Goal: Task Accomplishment & Management: Manage account settings

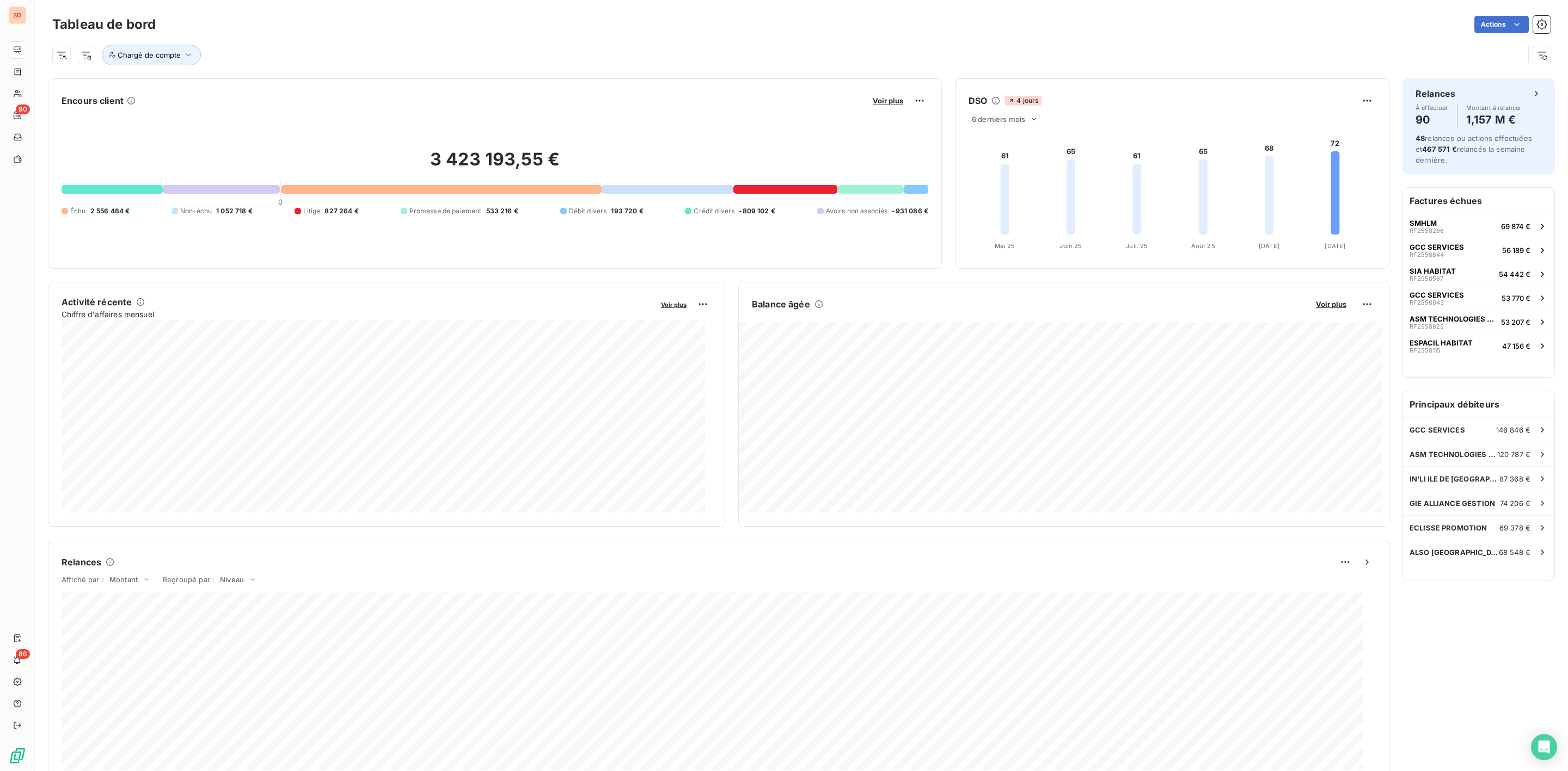
drag, startPoint x: 1360, startPoint y: 255, endPoint x: 741, endPoint y: 156, distance: 626.9
click at [1359, 255] on div "DSO 4 jours 6 derniers mois 61 65 61 65 68 72 [DATE] Mai [DATE] Juin [DATE] Jui…" at bounding box center [1172, 173] width 435 height 190
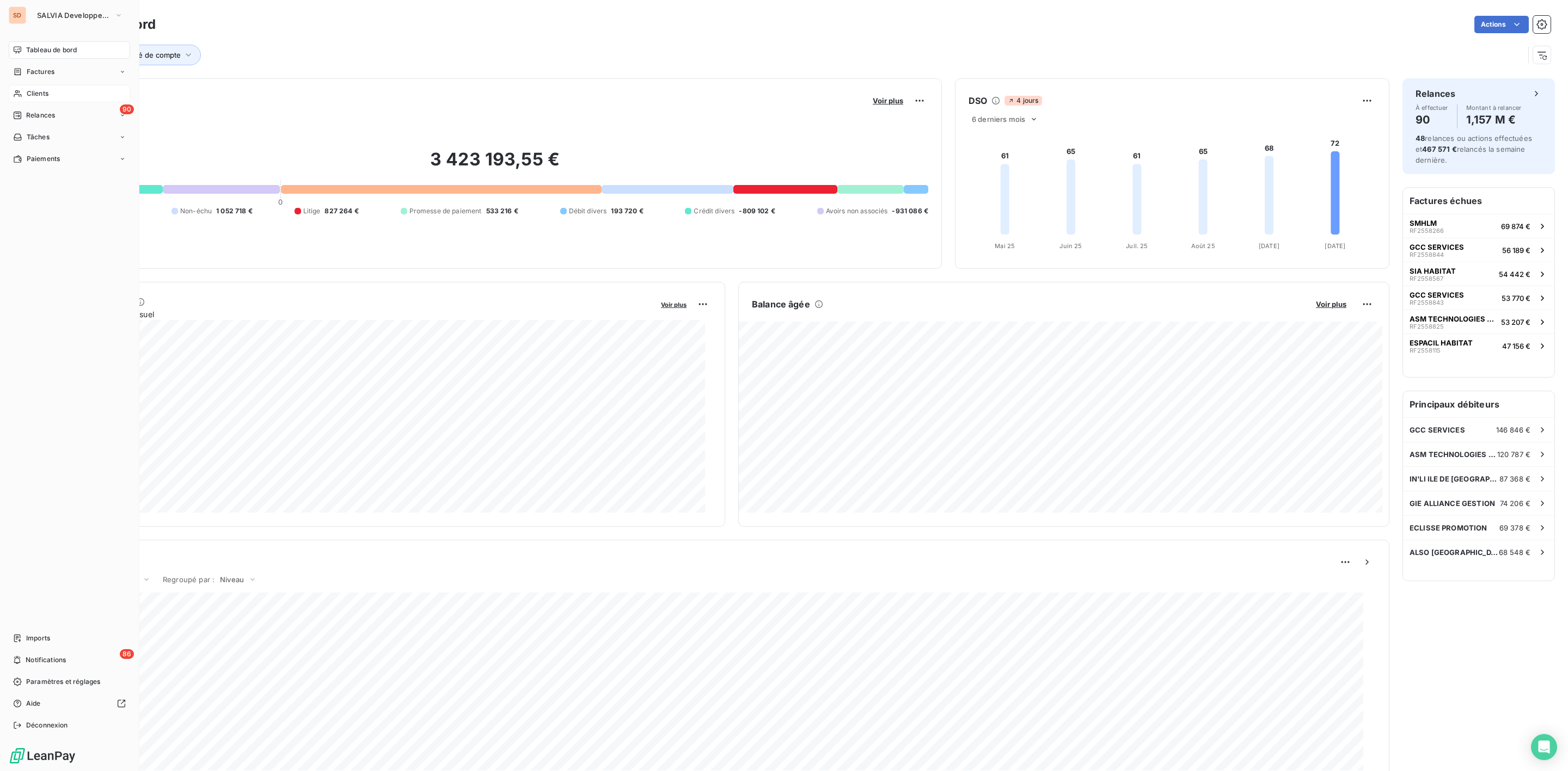
click at [33, 96] on span "Clients" at bounding box center [38, 94] width 22 height 10
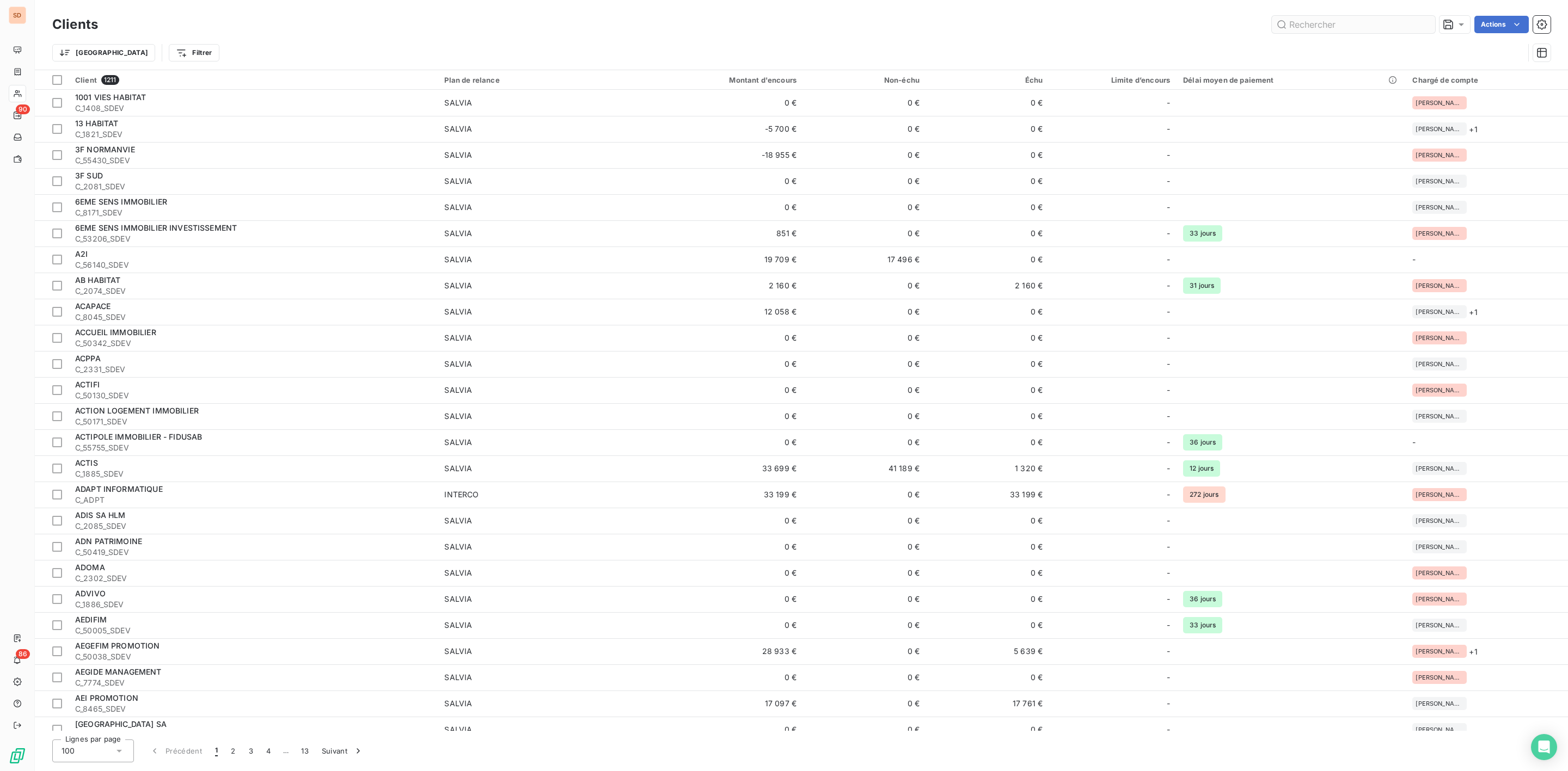
click at [1307, 23] on input "text" at bounding box center [1353, 24] width 163 height 18
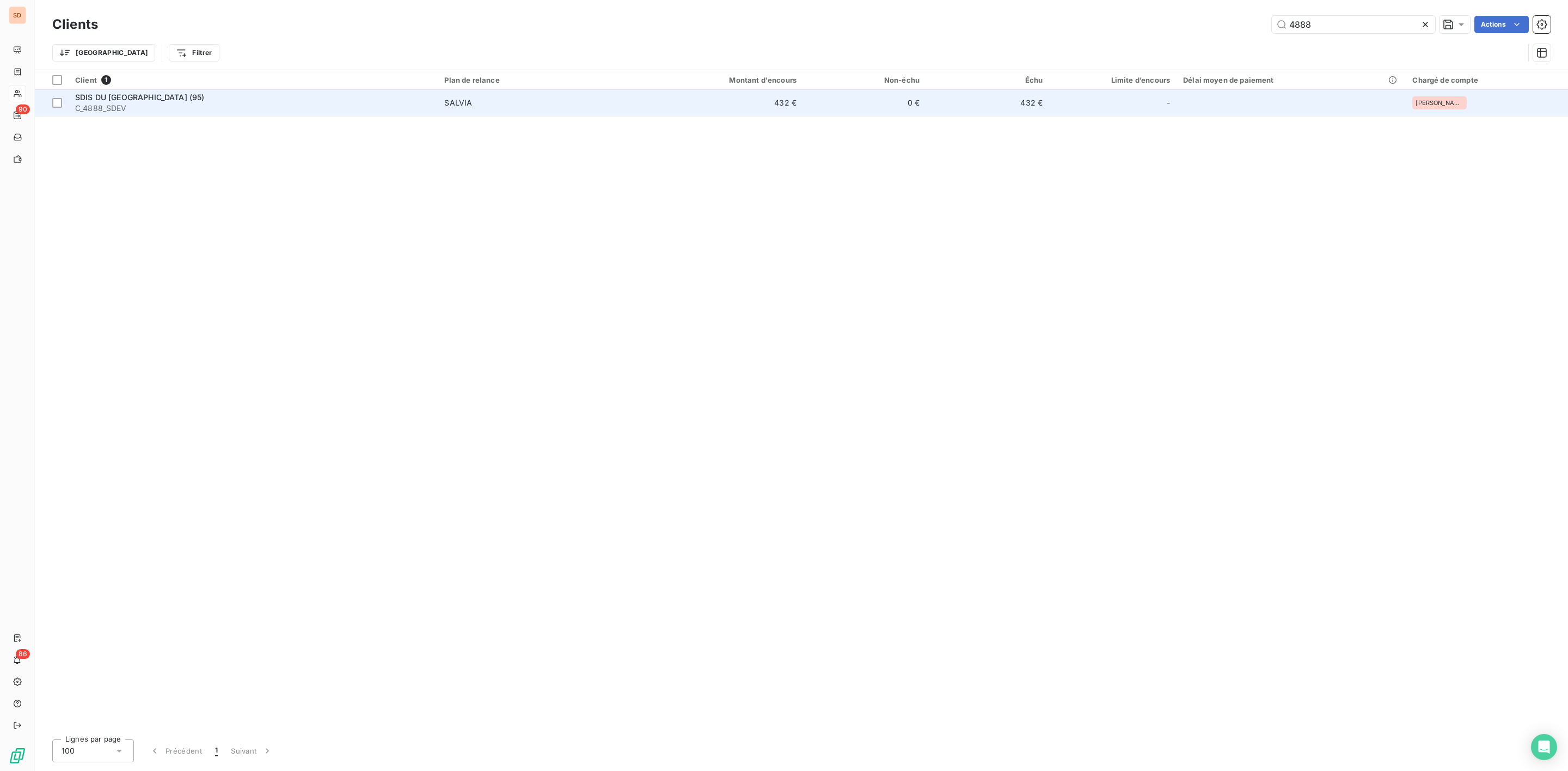
type input "4888"
click at [147, 110] on span "C_4888_SDEV" at bounding box center [253, 108] width 356 height 11
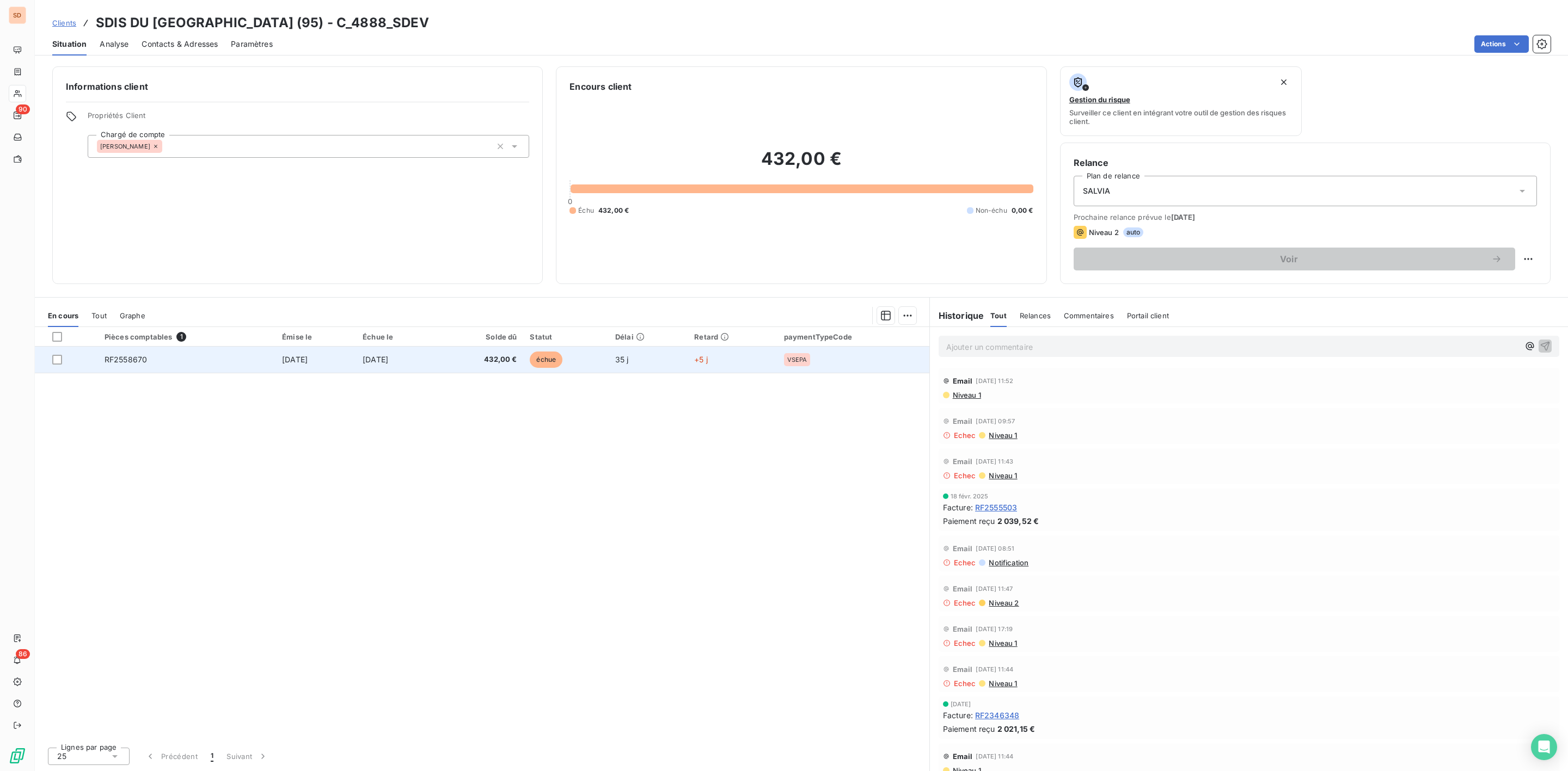
click at [471, 363] on span "432,00 €" at bounding box center [480, 360] width 72 height 11
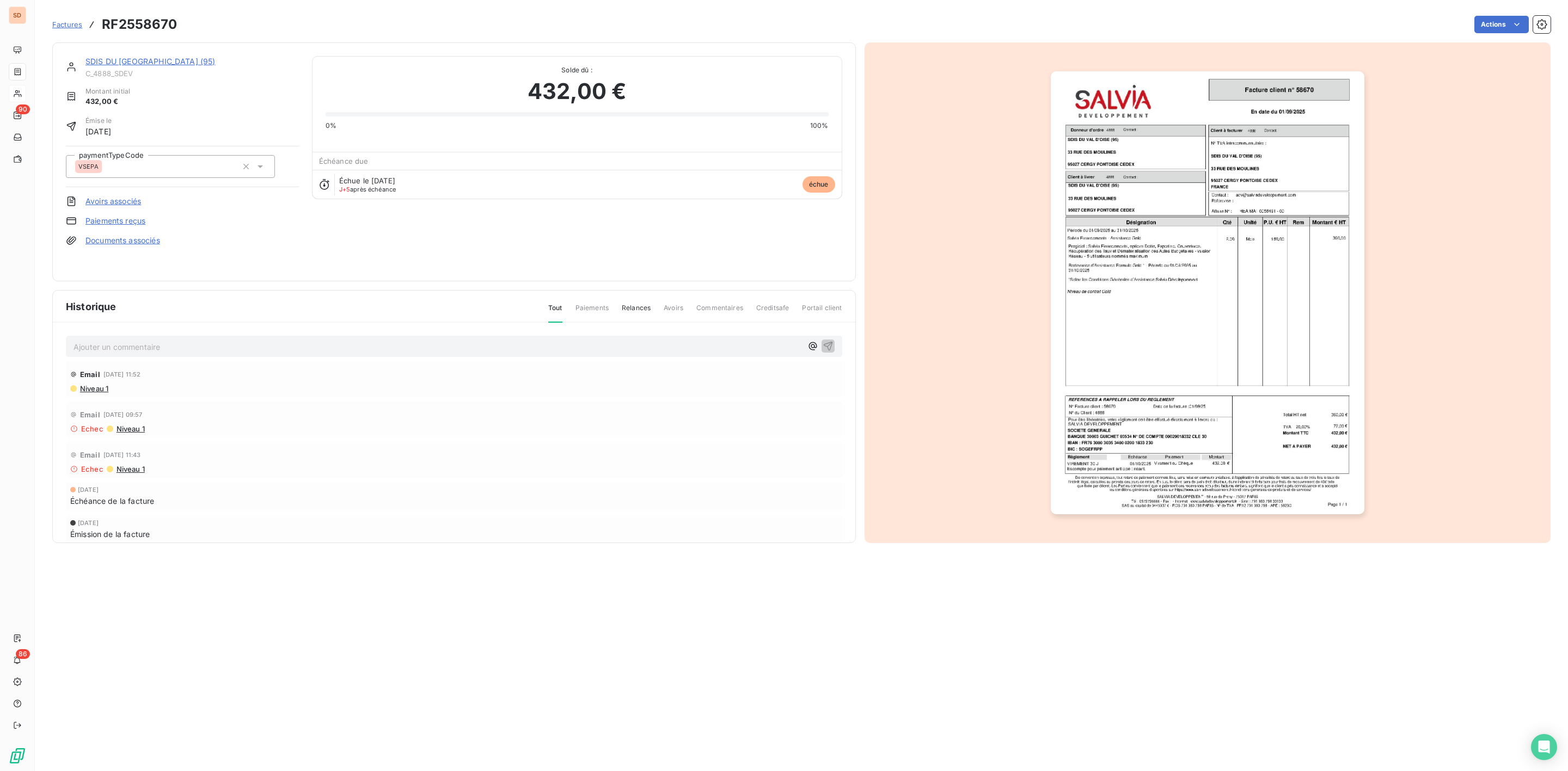
click at [163, 340] on p "Ajouter un commentaire ﻿" at bounding box center [438, 347] width 729 height 13
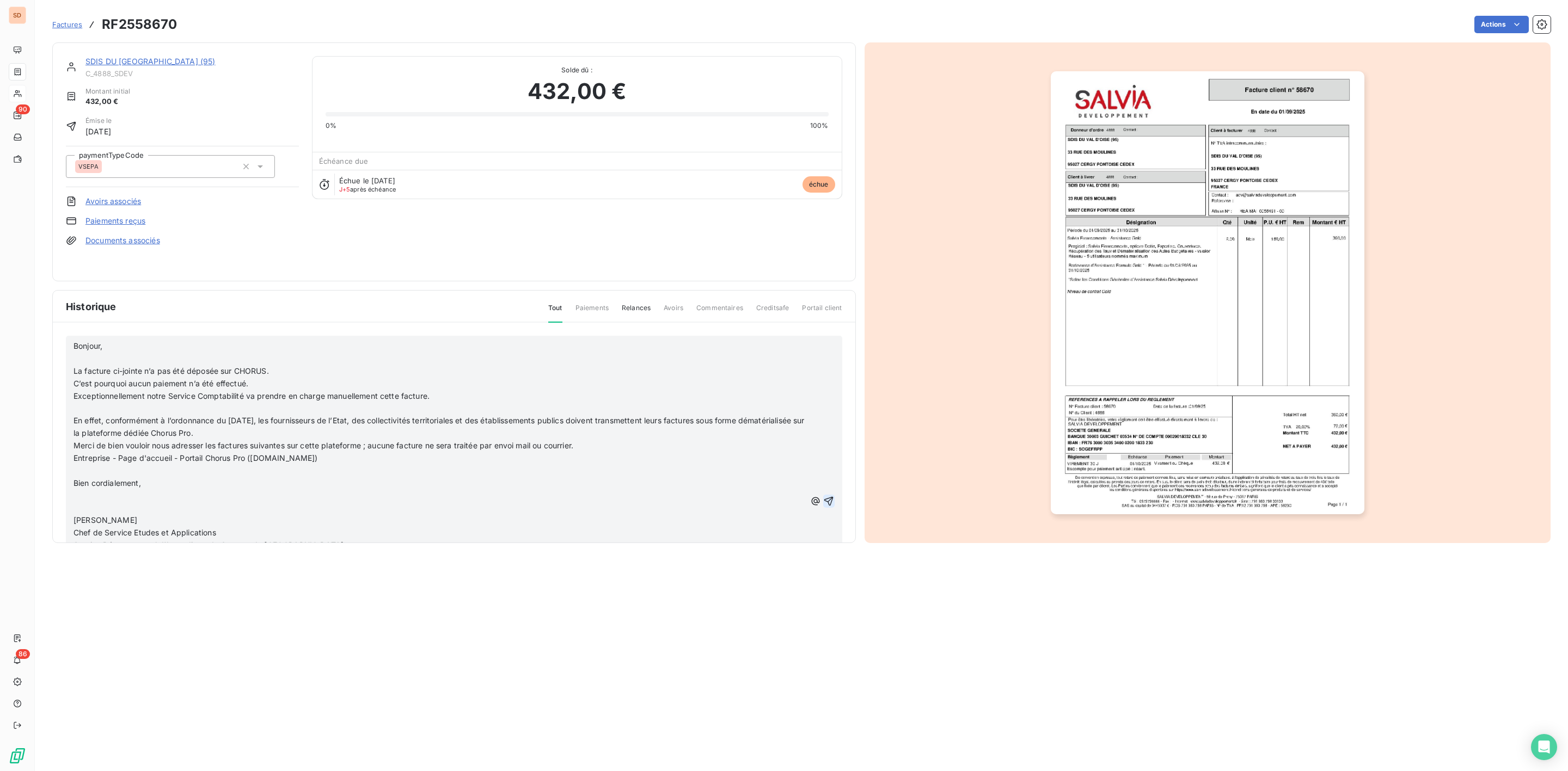
click at [824, 501] on icon "button" at bounding box center [828, 501] width 9 height 9
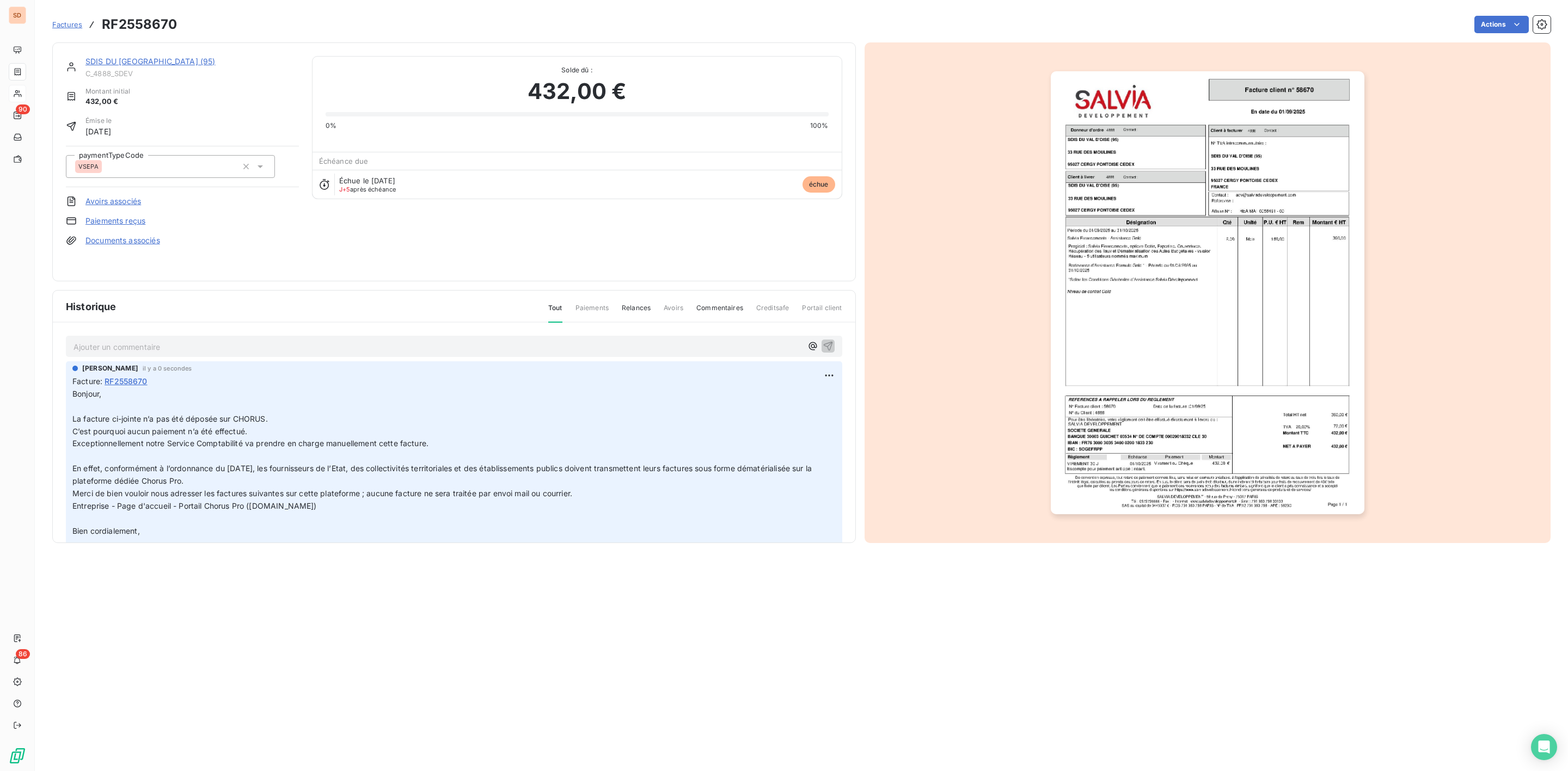
click at [131, 64] on link "SDIS DU [GEOGRAPHIC_DATA] (95)" at bounding box center [150, 61] width 130 height 9
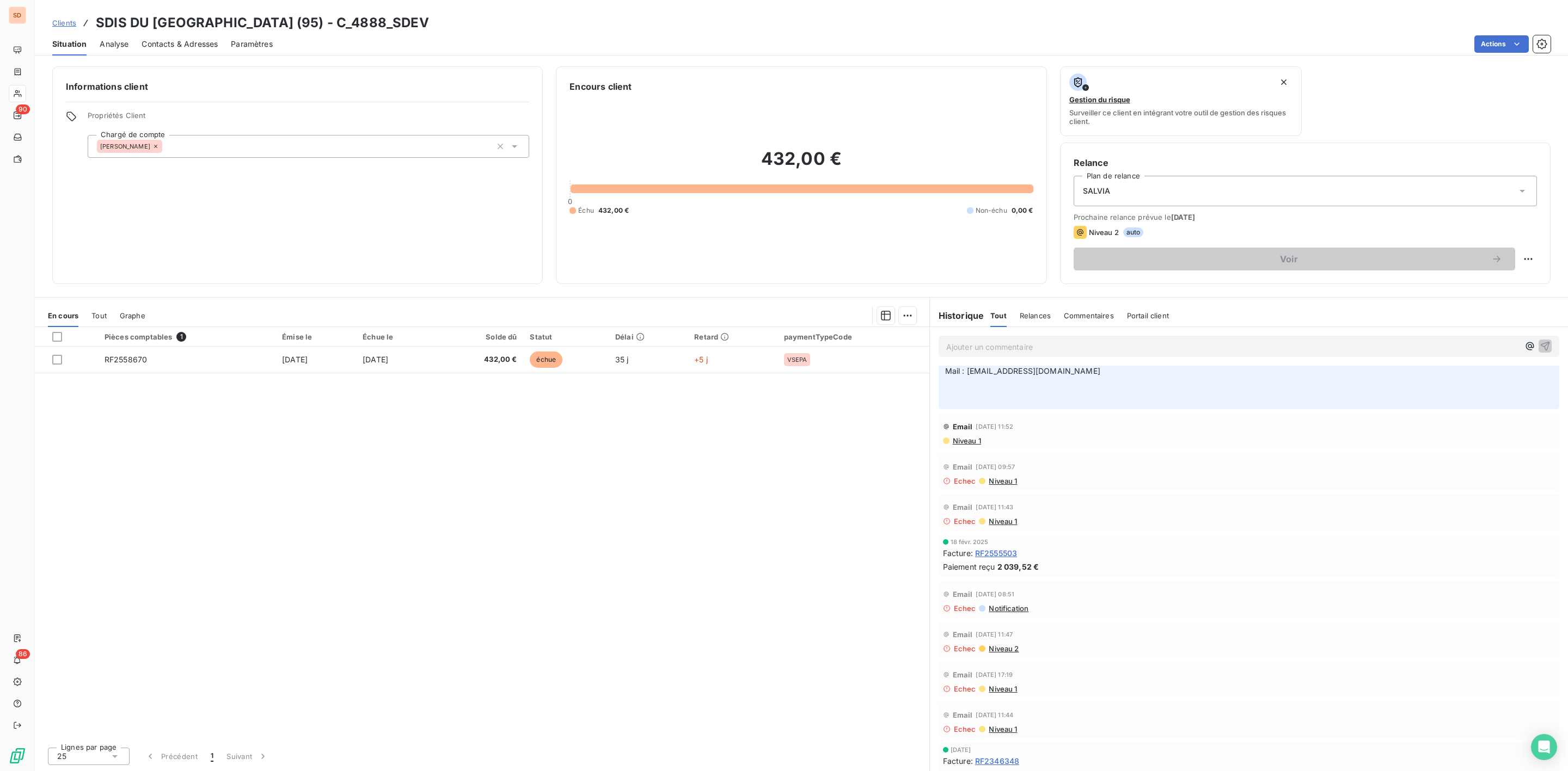
scroll to position [327, 0]
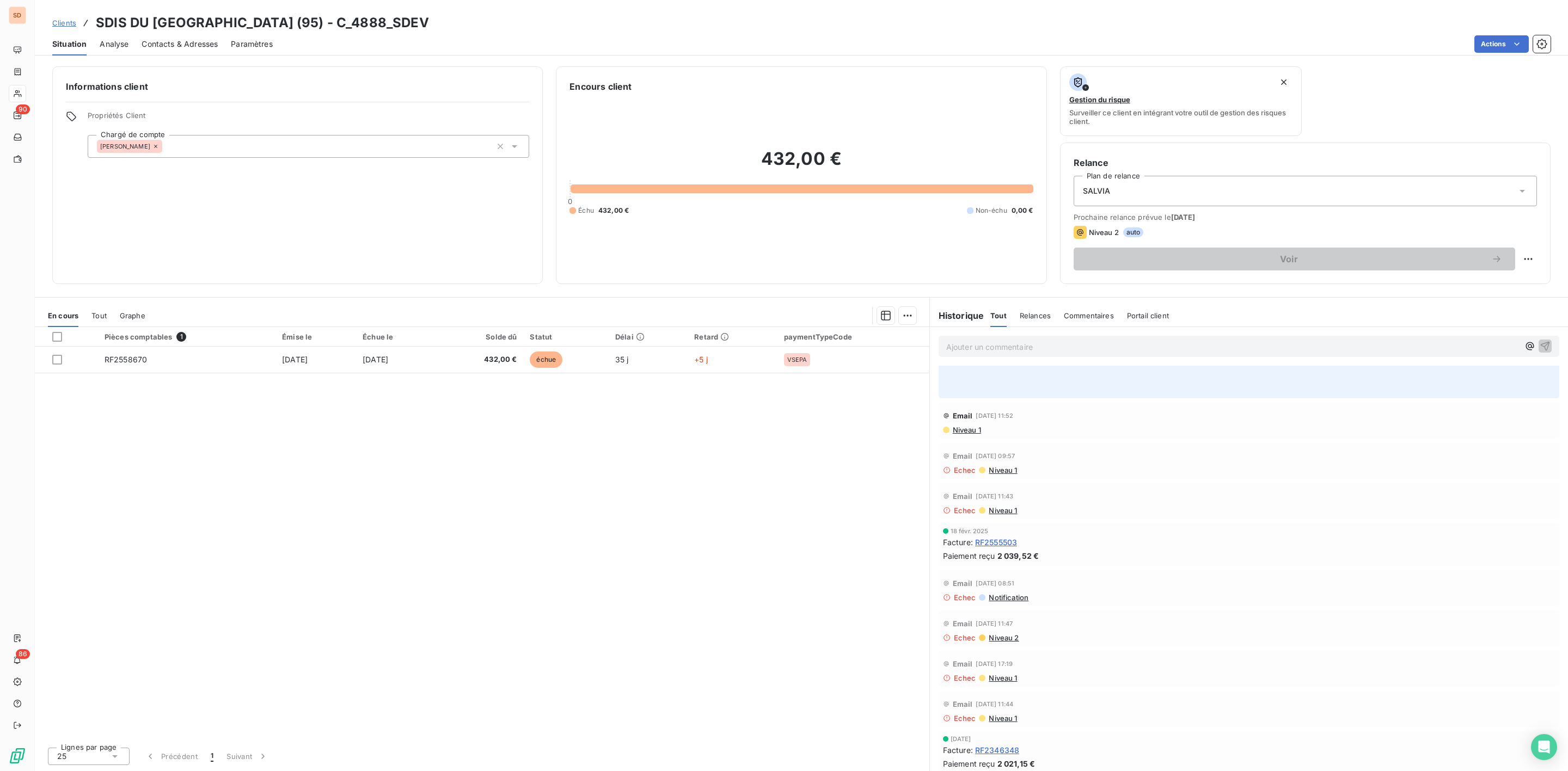
click at [201, 35] on div "Contacts & Adresses" at bounding box center [180, 44] width 76 height 23
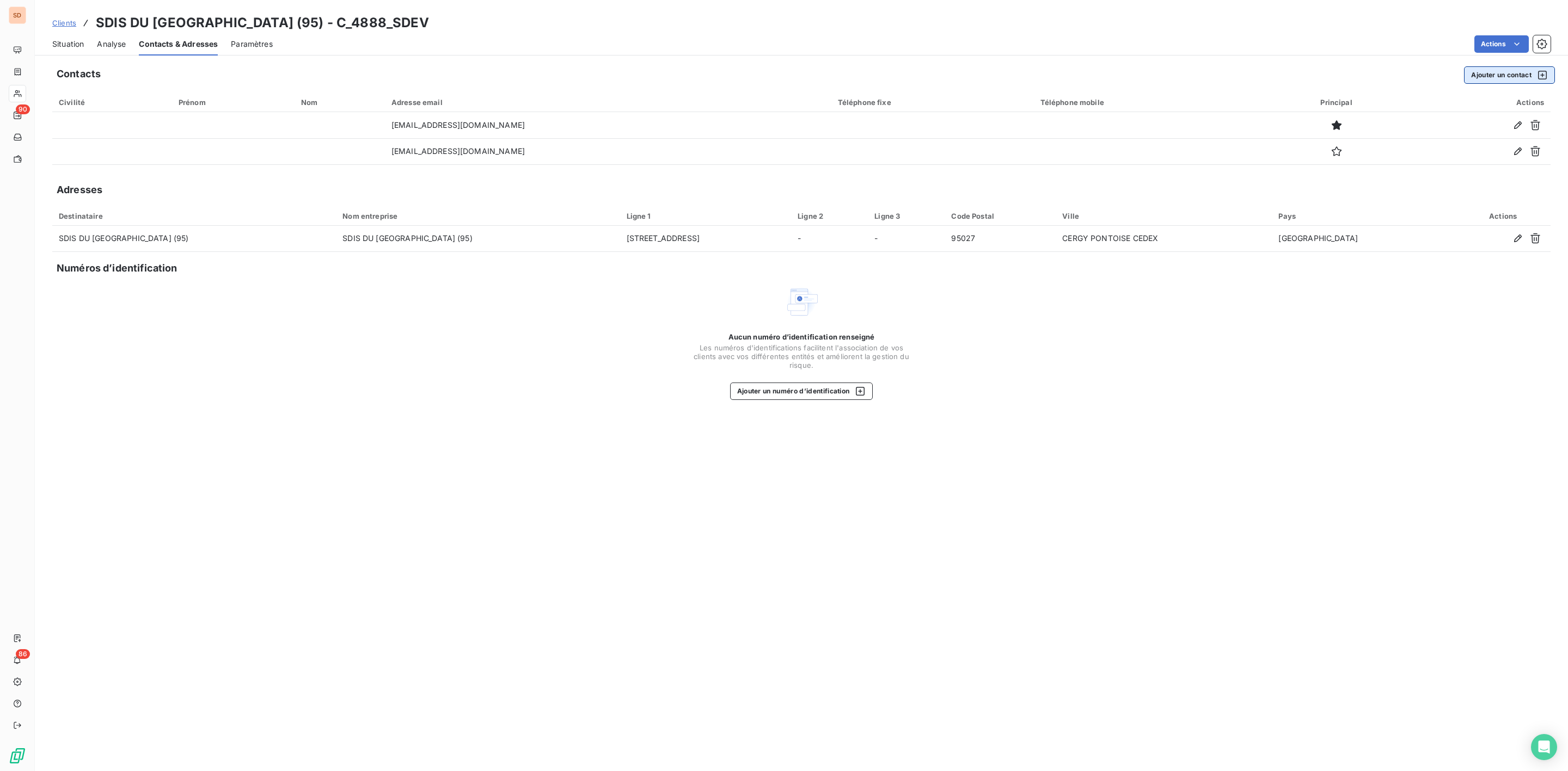
click at [1493, 77] on button "Ajouter un contact" at bounding box center [1509, 75] width 91 height 18
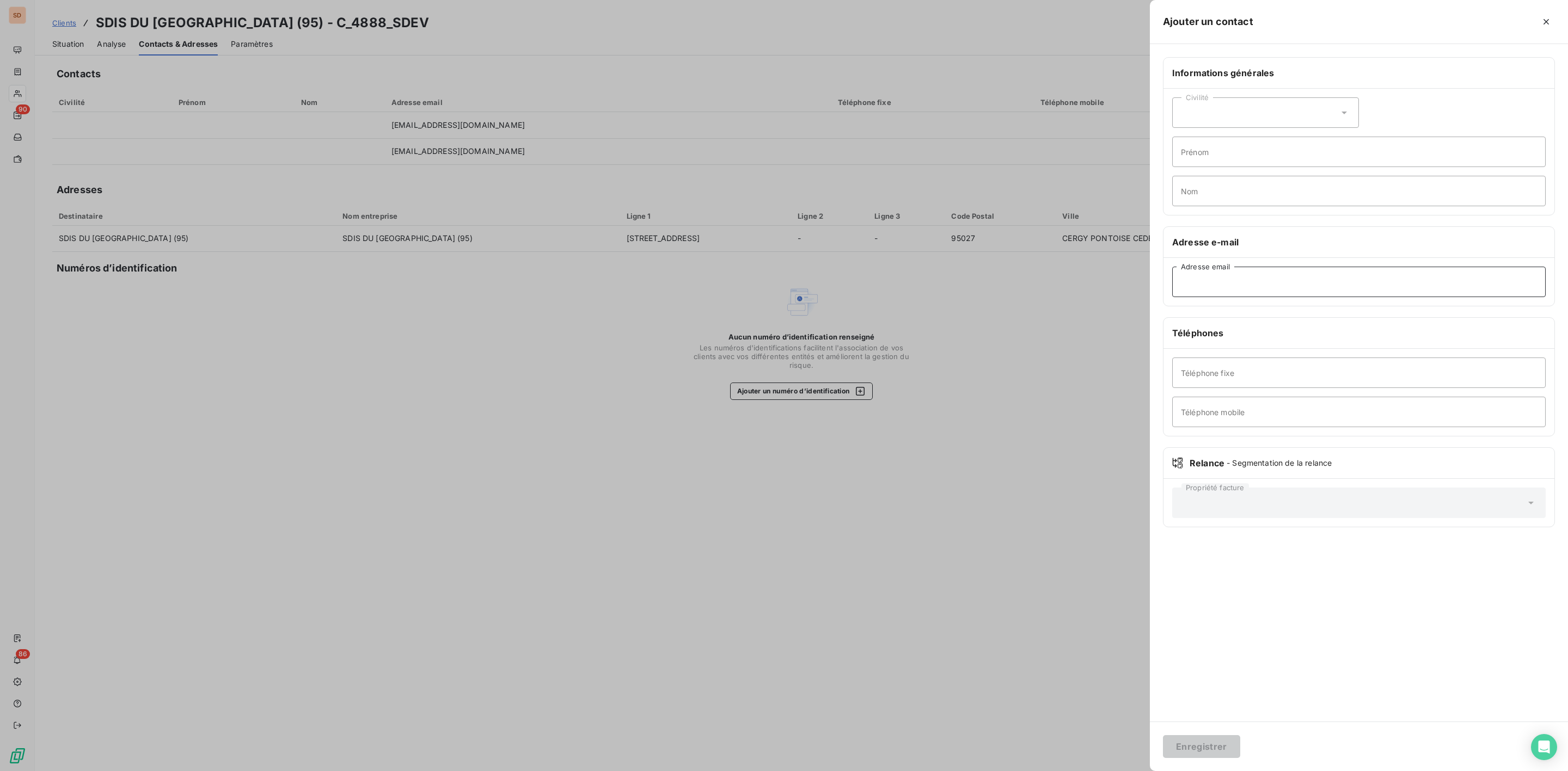
click at [1215, 281] on input "Adresse email" at bounding box center [1359, 282] width 374 height 30
paste input "[EMAIL_ADDRESS][DOMAIN_NAME]"
type input "[EMAIL_ADDRESS][DOMAIN_NAME]"
drag, startPoint x: 1206, startPoint y: 745, endPoint x: 1203, endPoint y: 740, distance: 5.8
click at [1206, 745] on button "Enregistrer" at bounding box center [1202, 747] width 77 height 23
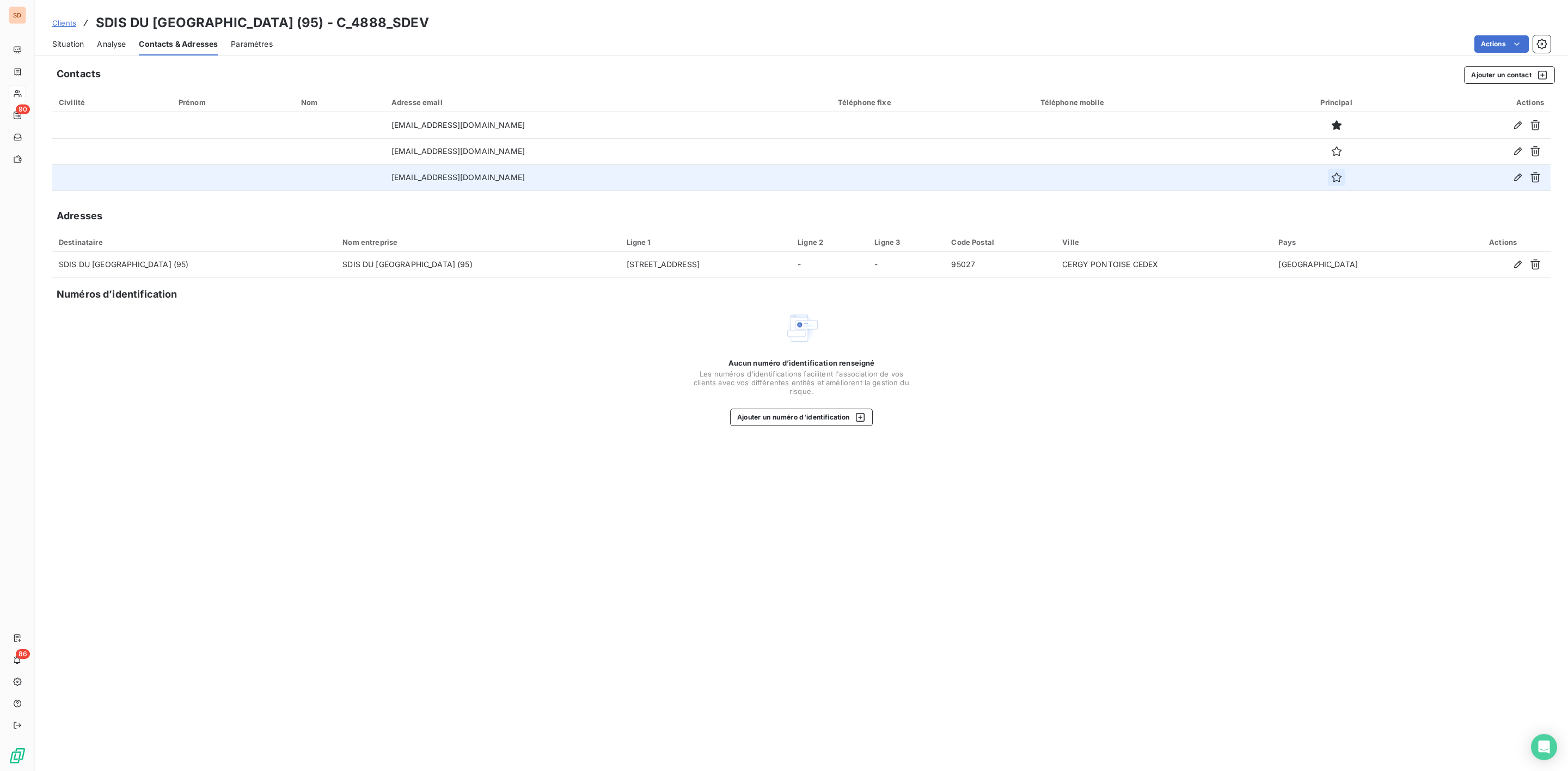
click at [1333, 175] on icon "button" at bounding box center [1337, 178] width 11 height 11
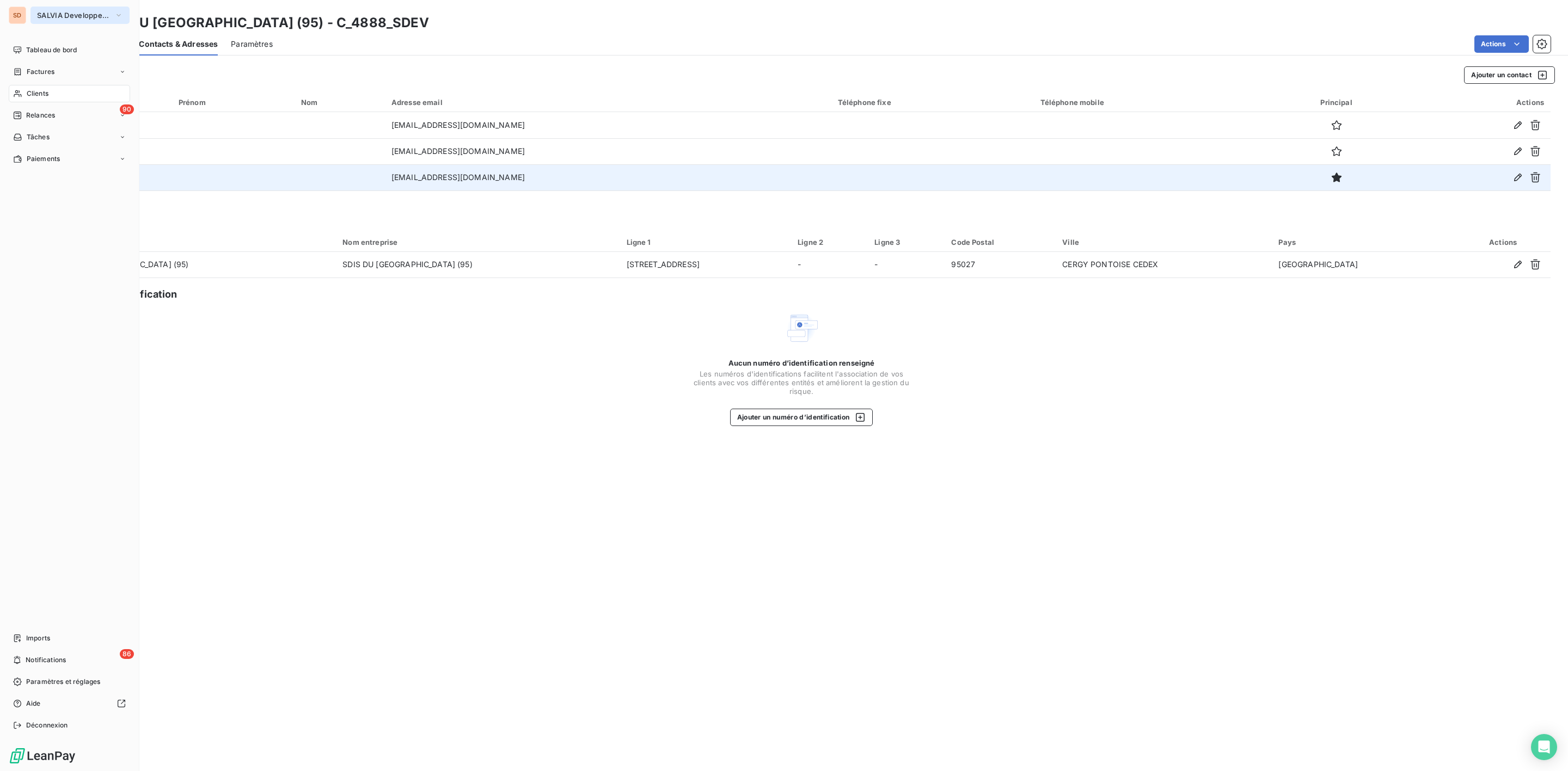
click at [44, 12] on span "SALVIA Developpement" at bounding box center [74, 15] width 73 height 9
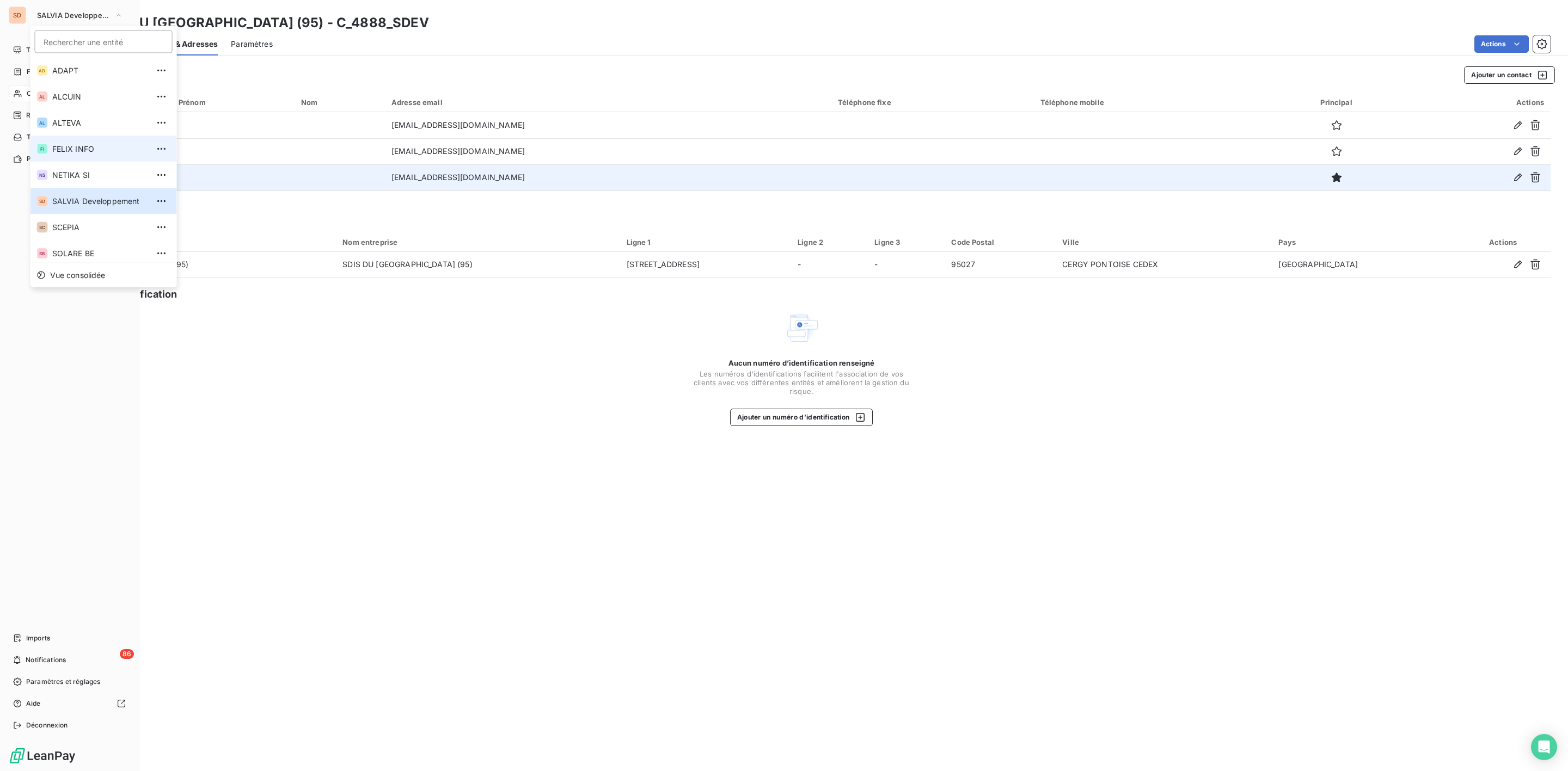
click at [83, 152] on span "FELIX INFO" at bounding box center [100, 149] width 96 height 11
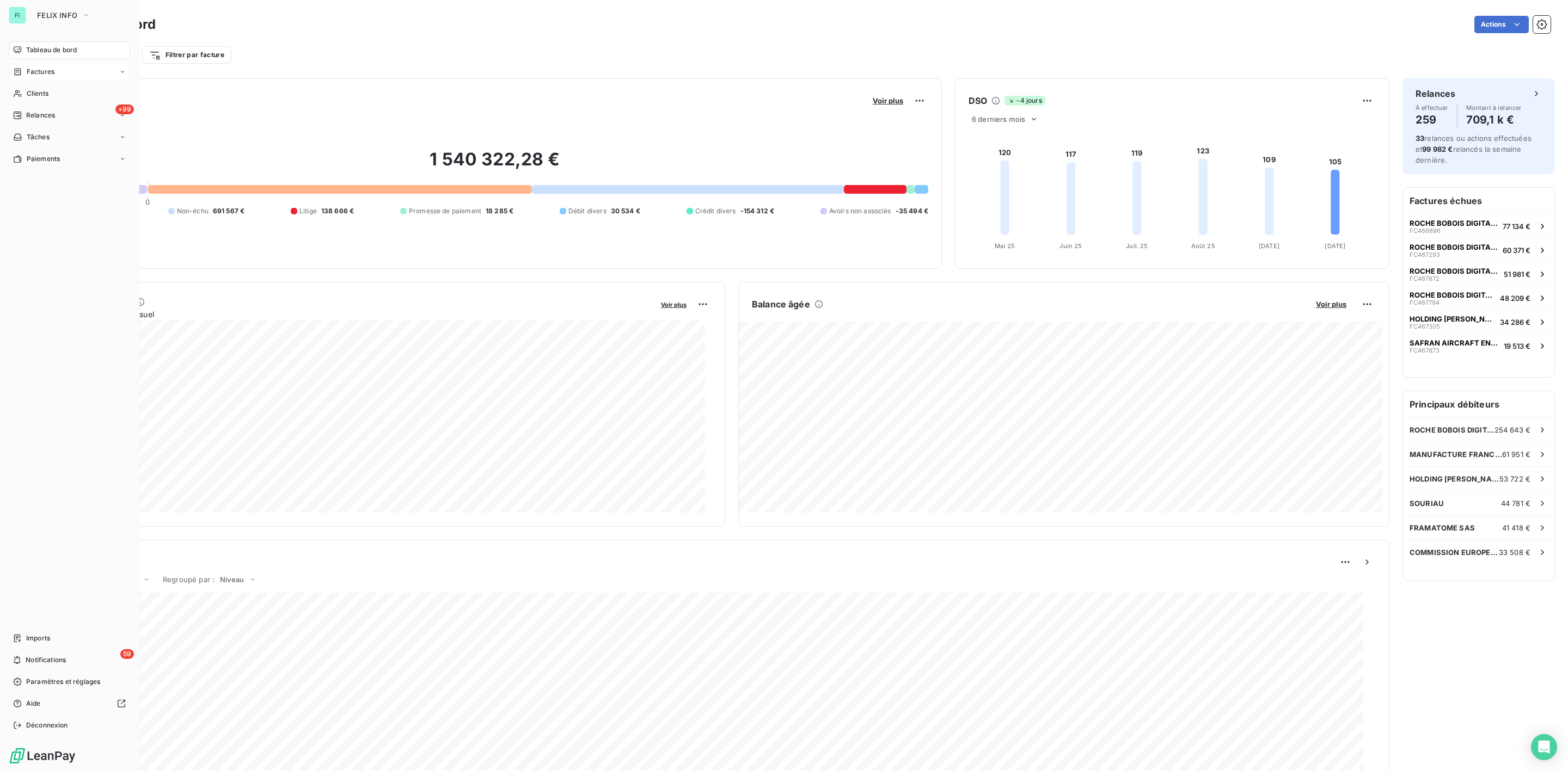
click at [38, 72] on span "Factures" at bounding box center [41, 72] width 28 height 10
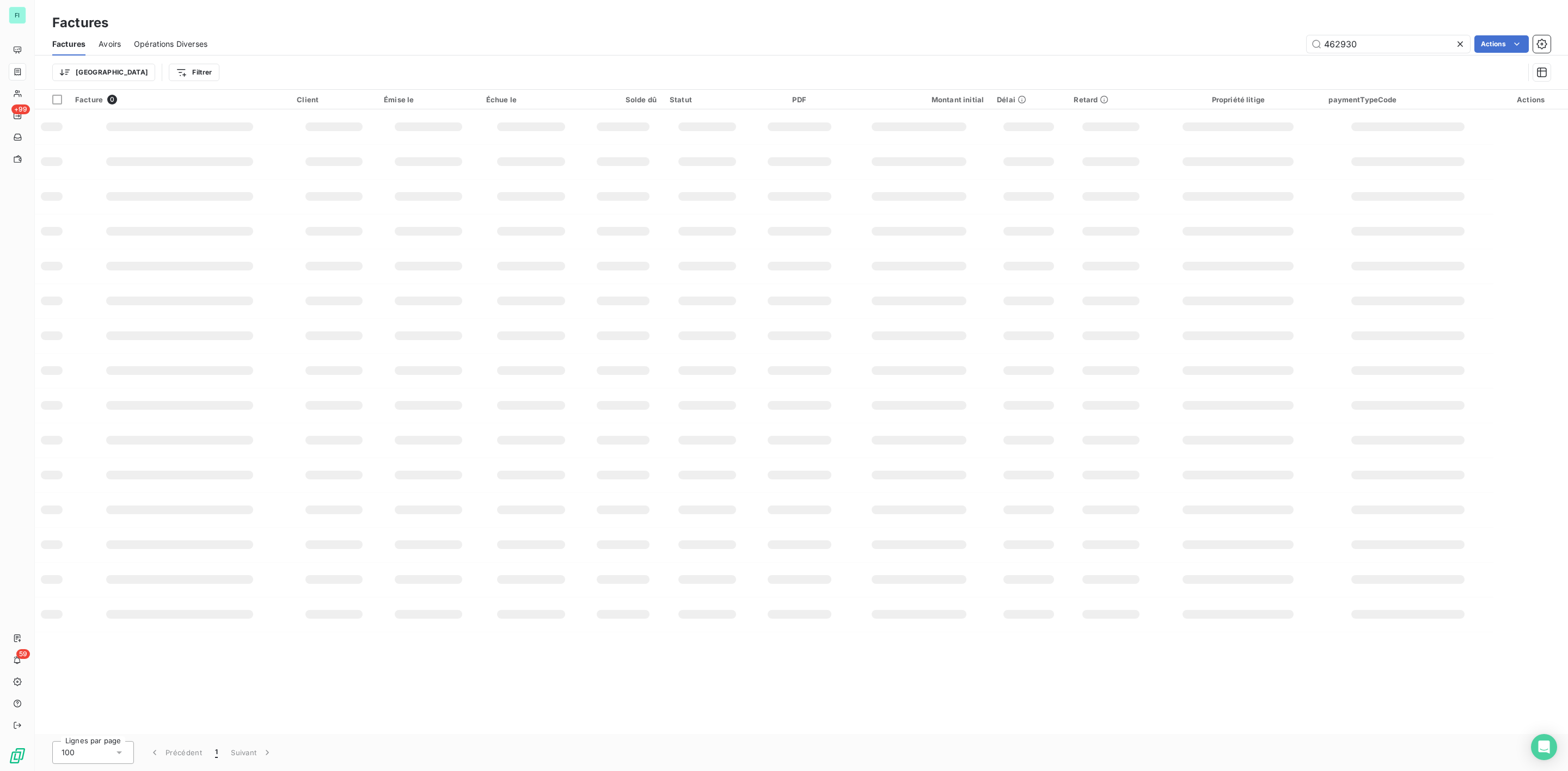
drag, startPoint x: 1370, startPoint y: 39, endPoint x: 1150, endPoint y: 17, distance: 221.1
click at [1200, 25] on div "Factures Factures Avoirs Opérations Diverses 462930 Actions Trier Filtrer" at bounding box center [801, 45] width 1533 height 90
type input "467254"
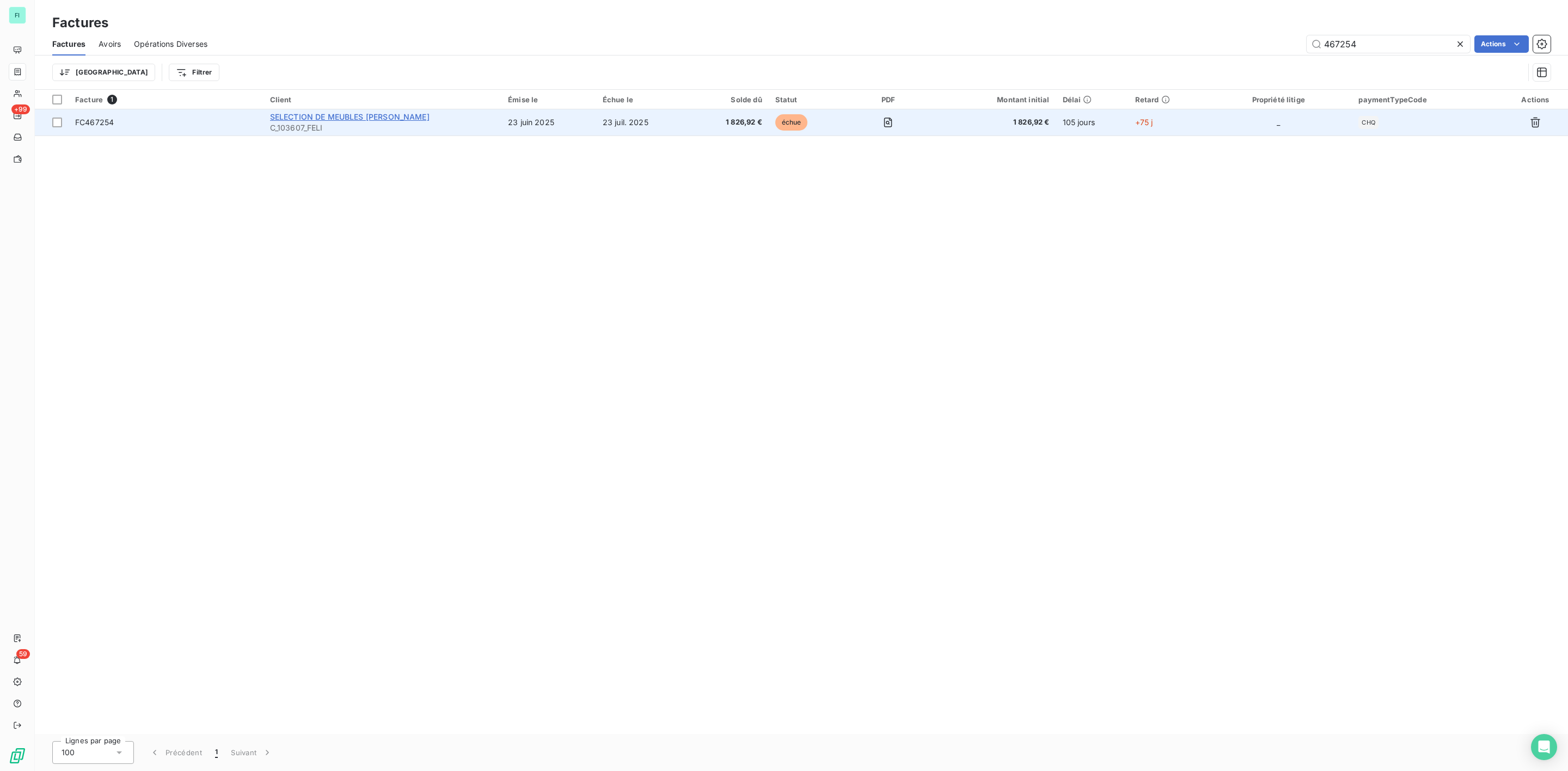
click at [380, 116] on span "SELECTION DE MEUBLES [PERSON_NAME]" at bounding box center [350, 116] width 159 height 9
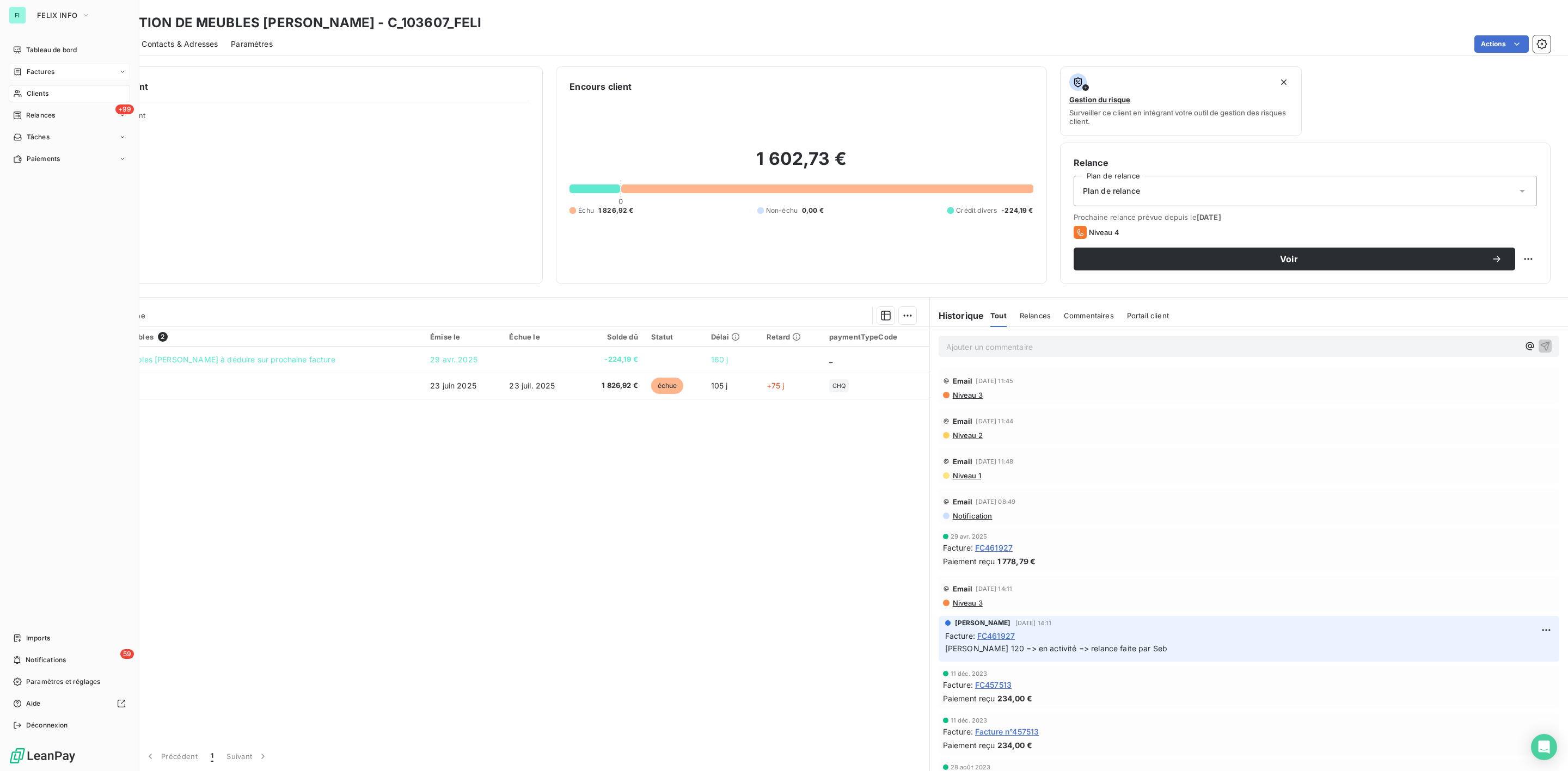
drag, startPoint x: 35, startPoint y: 69, endPoint x: 44, endPoint y: 69, distance: 9.0
click at [35, 69] on span "Factures" at bounding box center [41, 72] width 28 height 10
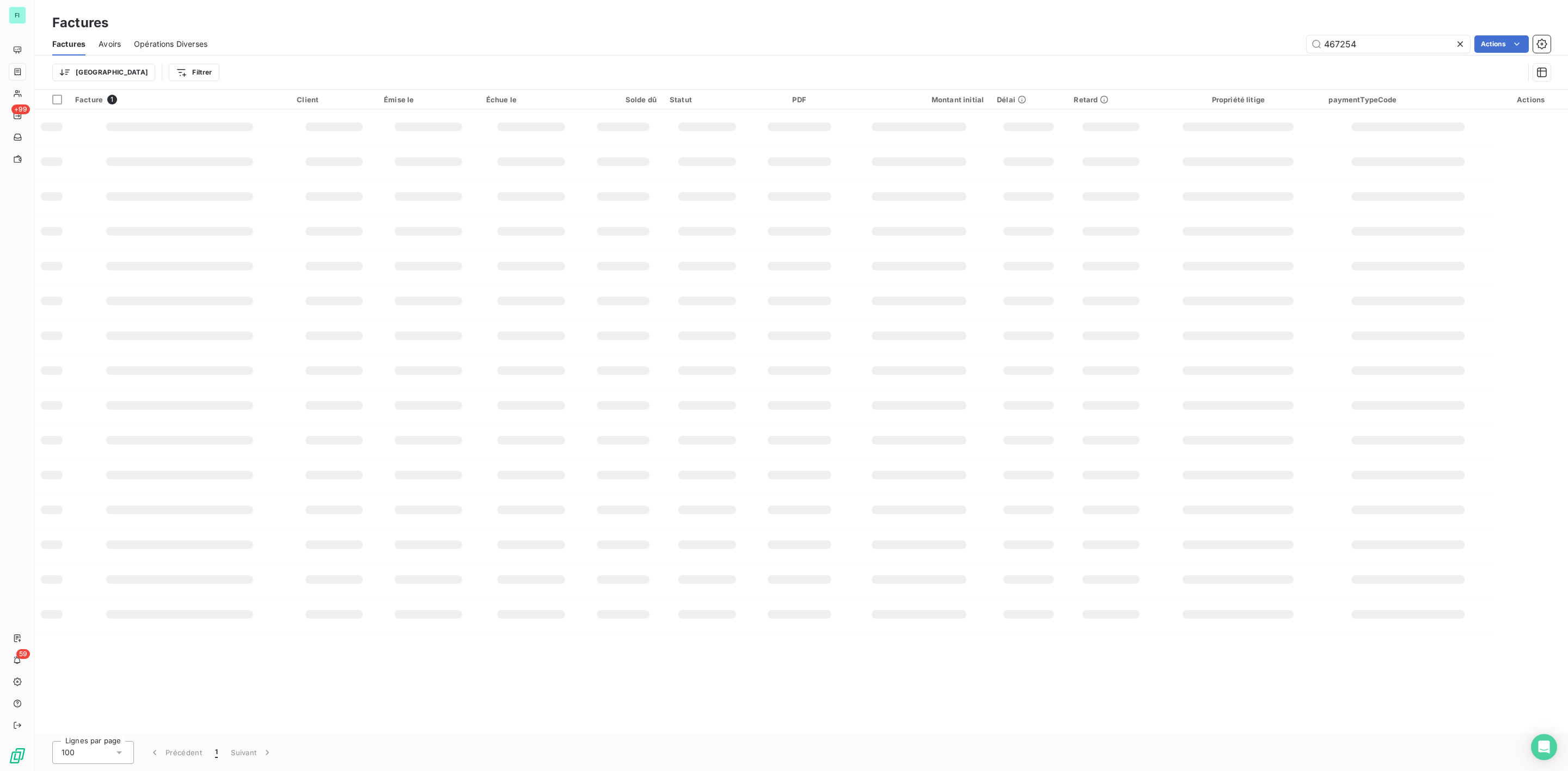
drag, startPoint x: 1359, startPoint y: 41, endPoint x: 1129, endPoint y: 38, distance: 230.0
click at [1179, 41] on div "467254 Actions" at bounding box center [885, 44] width 1330 height 18
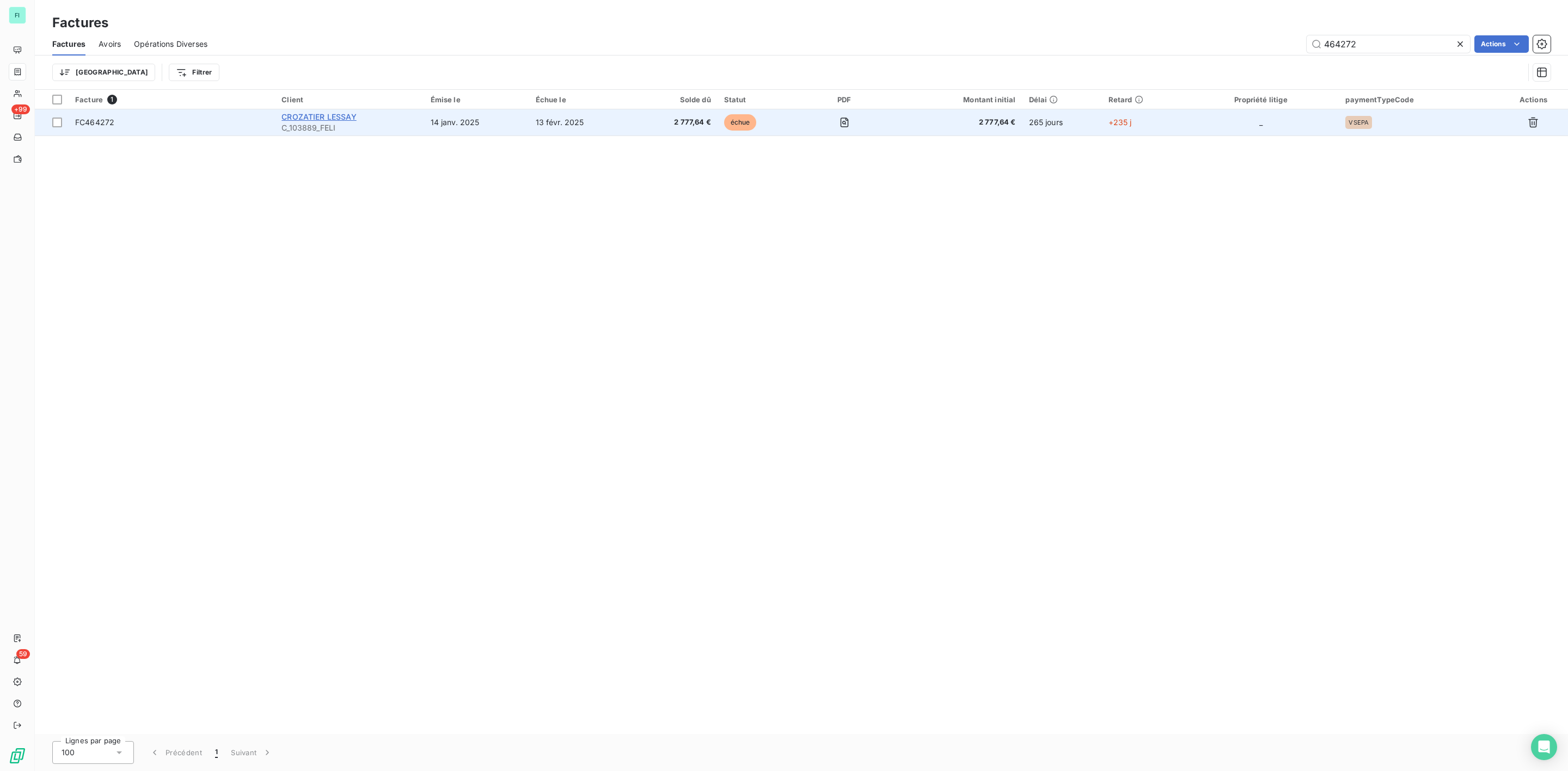
type input "464272"
click at [319, 113] on span "CROZATIER LESSAY" at bounding box center [318, 116] width 75 height 9
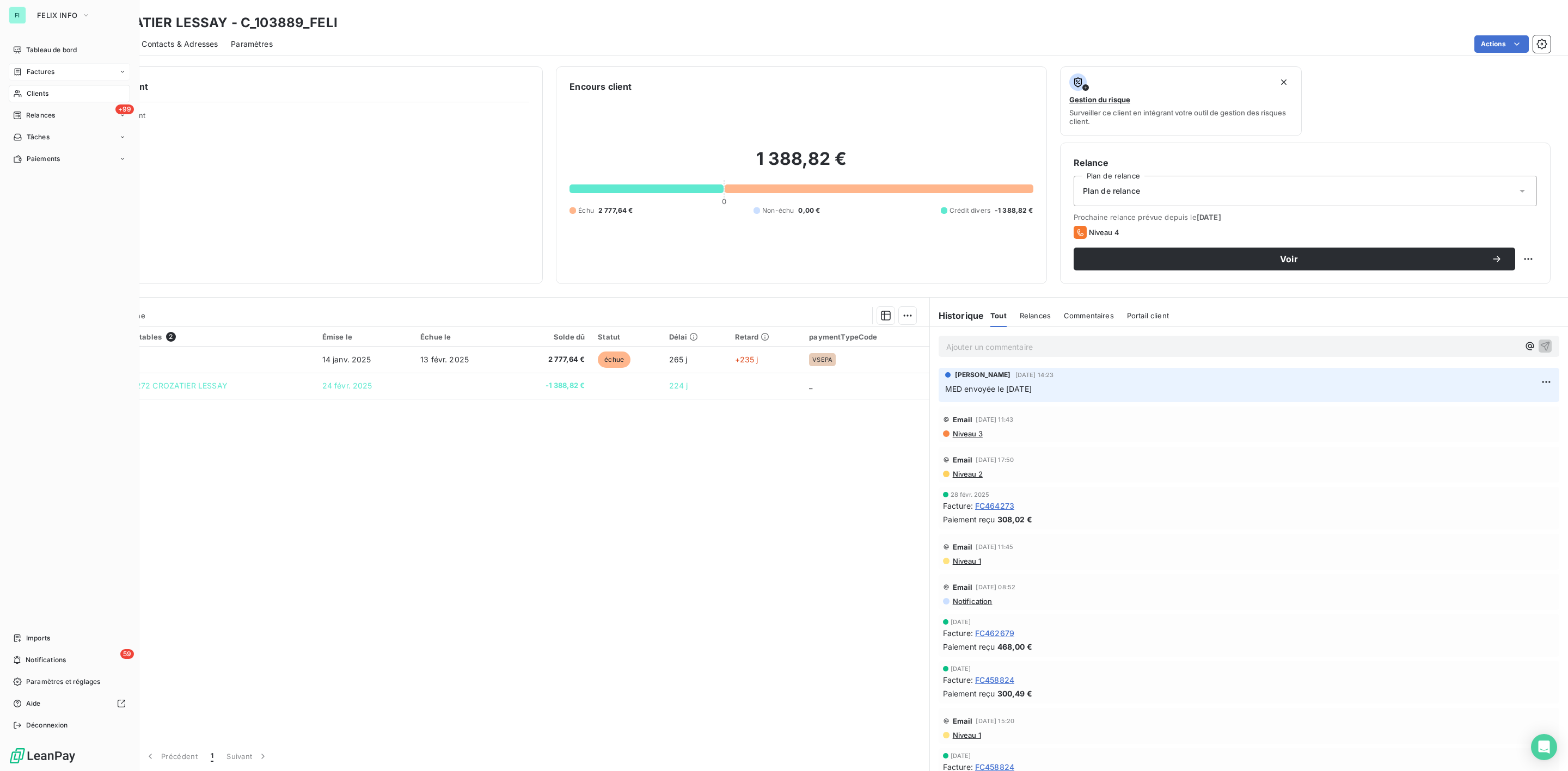
click at [38, 95] on span "Clients" at bounding box center [38, 94] width 22 height 10
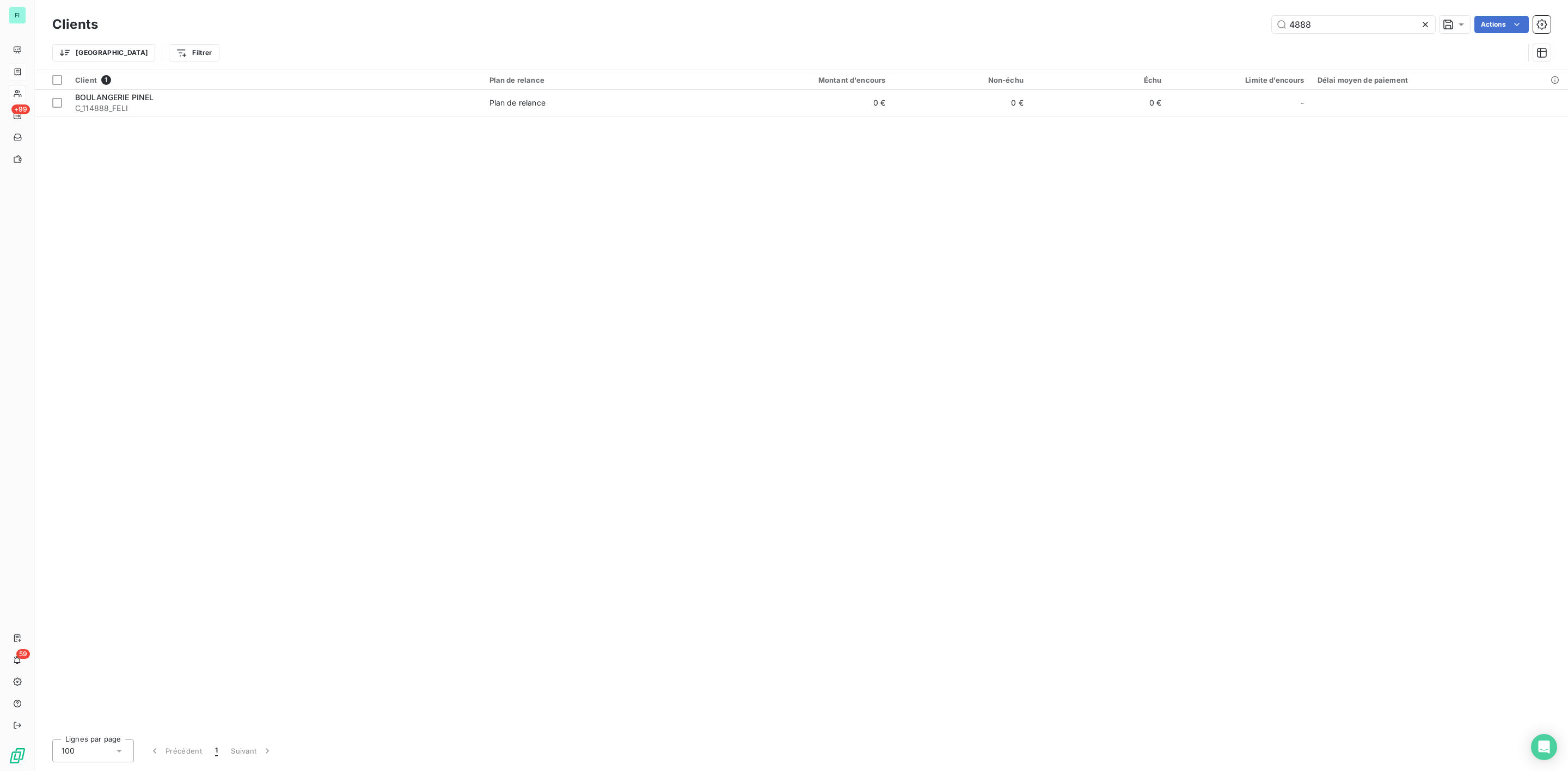
drag, startPoint x: 1256, startPoint y: 21, endPoint x: 1129, endPoint y: 22, distance: 127.0
click at [1167, 21] on div "4888 Actions" at bounding box center [830, 24] width 1440 height 18
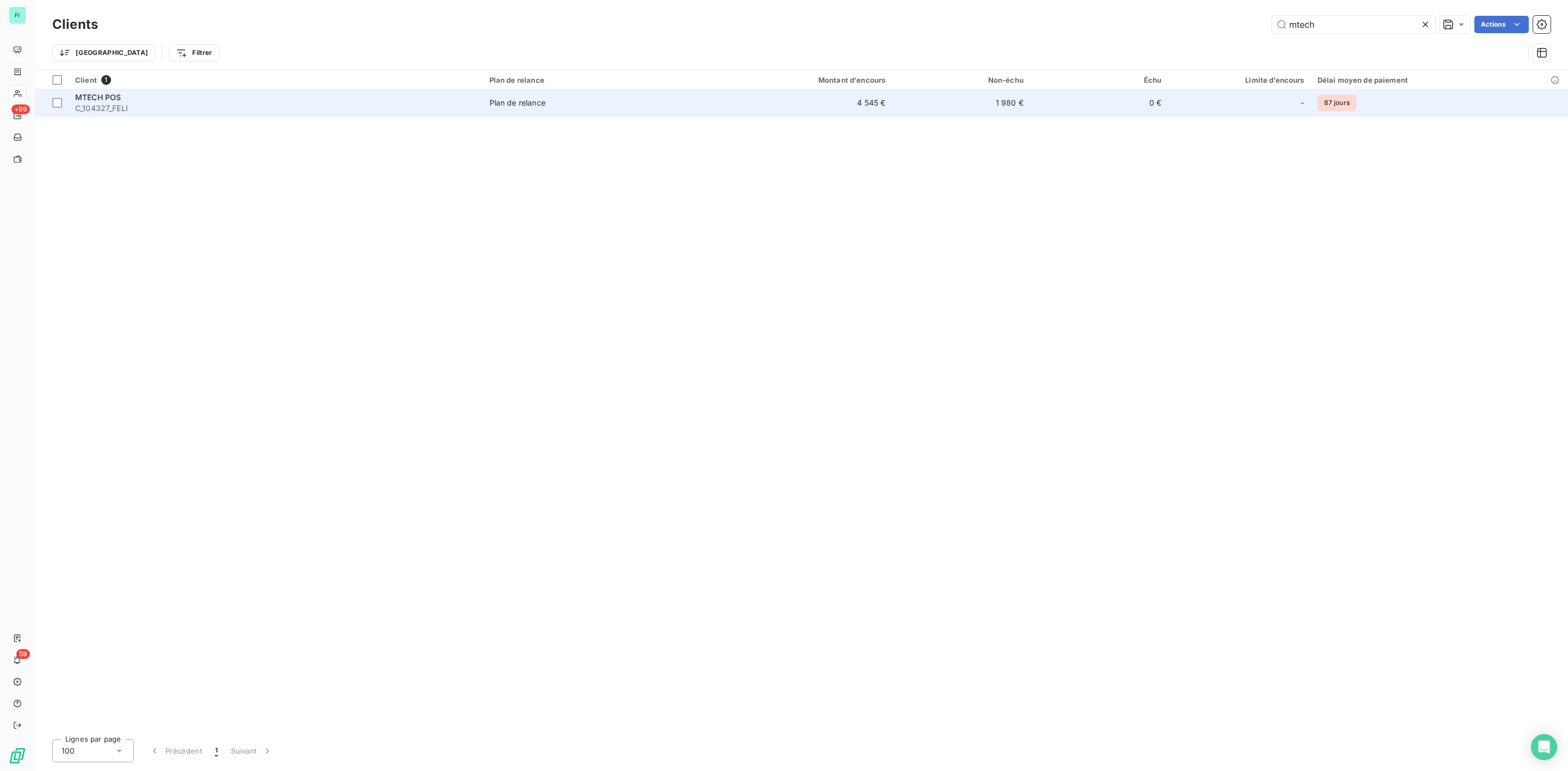
type input "mtech"
click at [121, 106] on span "C_104327_FELI" at bounding box center [275, 108] width 401 height 11
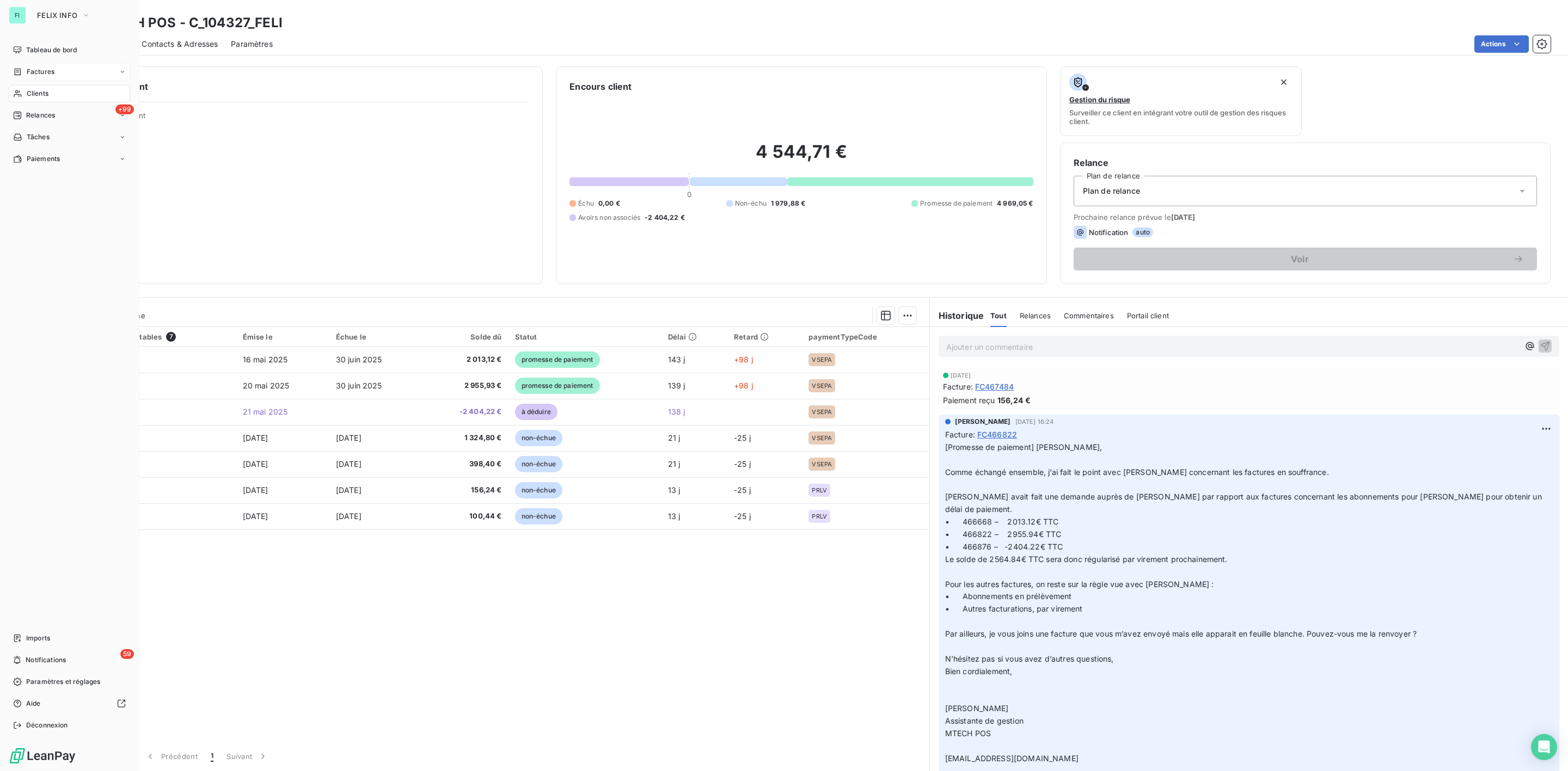
click at [33, 87] on div "Clients" at bounding box center [69, 94] width 121 height 18
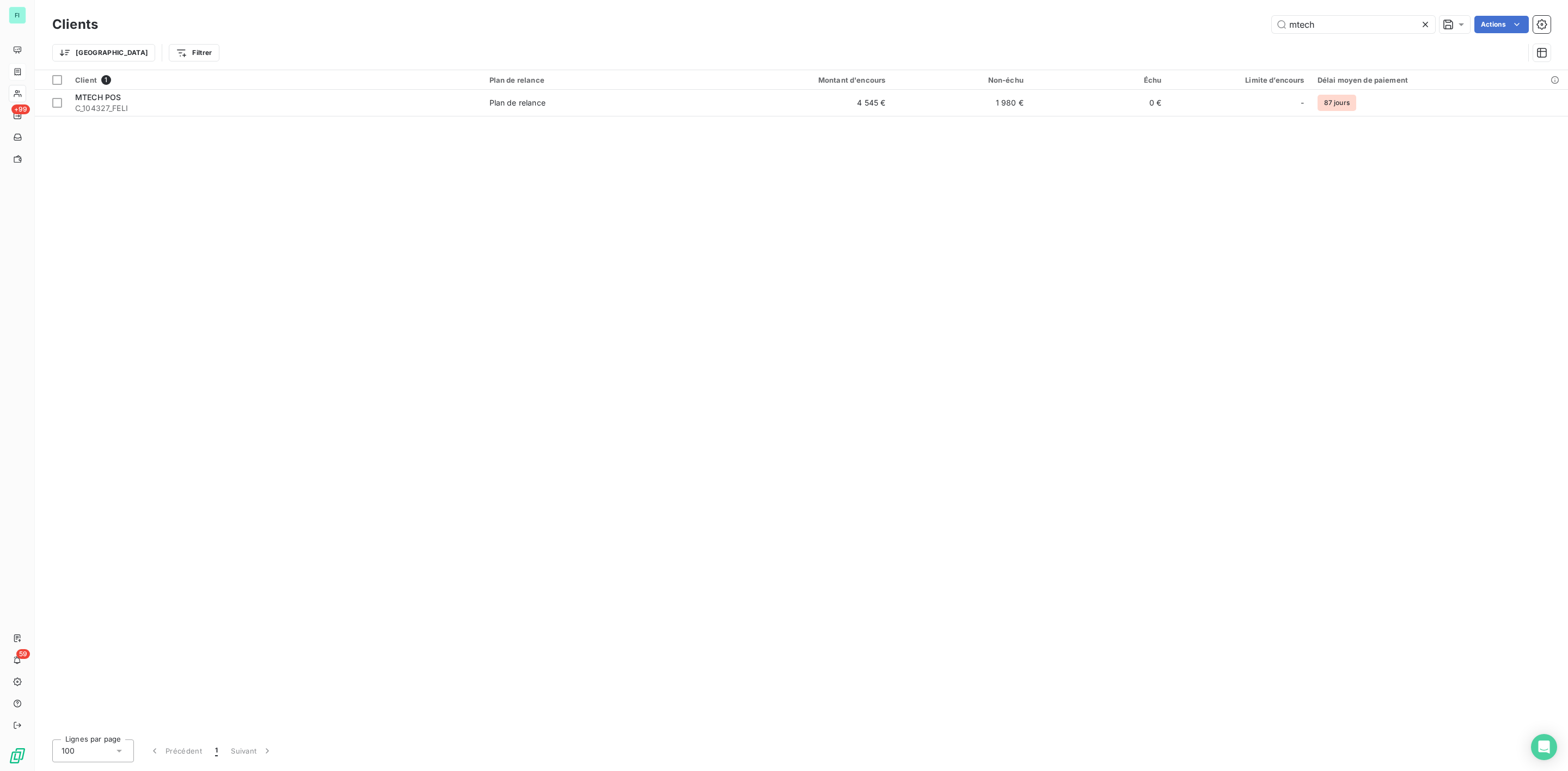
drag, startPoint x: 1322, startPoint y: 19, endPoint x: 799, endPoint y: 56, distance: 524.3
click at [1076, 20] on div "mtech Actions" at bounding box center [830, 24] width 1440 height 18
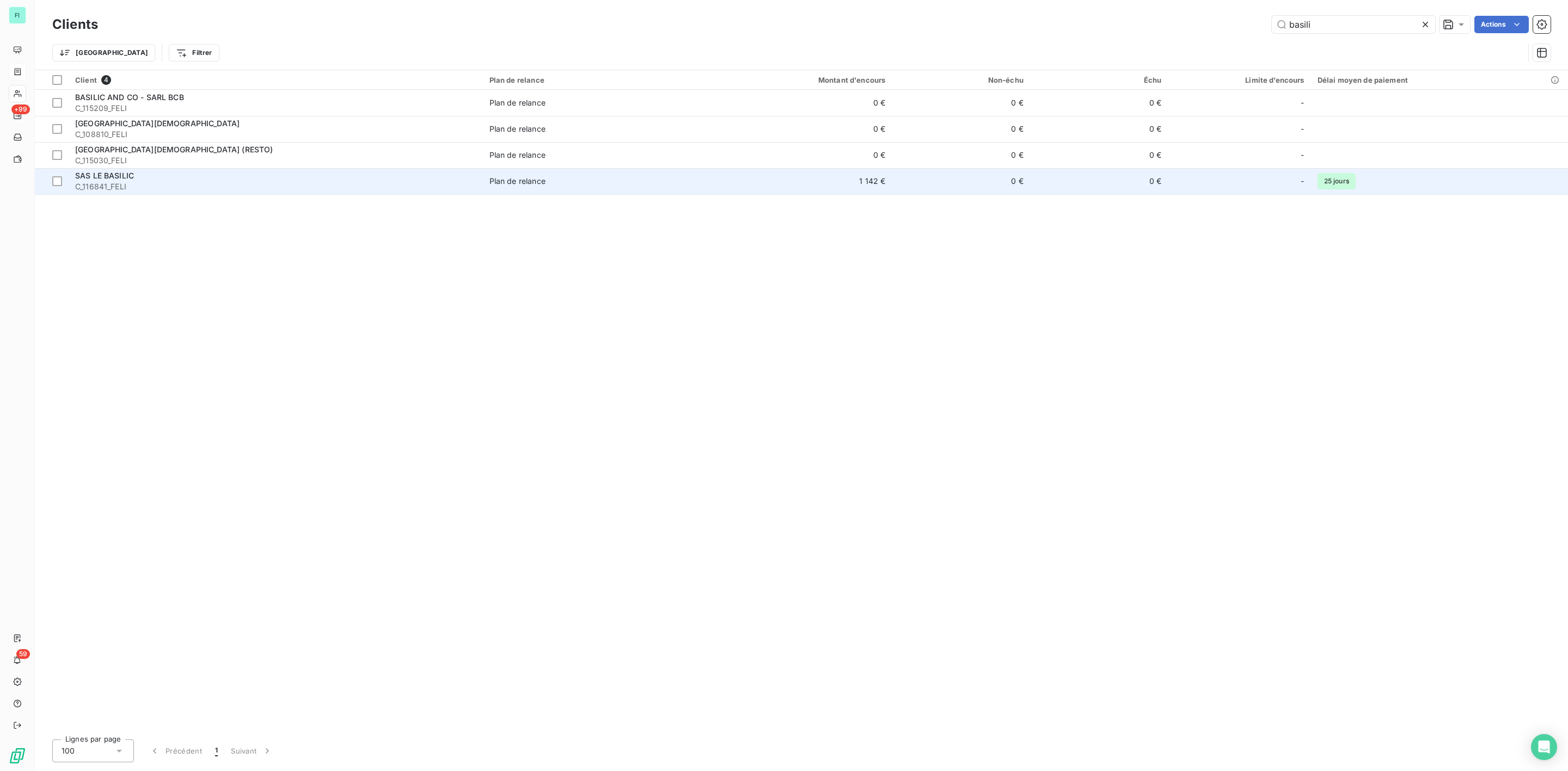
type input "basili"
click at [127, 173] on span "SAS LE BASILIC" at bounding box center [104, 175] width 59 height 9
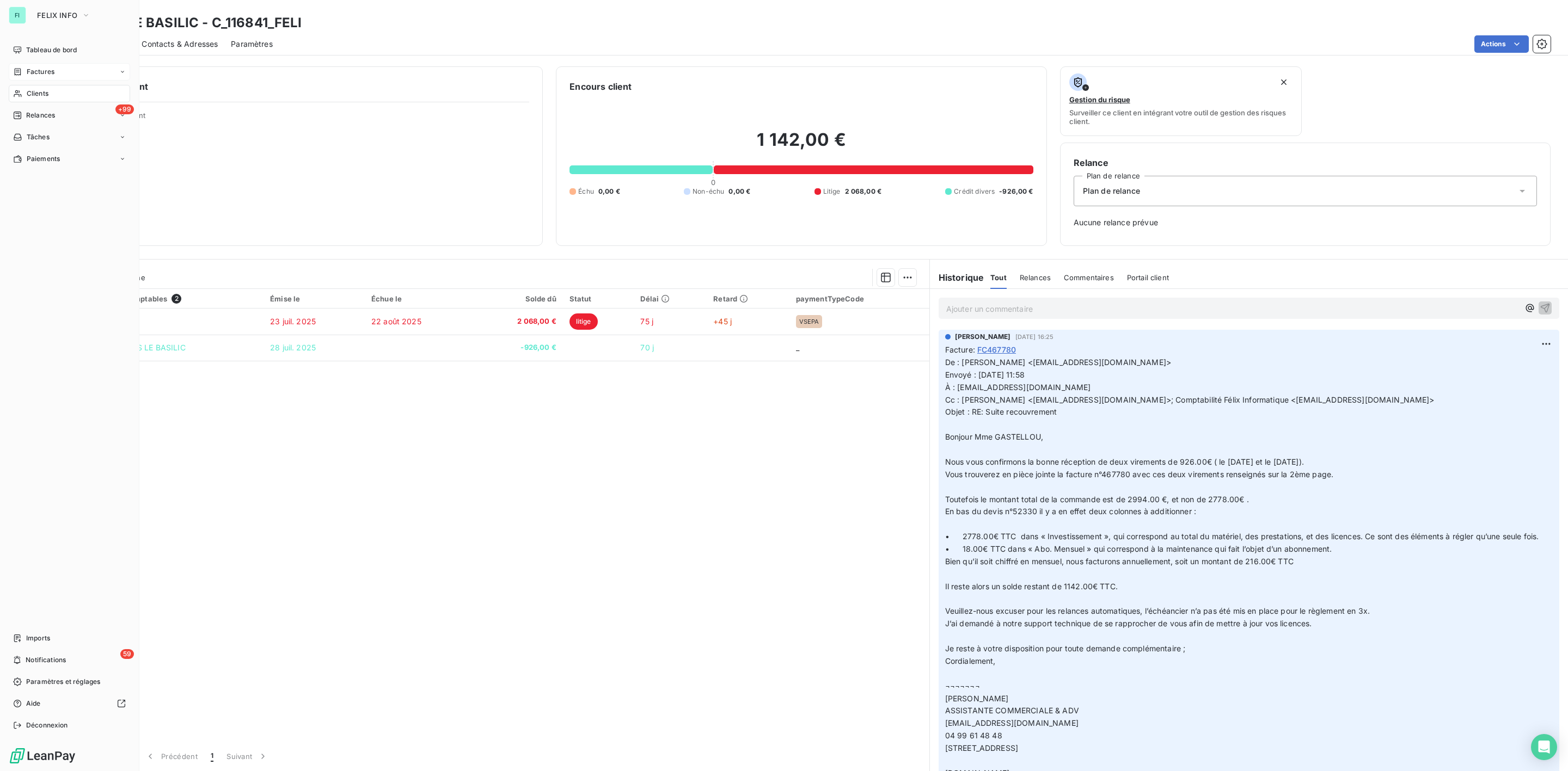
click at [32, 70] on span "Factures" at bounding box center [41, 72] width 28 height 10
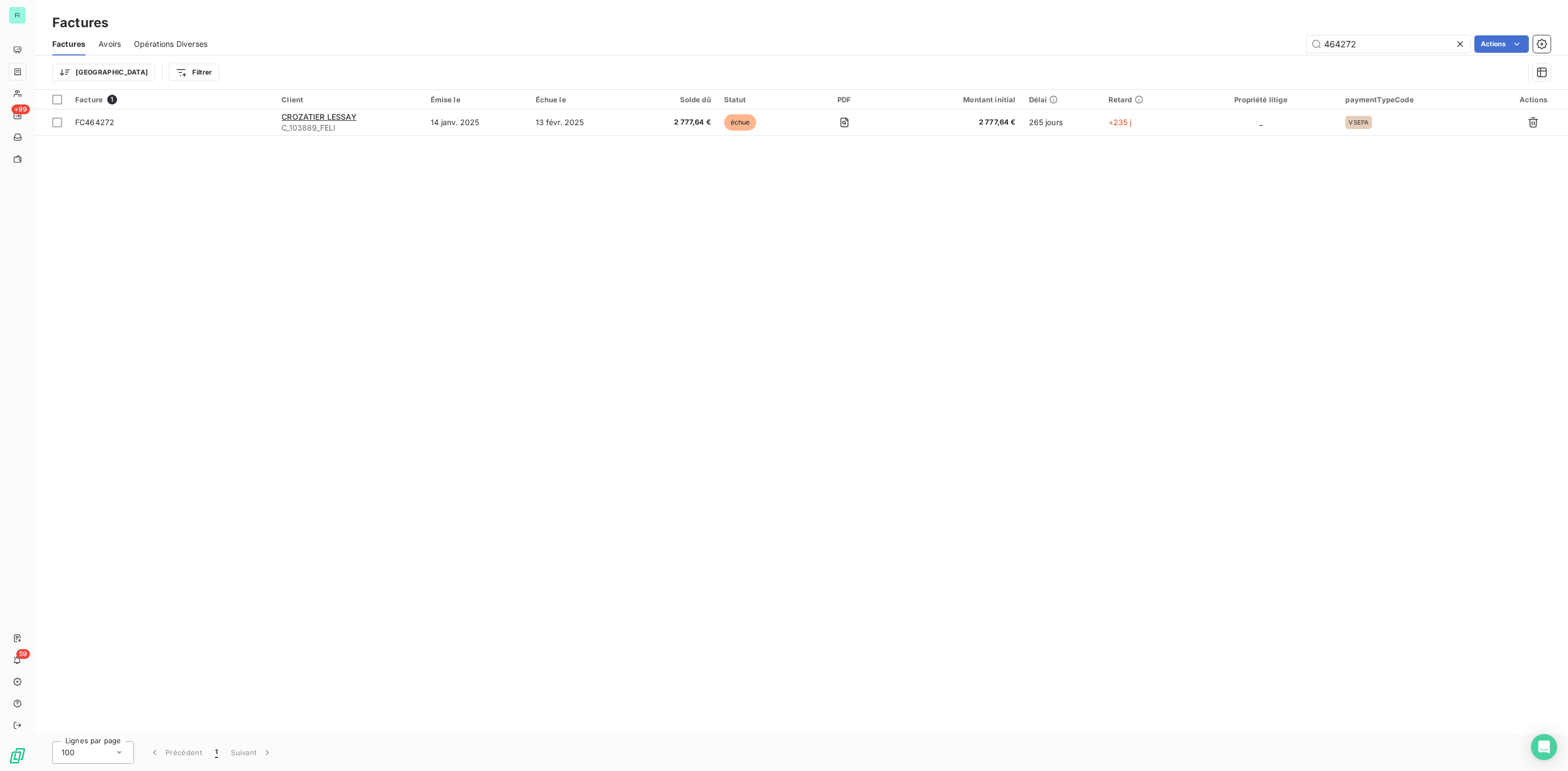
drag, startPoint x: 1377, startPoint y: 43, endPoint x: 1014, endPoint y: 47, distance: 363.0
click at [1109, 44] on div "464272 Actions" at bounding box center [885, 44] width 1330 height 18
drag, startPoint x: 1315, startPoint y: 43, endPoint x: 1129, endPoint y: 43, distance: 186.0
click at [1155, 43] on div "468021 Actions" at bounding box center [885, 44] width 1330 height 18
drag, startPoint x: 1376, startPoint y: 38, endPoint x: 1163, endPoint y: 31, distance: 213.1
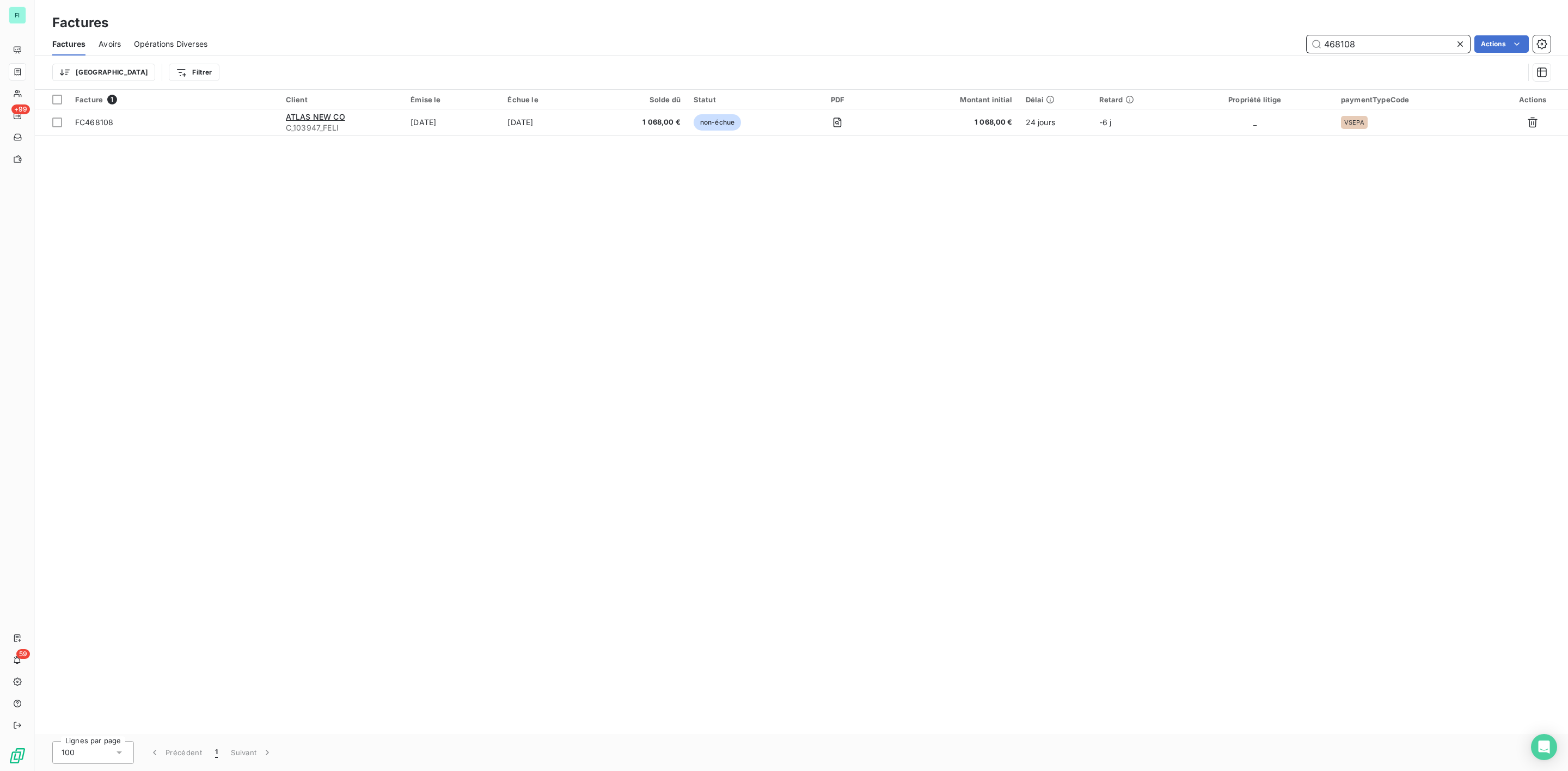
click at [1217, 38] on div "468108 Actions" at bounding box center [885, 44] width 1330 height 18
drag, startPoint x: 1379, startPoint y: 41, endPoint x: 1137, endPoint y: 41, distance: 242.0
click at [1144, 41] on div "467991 Actions" at bounding box center [885, 44] width 1330 height 18
type input "468334"
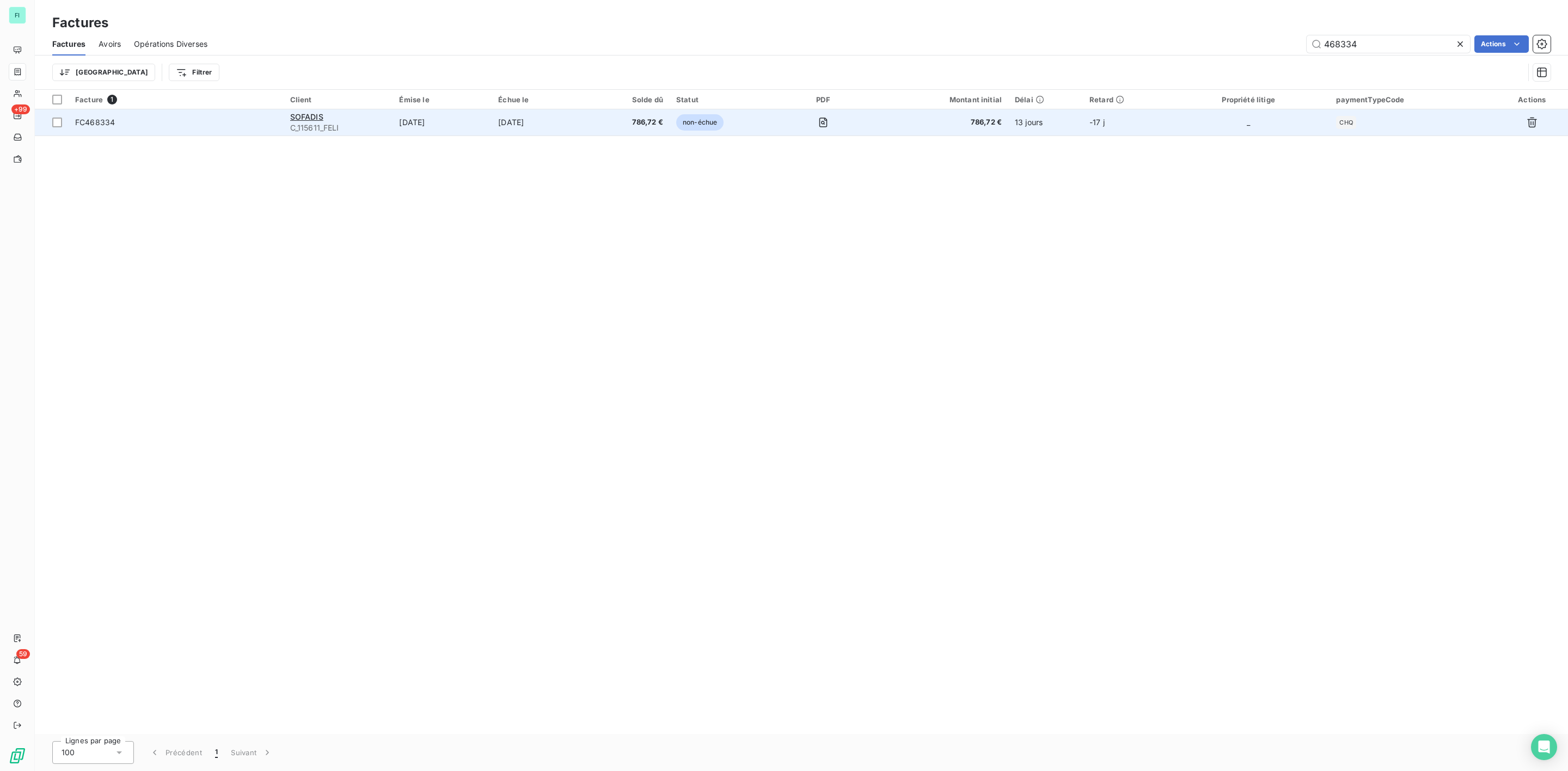
click at [307, 111] on div "SOFADIS" at bounding box center [338, 117] width 96 height 11
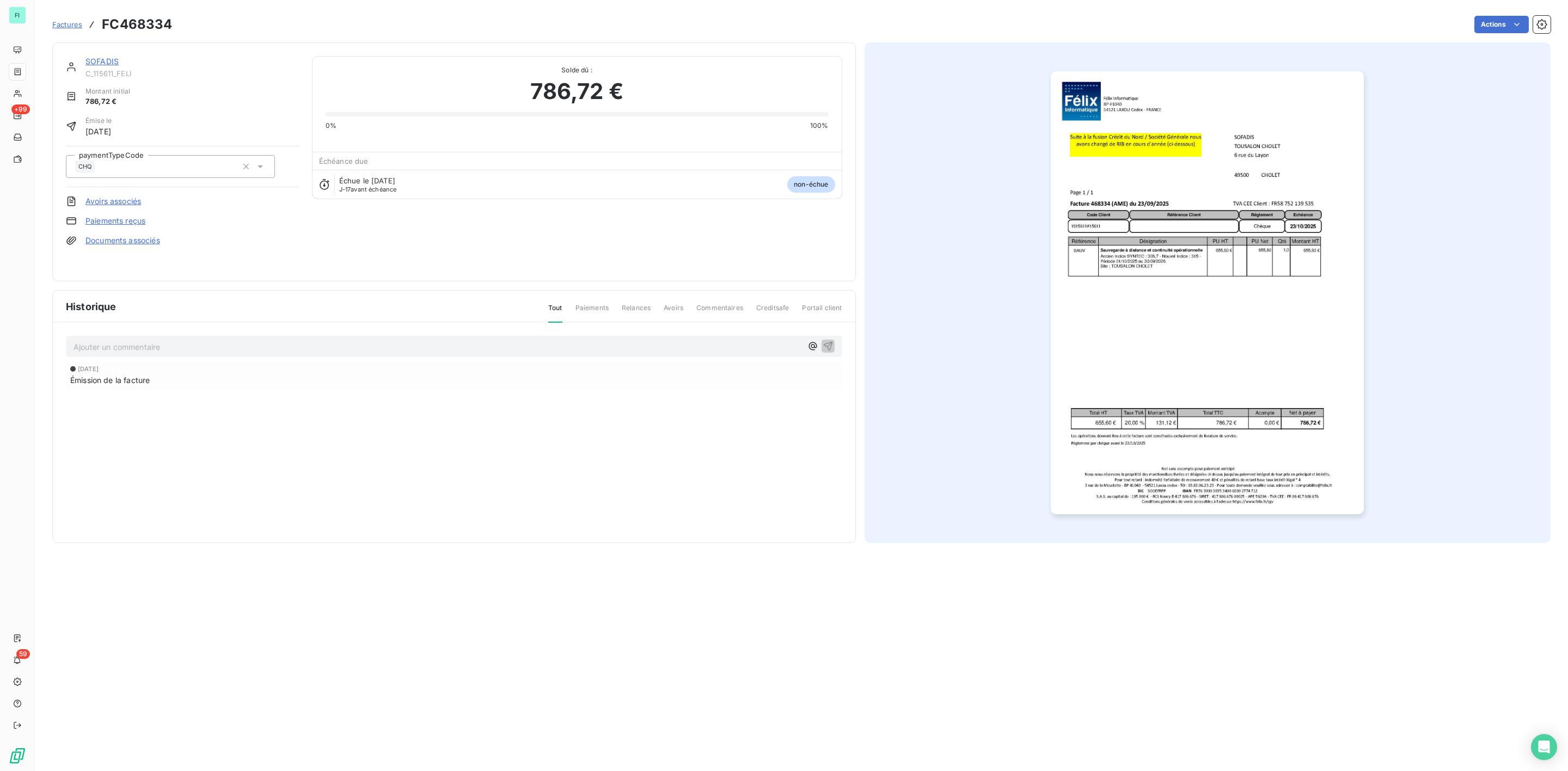
click at [107, 59] on link "SOFADIS" at bounding box center [102, 61] width 33 height 9
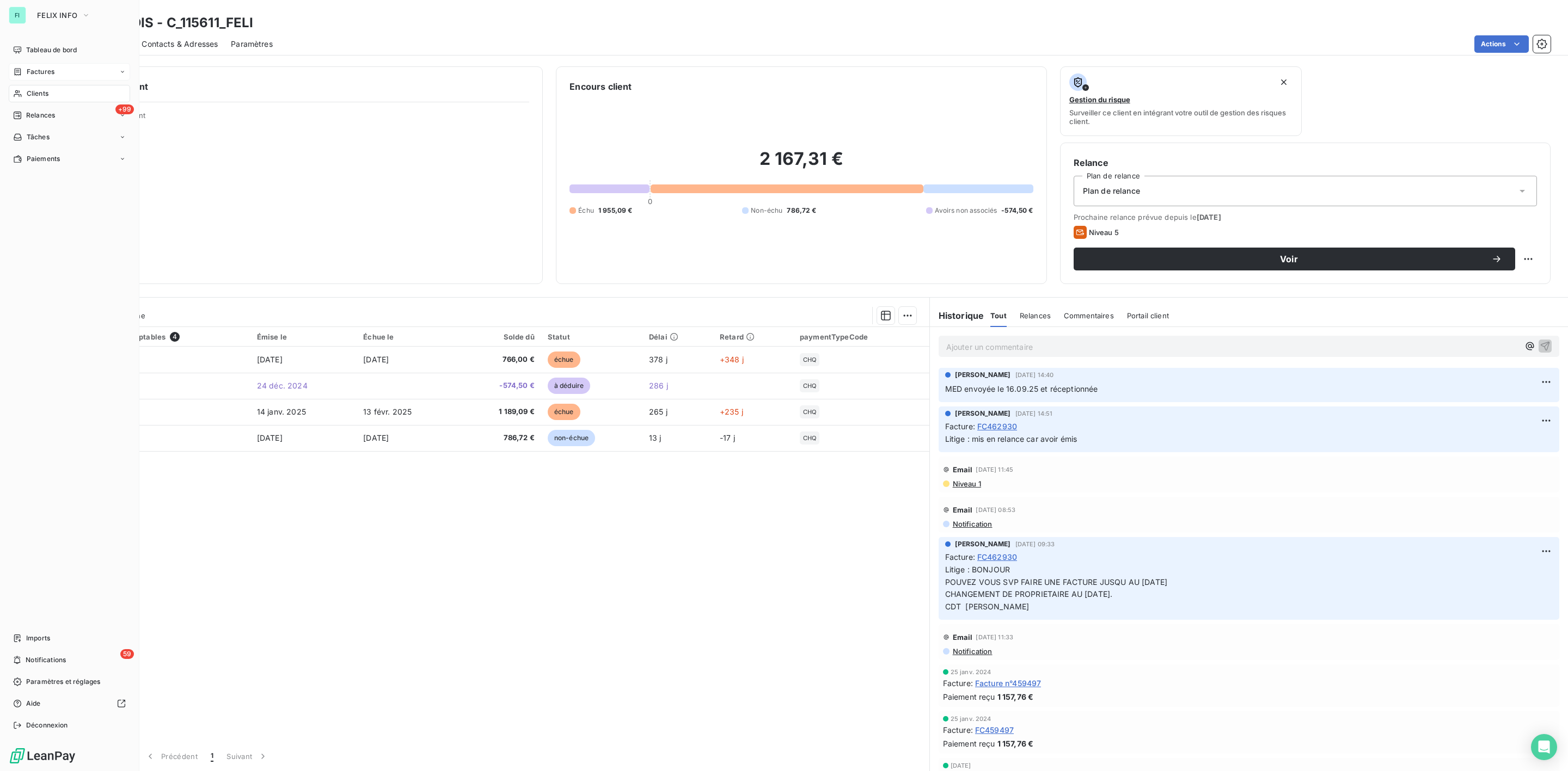
click at [35, 89] on span "Clients" at bounding box center [38, 94] width 22 height 10
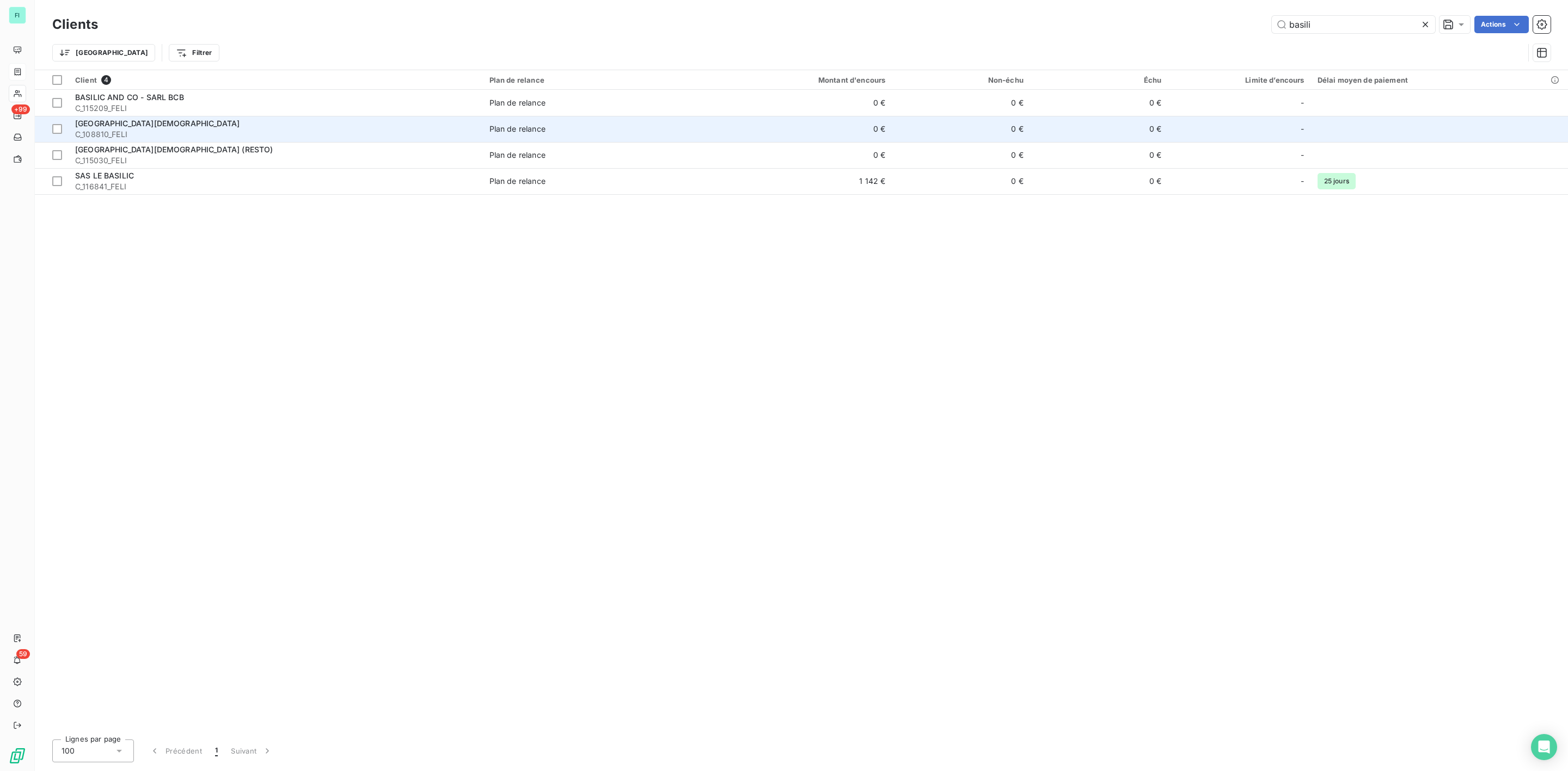
drag, startPoint x: 1312, startPoint y: 20, endPoint x: 897, endPoint y: 132, distance: 429.8
click at [1189, 29] on div "basili Actions" at bounding box center [830, 24] width 1440 height 18
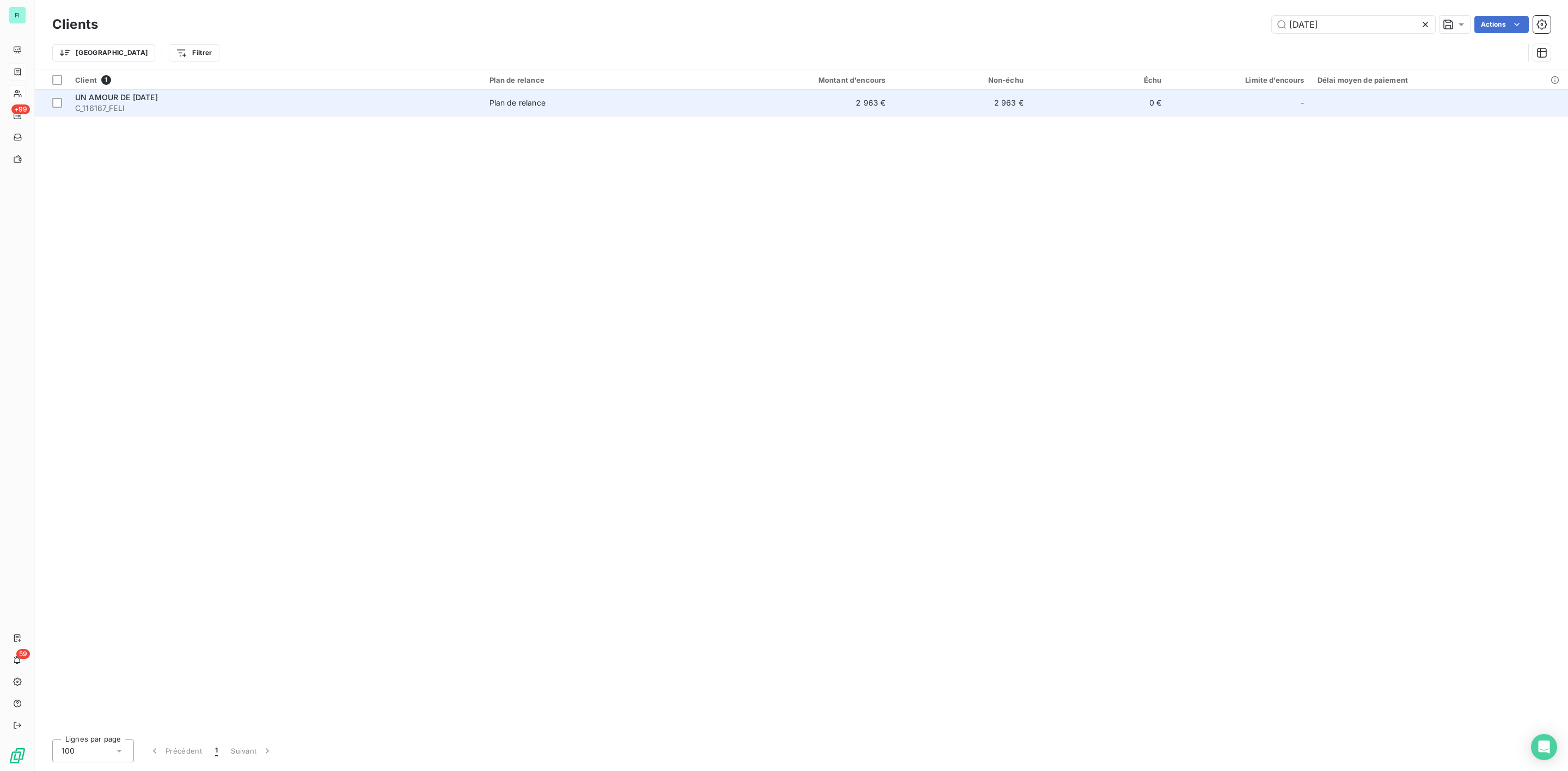
type input "[DATE]"
click at [142, 105] on span "C_116167_FELI" at bounding box center [275, 108] width 401 height 11
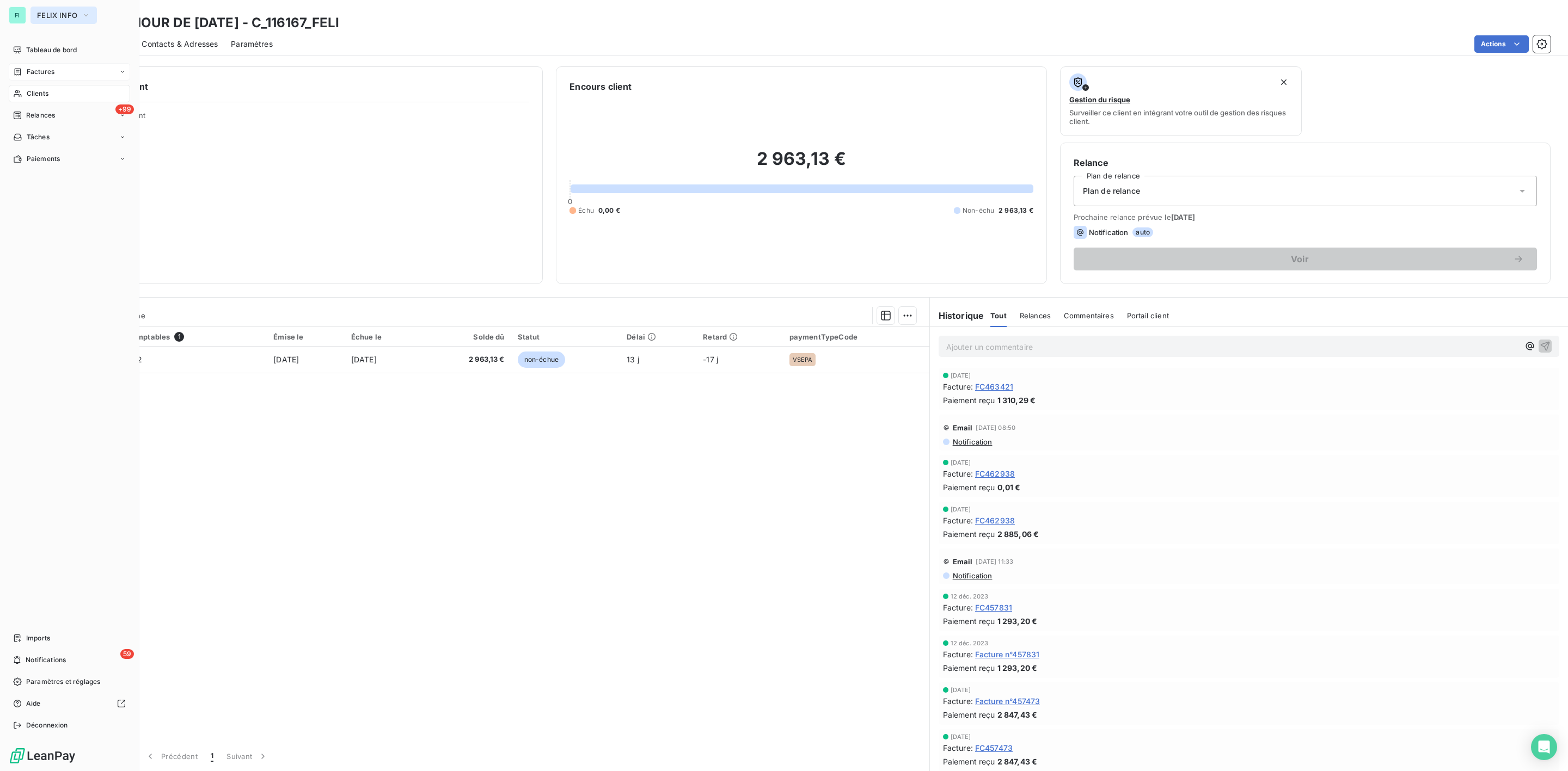
click at [64, 11] on span "FELIX INFO" at bounding box center [57, 15] width 40 height 9
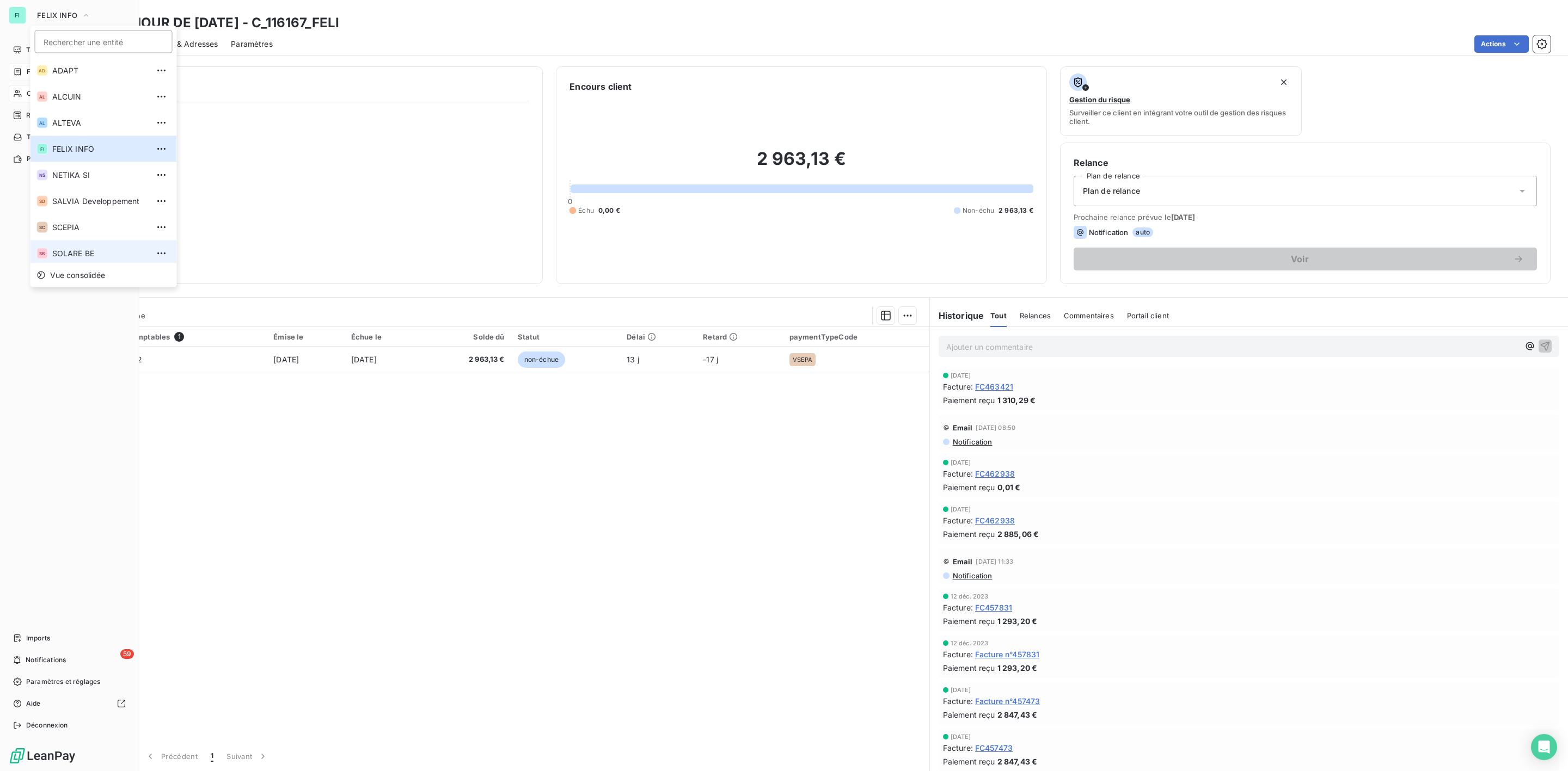
click at [85, 245] on li "SB SOLARE BE" at bounding box center [103, 253] width 147 height 26
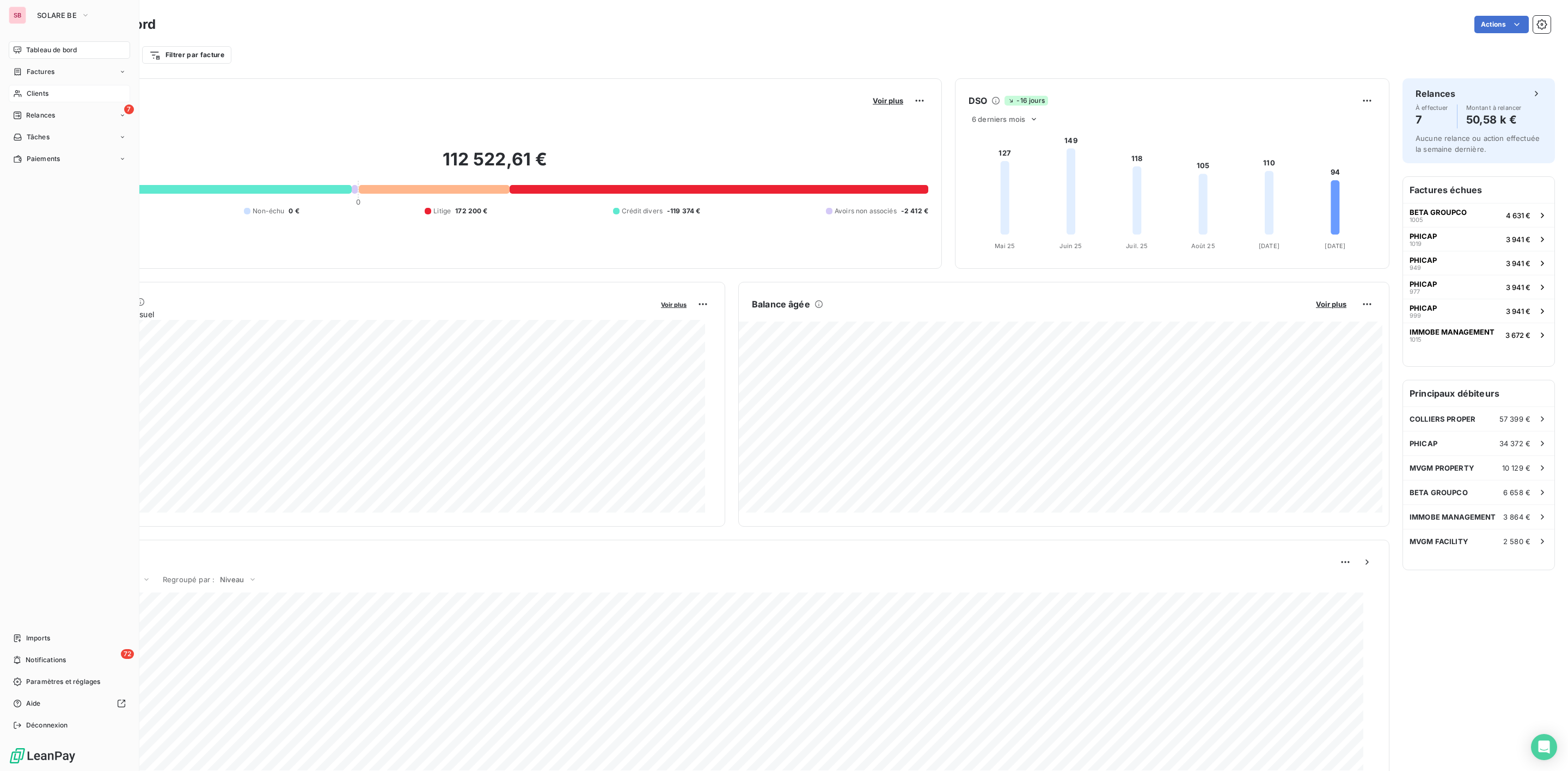
click at [38, 92] on span "Clients" at bounding box center [38, 94] width 22 height 10
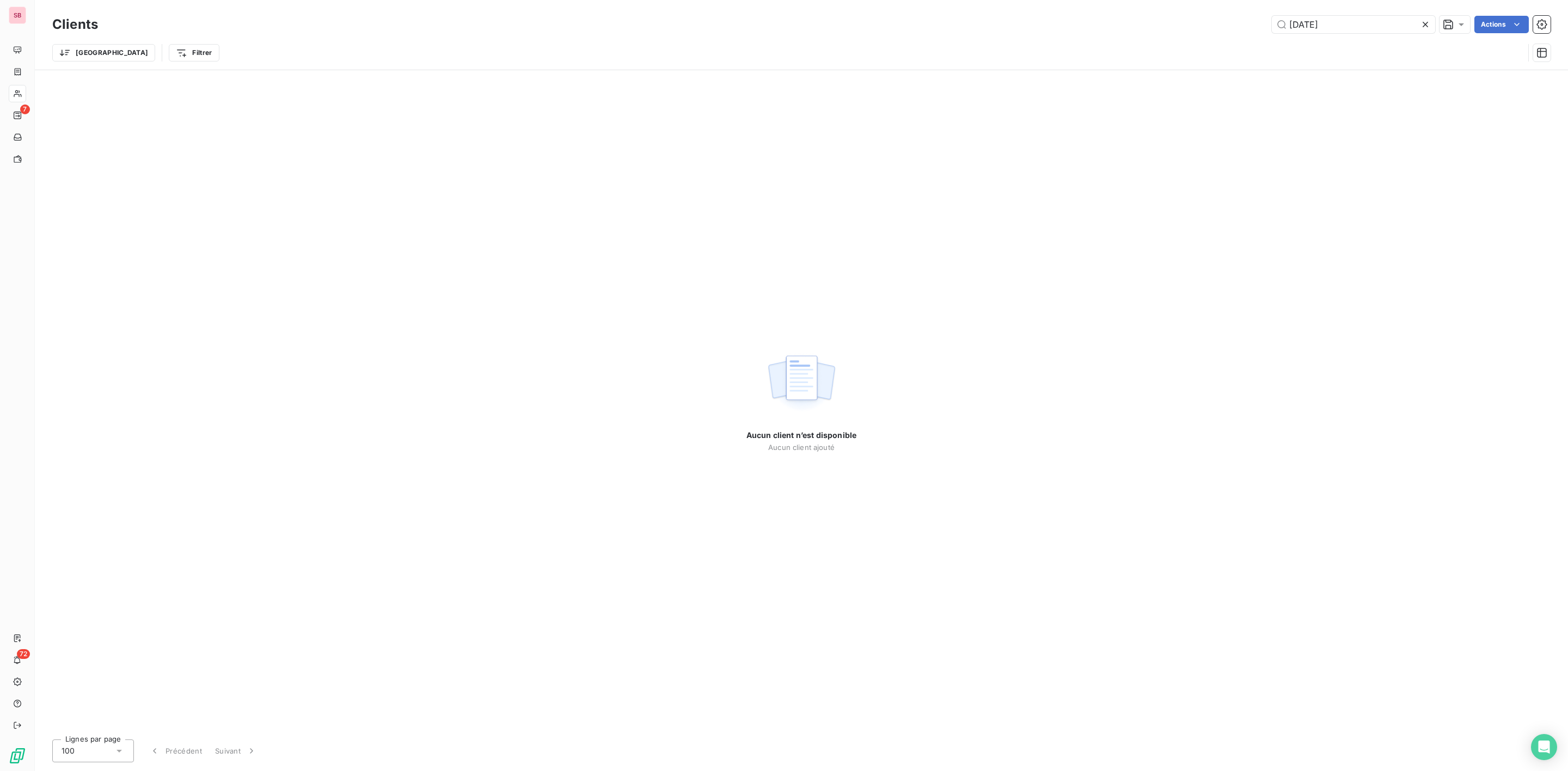
drag, startPoint x: 1243, startPoint y: 23, endPoint x: 1157, endPoint y: 23, distance: 86.0
click at [1232, 23] on div "[DATE] Actions" at bounding box center [830, 24] width 1440 height 18
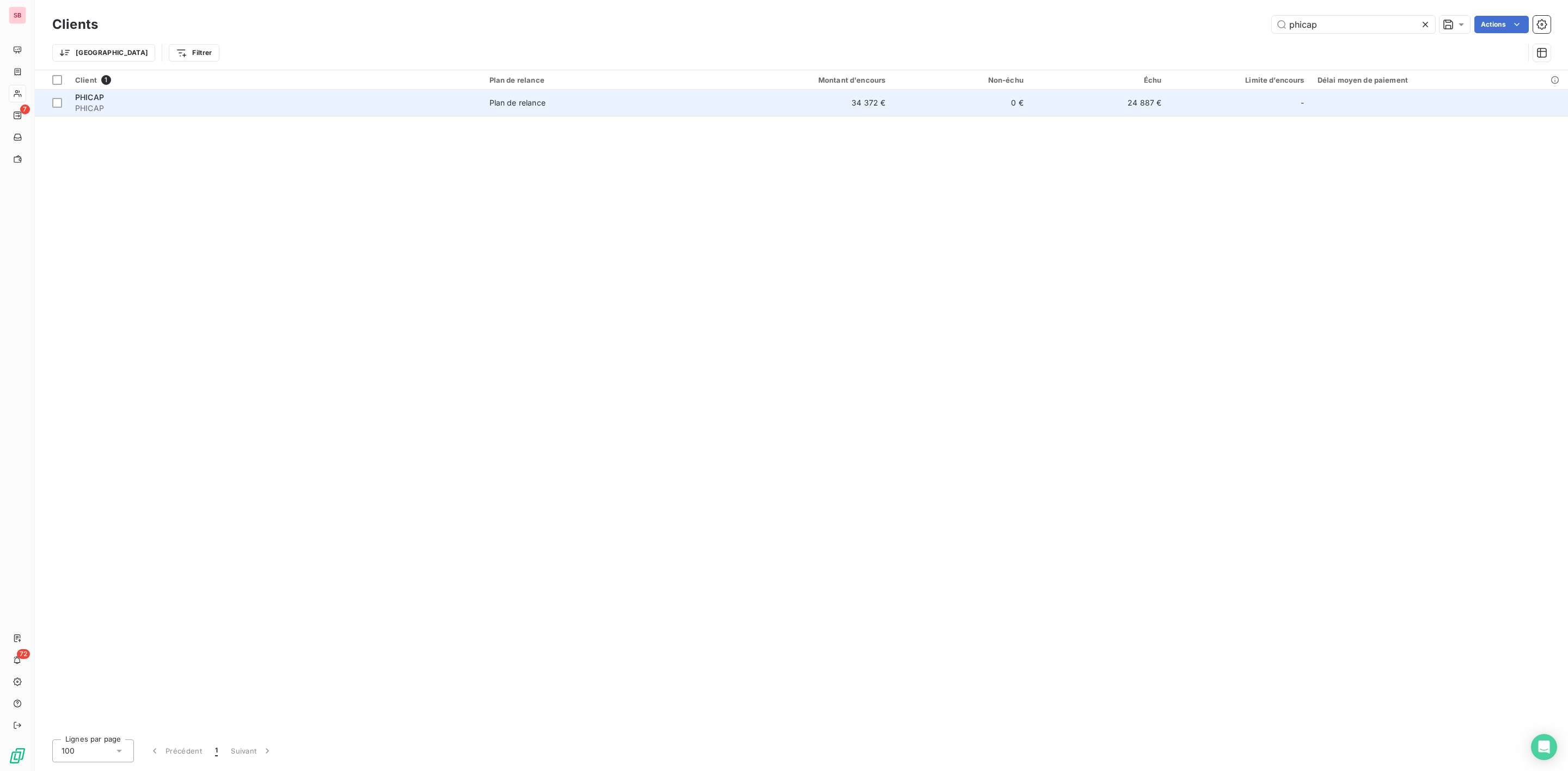
type input "phicap"
click at [255, 103] on span "PHICAP" at bounding box center [275, 108] width 401 height 11
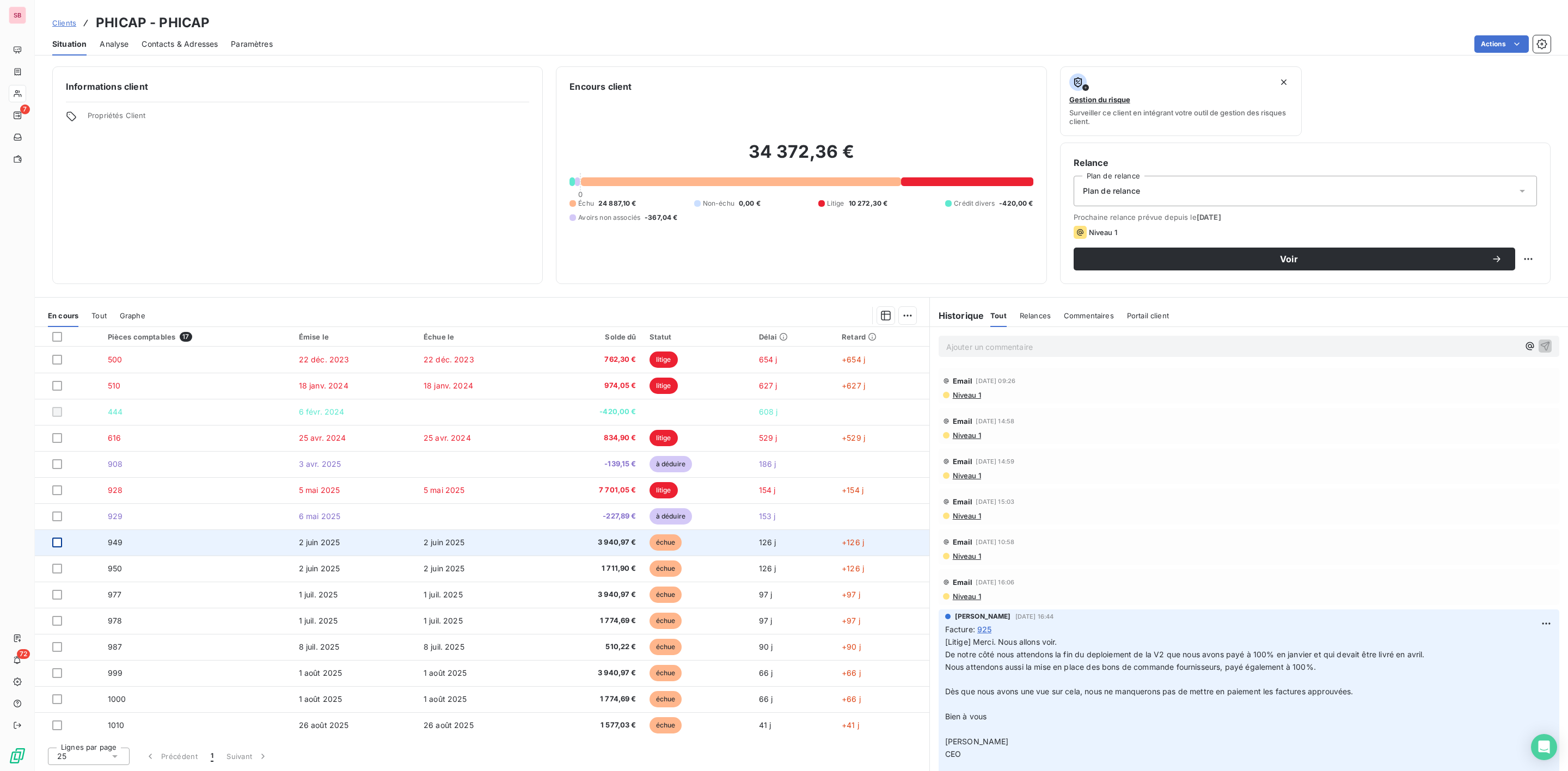
click at [57, 545] on div at bounding box center [57, 543] width 10 height 10
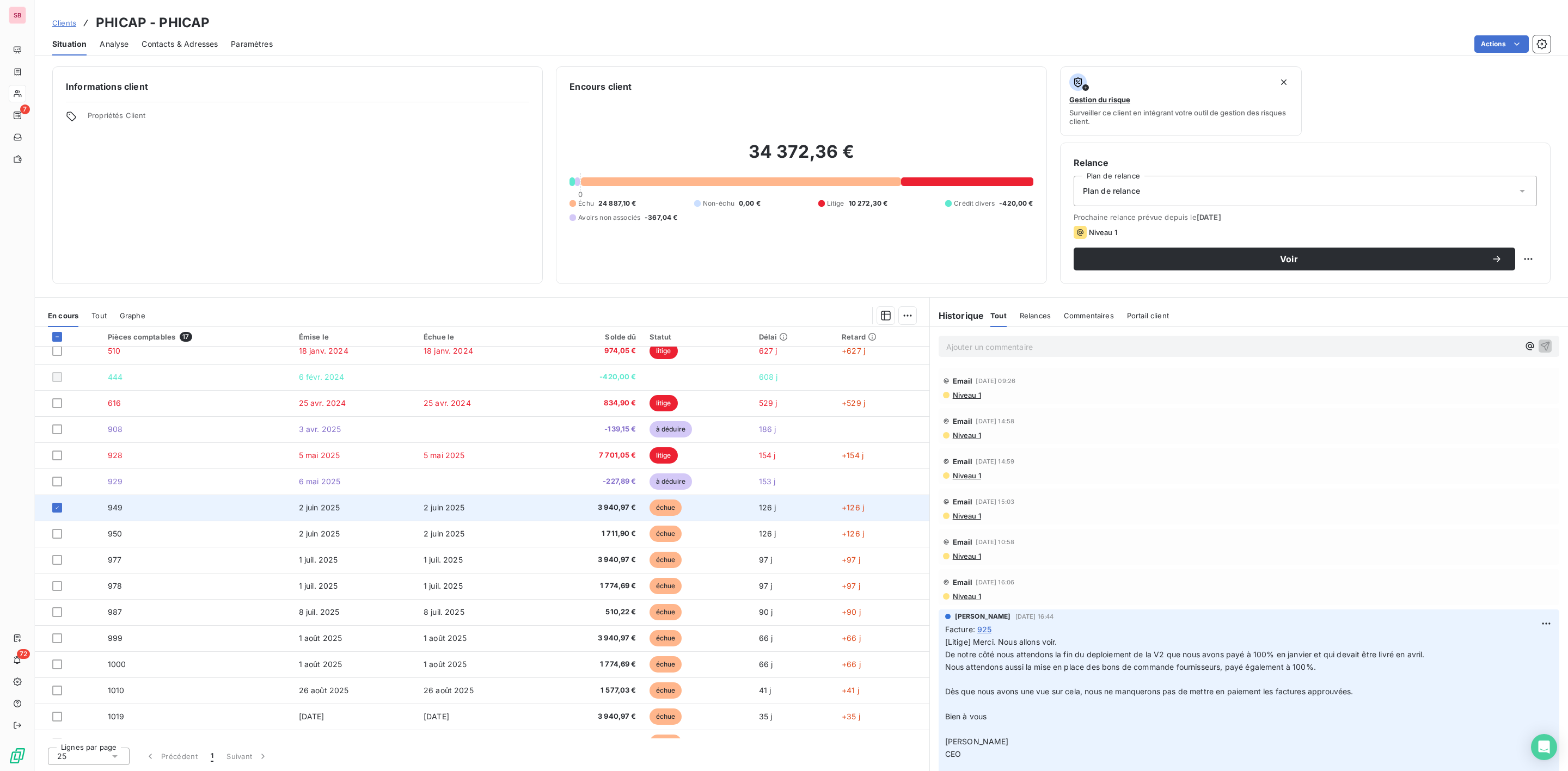
scroll to position [53, 0]
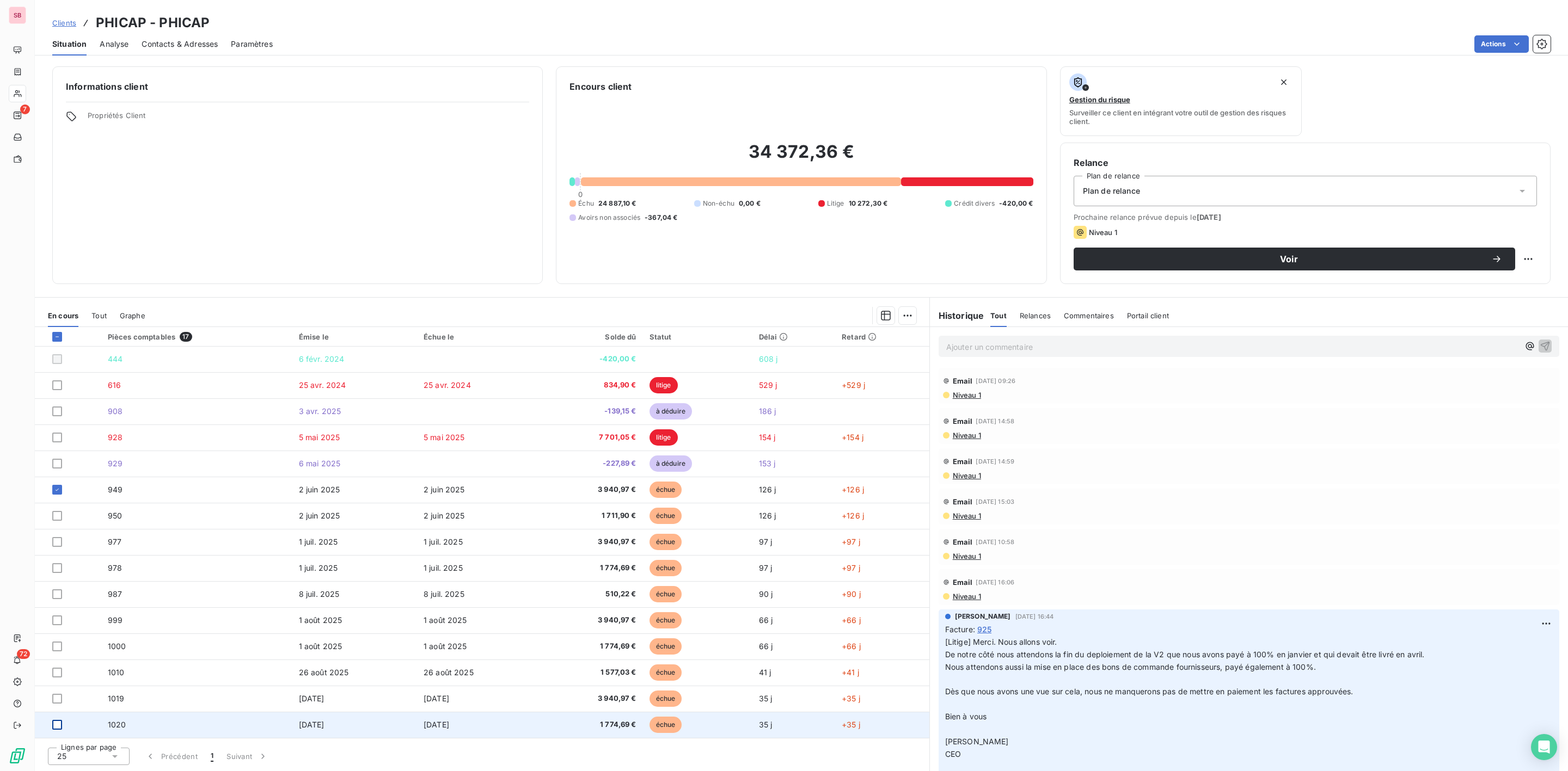
click at [59, 724] on div at bounding box center [57, 725] width 10 height 10
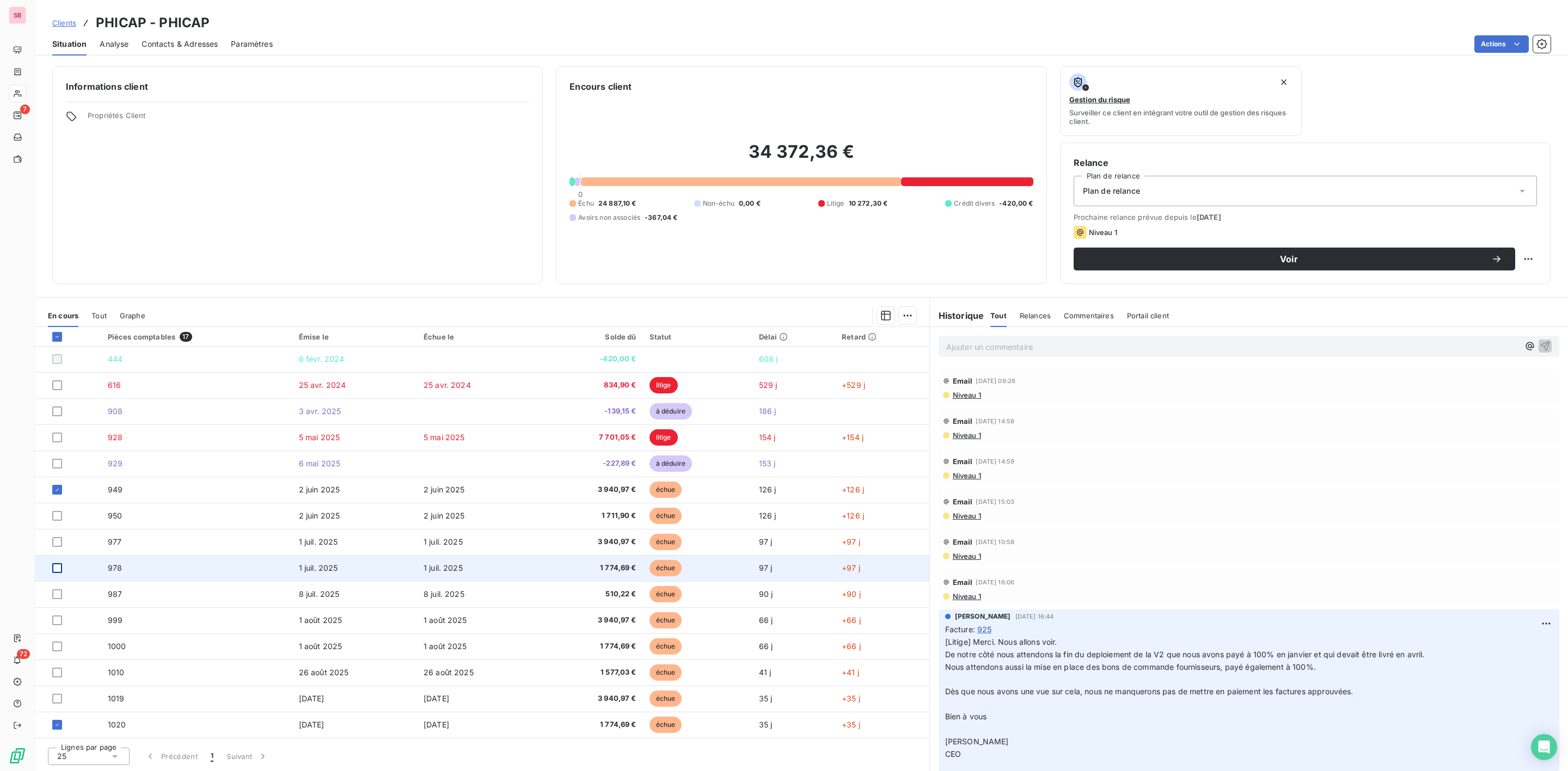
click at [53, 573] on div at bounding box center [57, 568] width 10 height 10
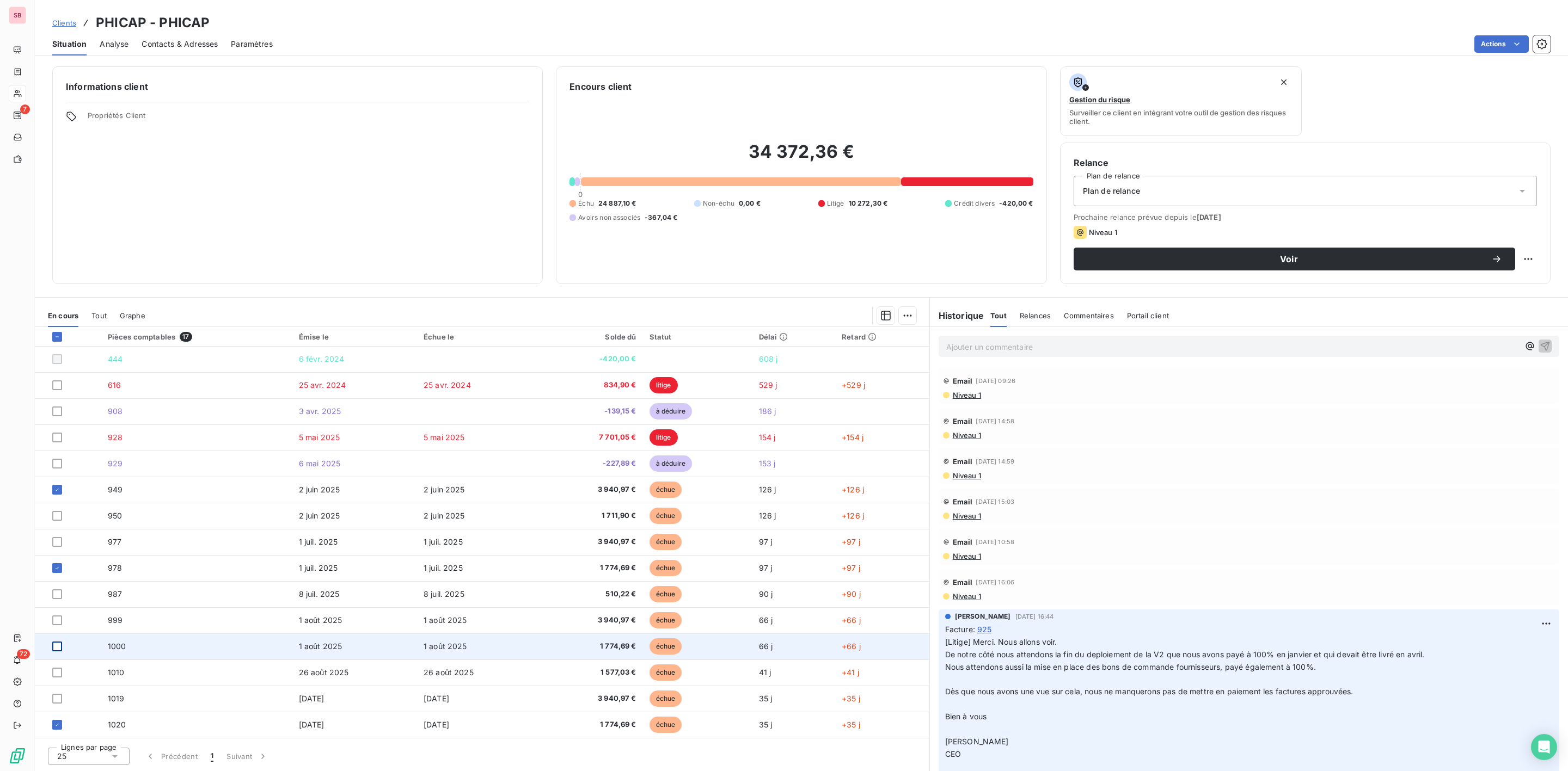
click at [55, 648] on div at bounding box center [57, 647] width 10 height 10
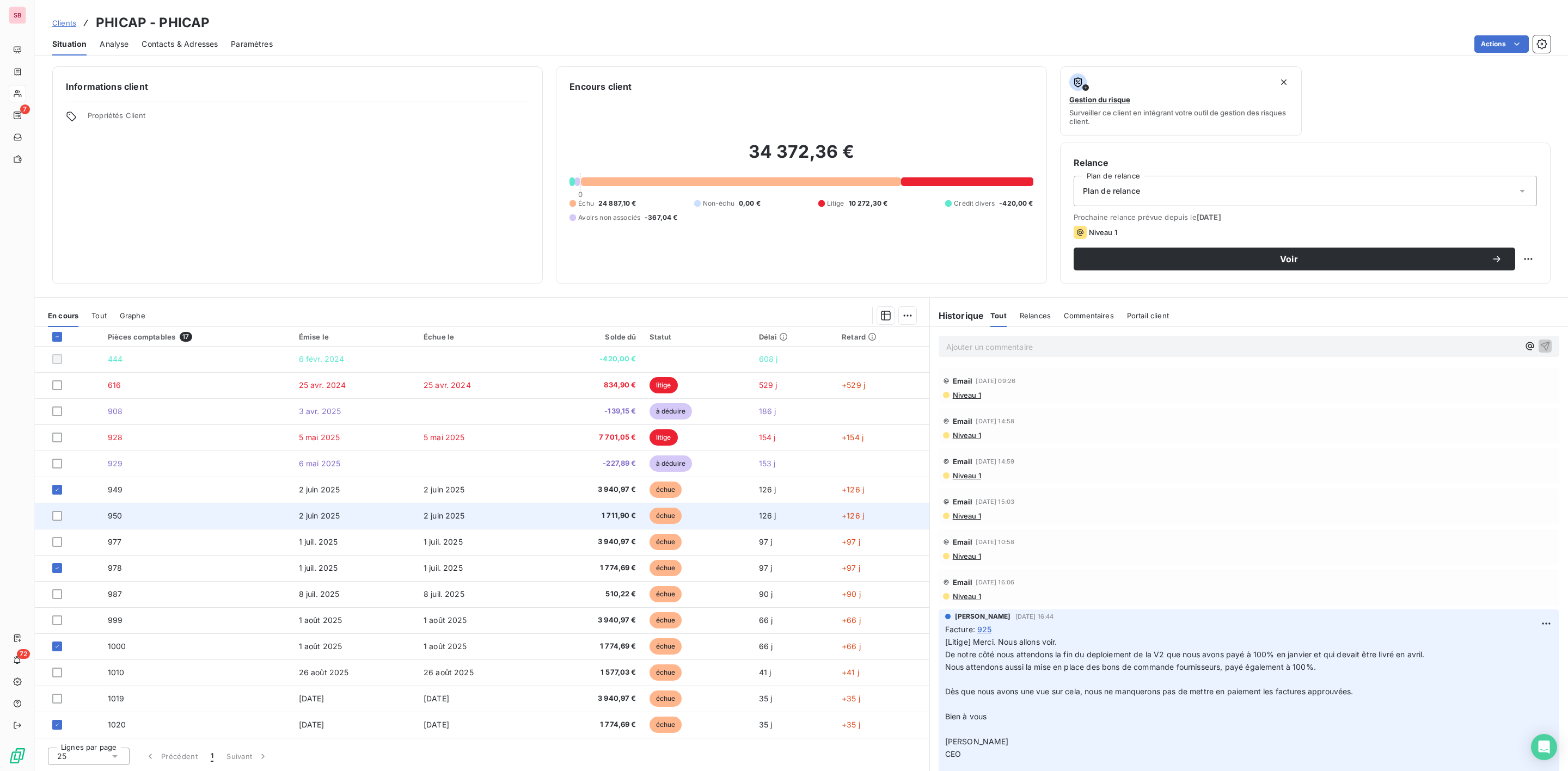
click at [62, 515] on div at bounding box center [74, 516] width 43 height 10
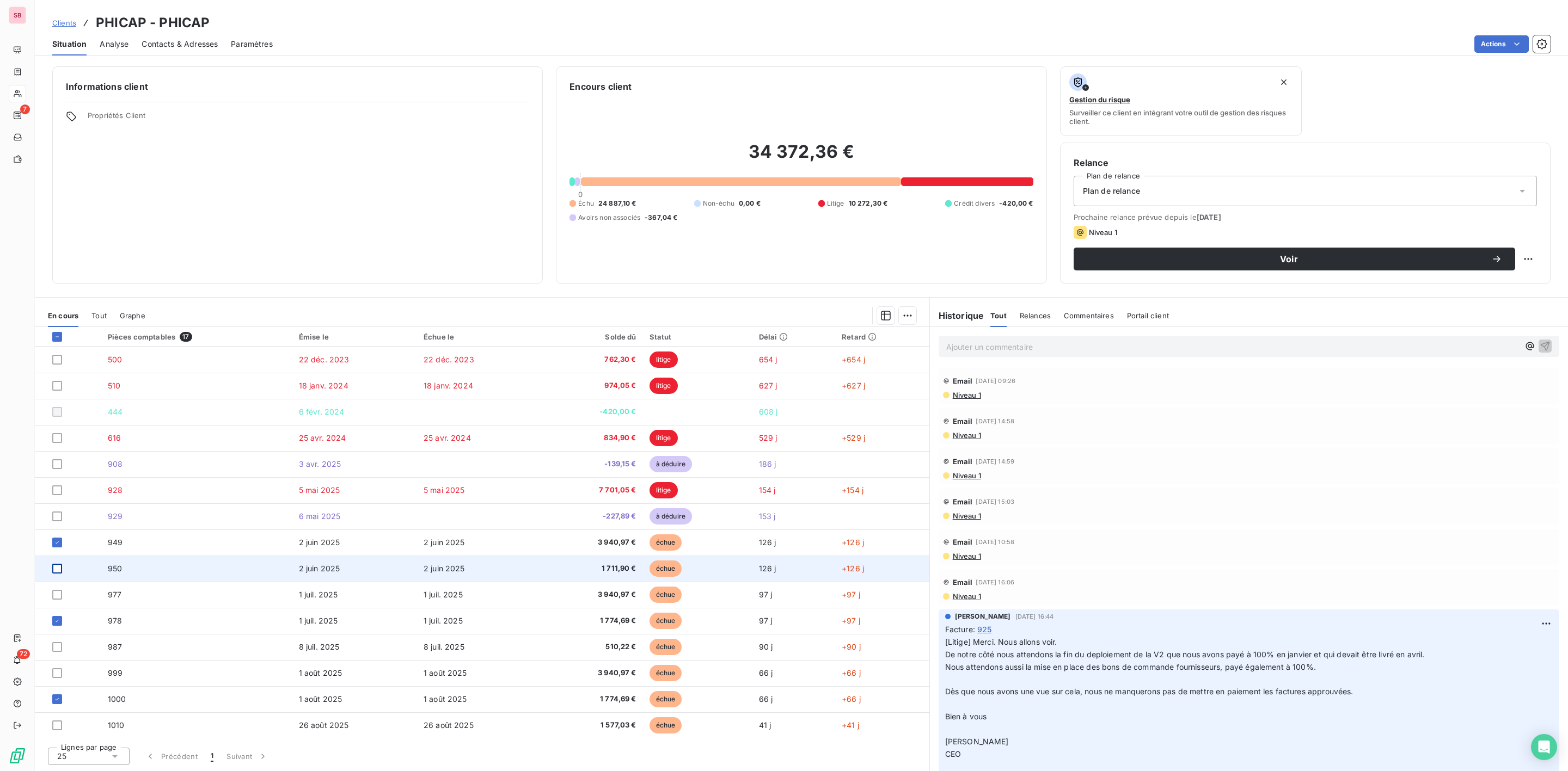
click at [55, 572] on div at bounding box center [57, 569] width 10 height 10
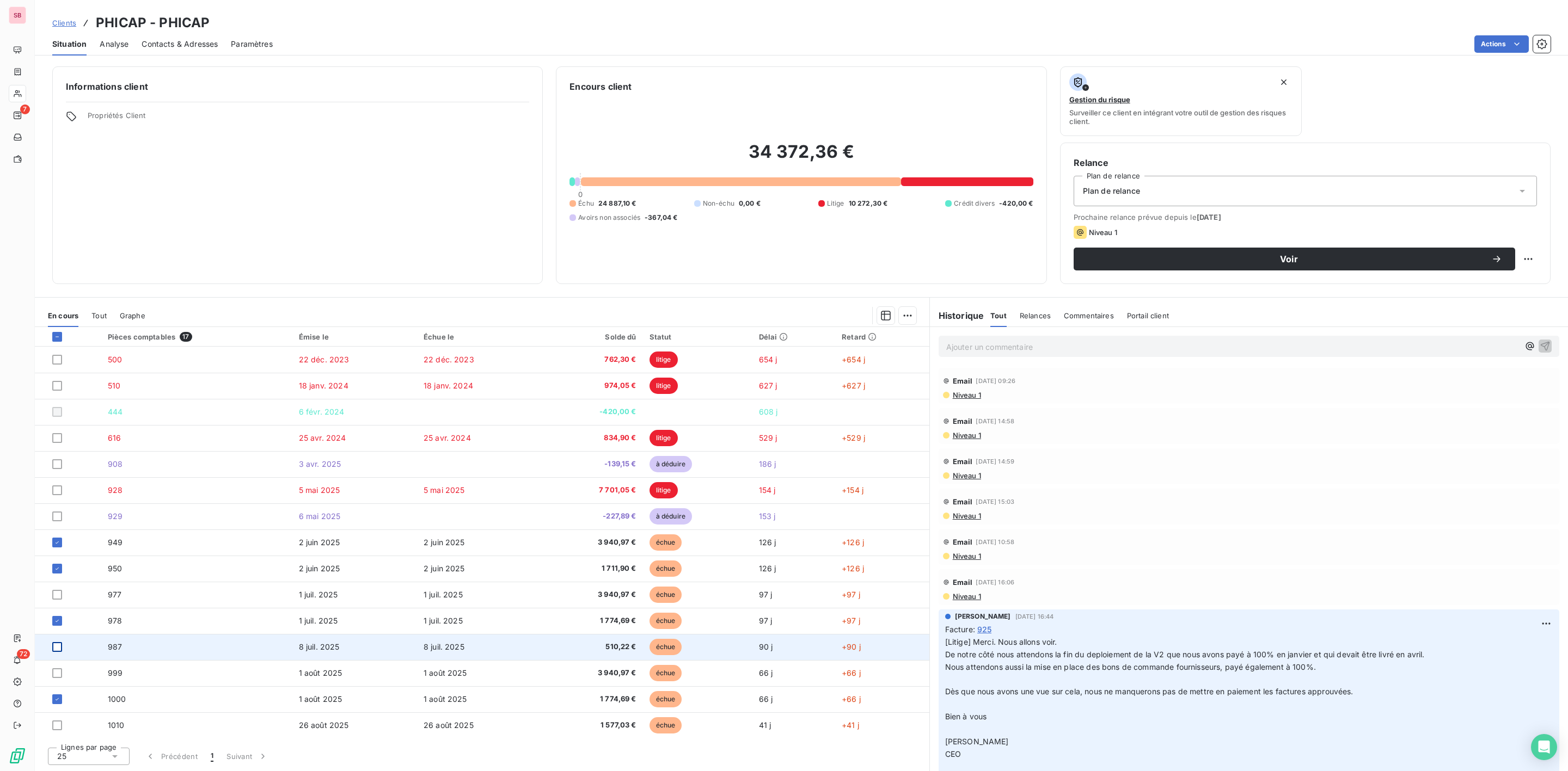
click at [53, 651] on div at bounding box center [57, 647] width 10 height 10
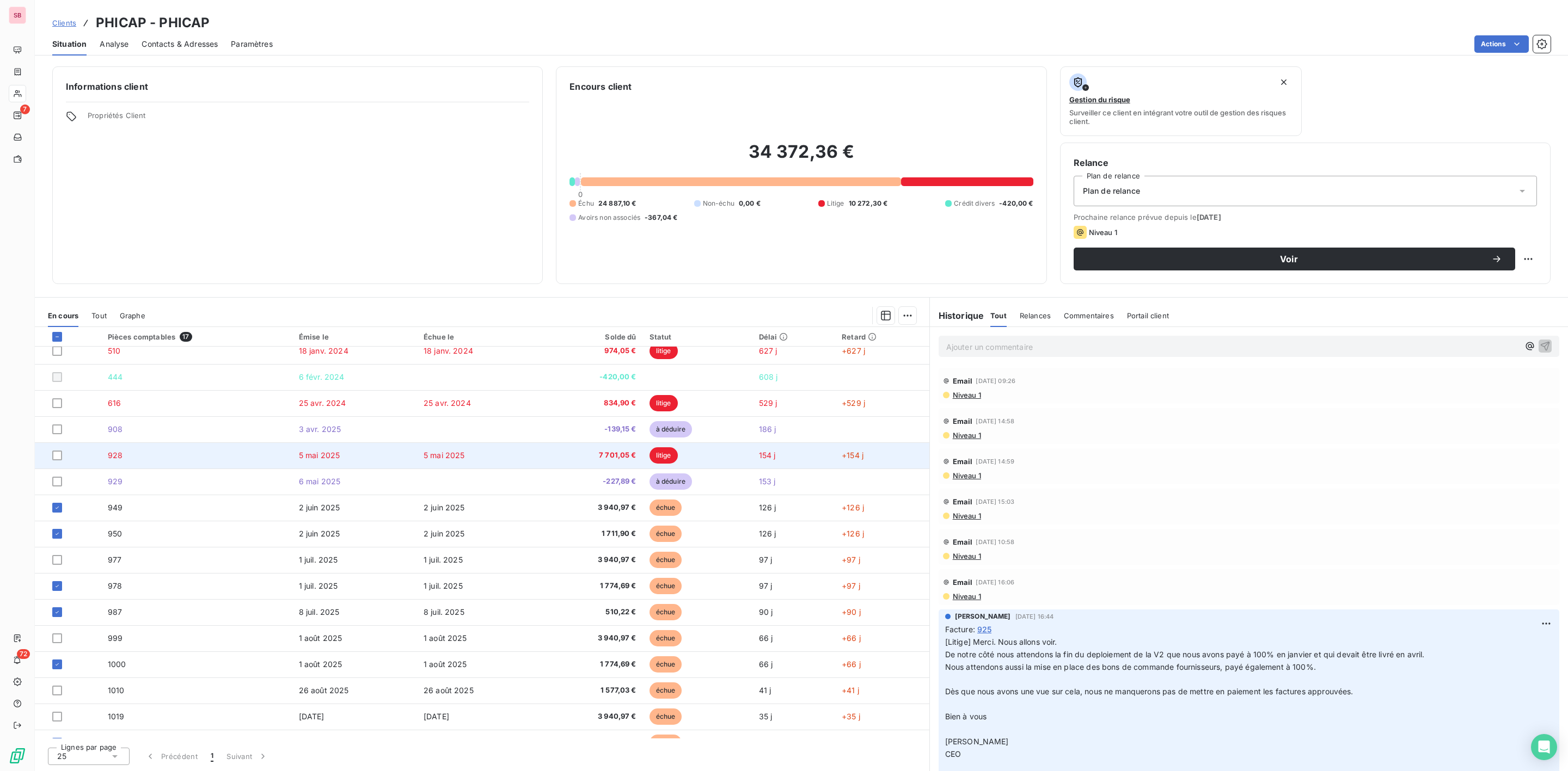
scroll to position [53, 0]
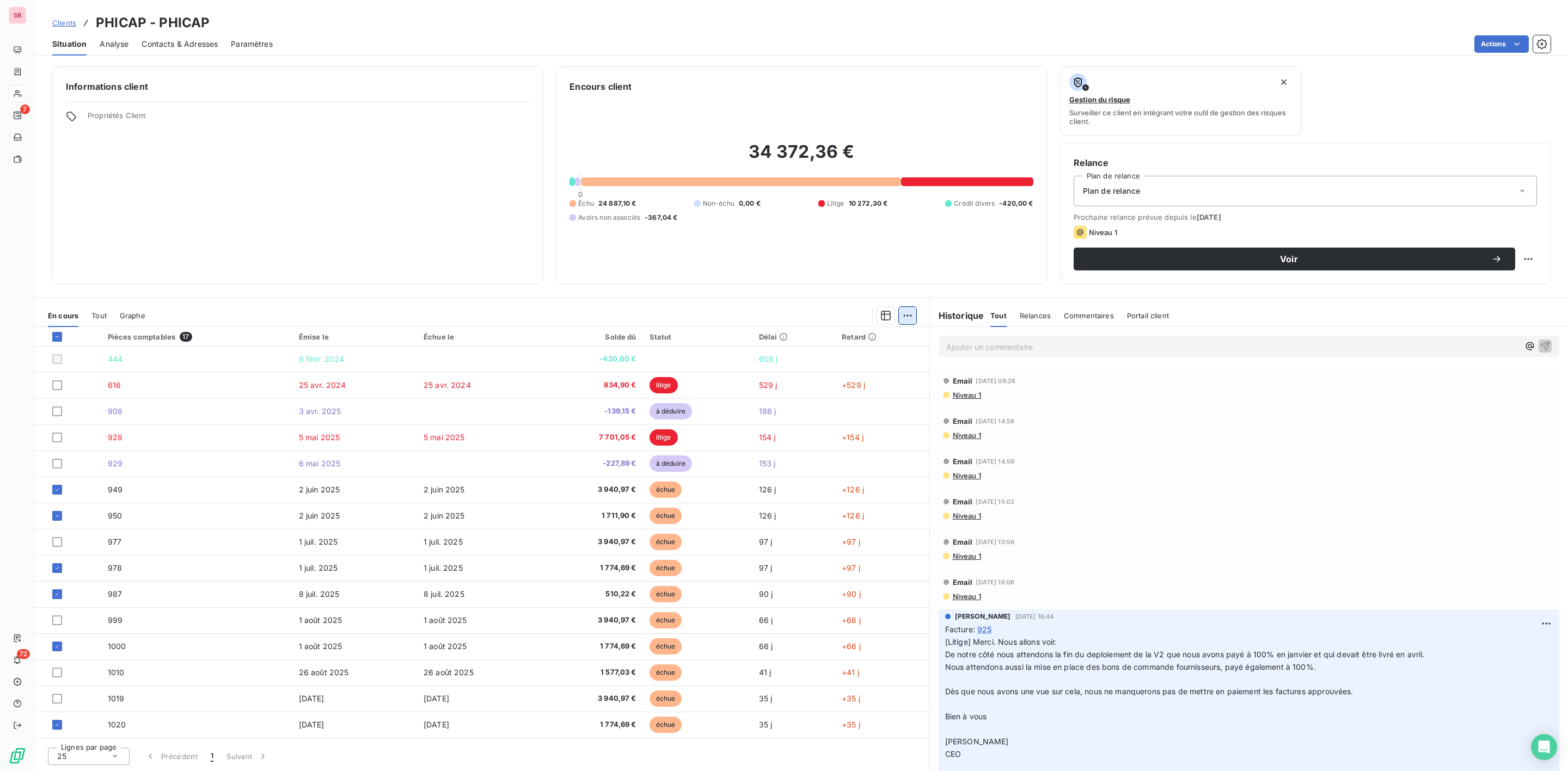
click at [911, 315] on html "SB 7 72 Clients PHICAP - PHICAP Situation Analyse Contacts & Adresses Paramètre…" at bounding box center [784, 385] width 1568 height 771
click at [782, 359] on div "Ajouter une promesse de paiement (6 factures)" at bounding box center [812, 359] width 198 height 18
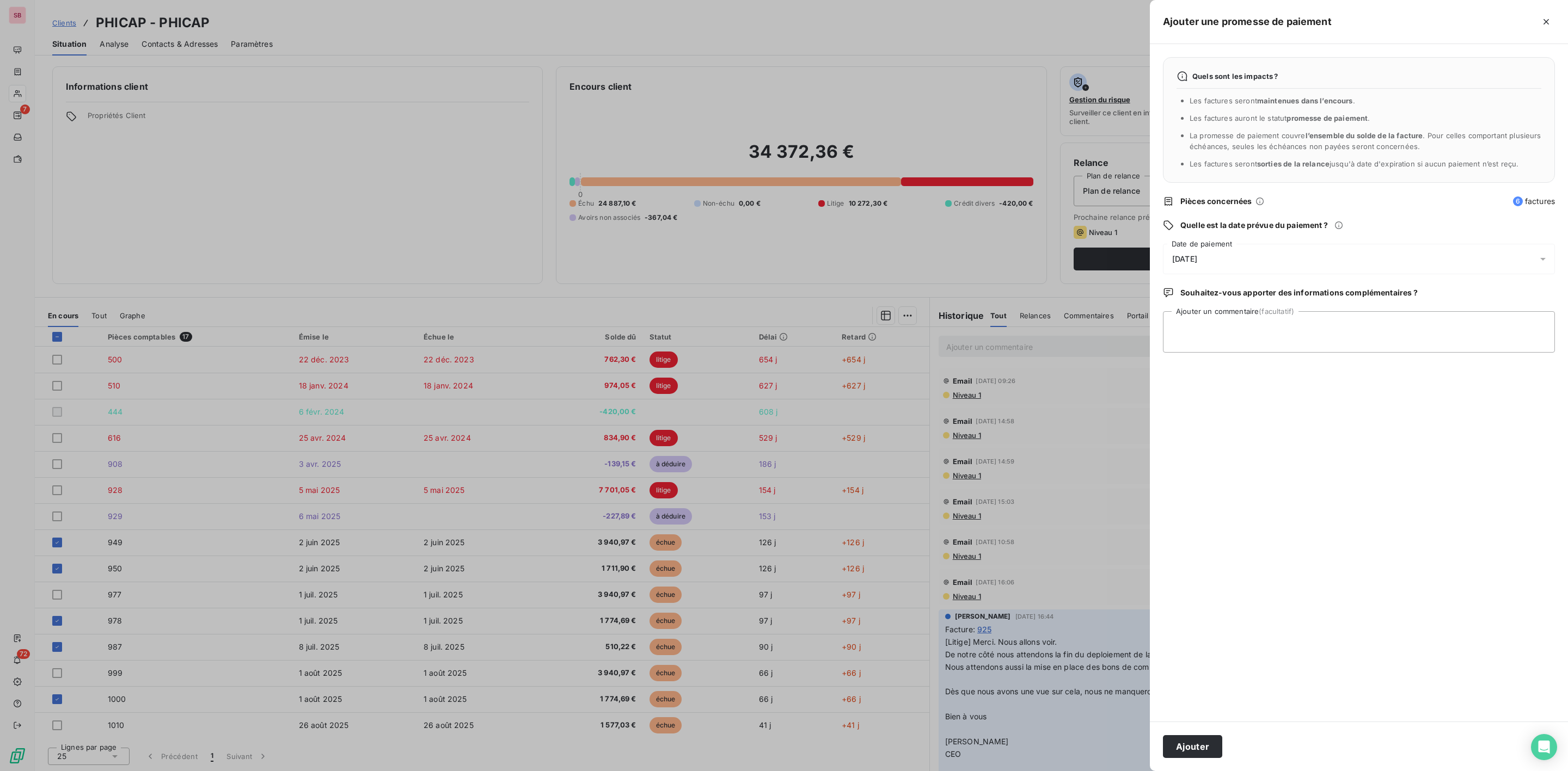
click at [1197, 260] on span "[DATE]" at bounding box center [1185, 259] width 25 height 9
click at [1283, 439] on button "31" at bounding box center [1282, 438] width 22 height 22
click at [1381, 327] on textarea "Ajouter un commentaire (facultatif)" at bounding box center [1359, 332] width 392 height 41
click at [1205, 330] on textarea "virement reçu le 03/10" at bounding box center [1359, 332] width 392 height 41
type textarea "virements reçu le 03/10"
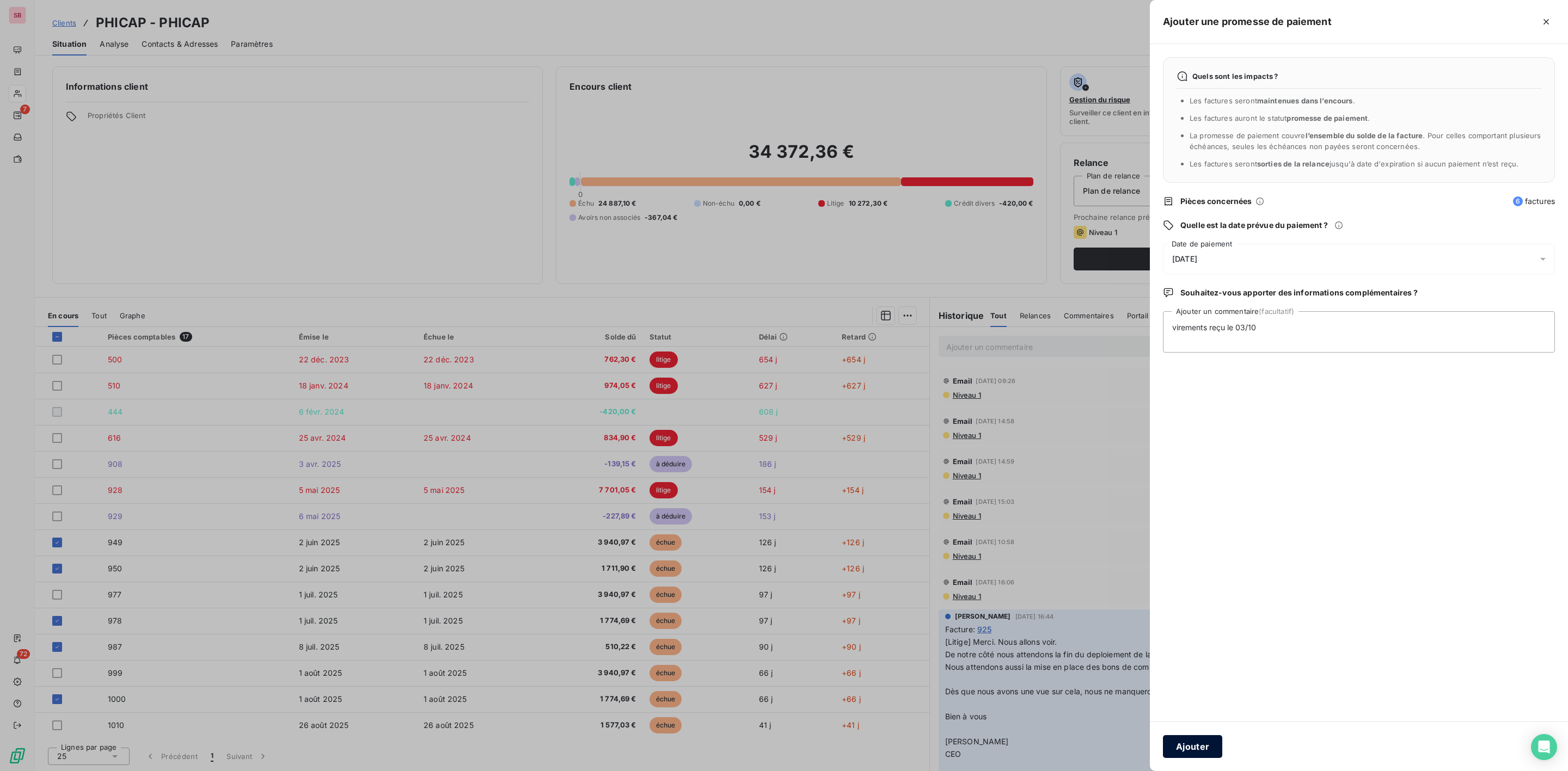
click at [1199, 741] on button "Ajouter" at bounding box center [1192, 747] width 59 height 23
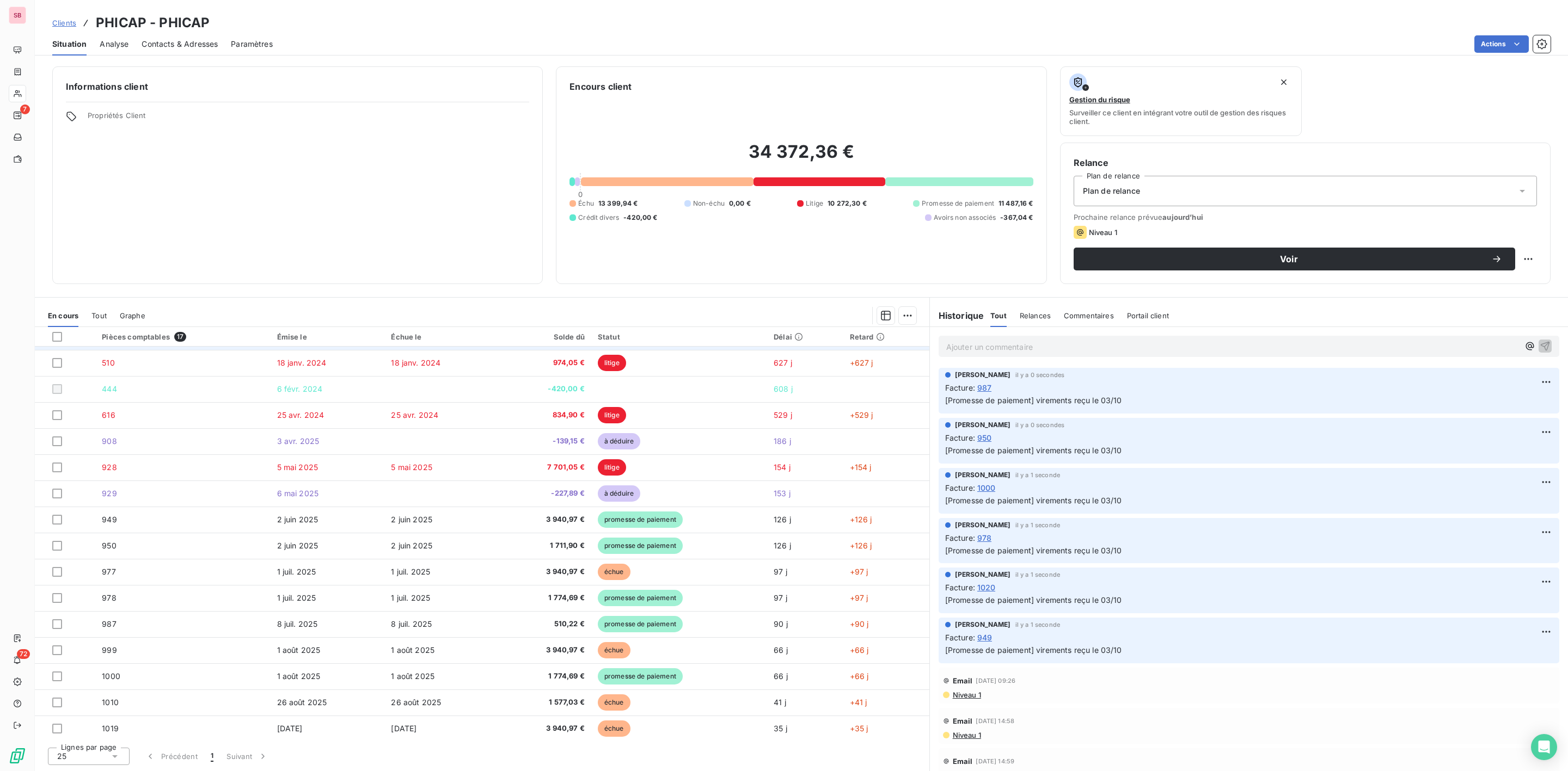
scroll to position [0, 0]
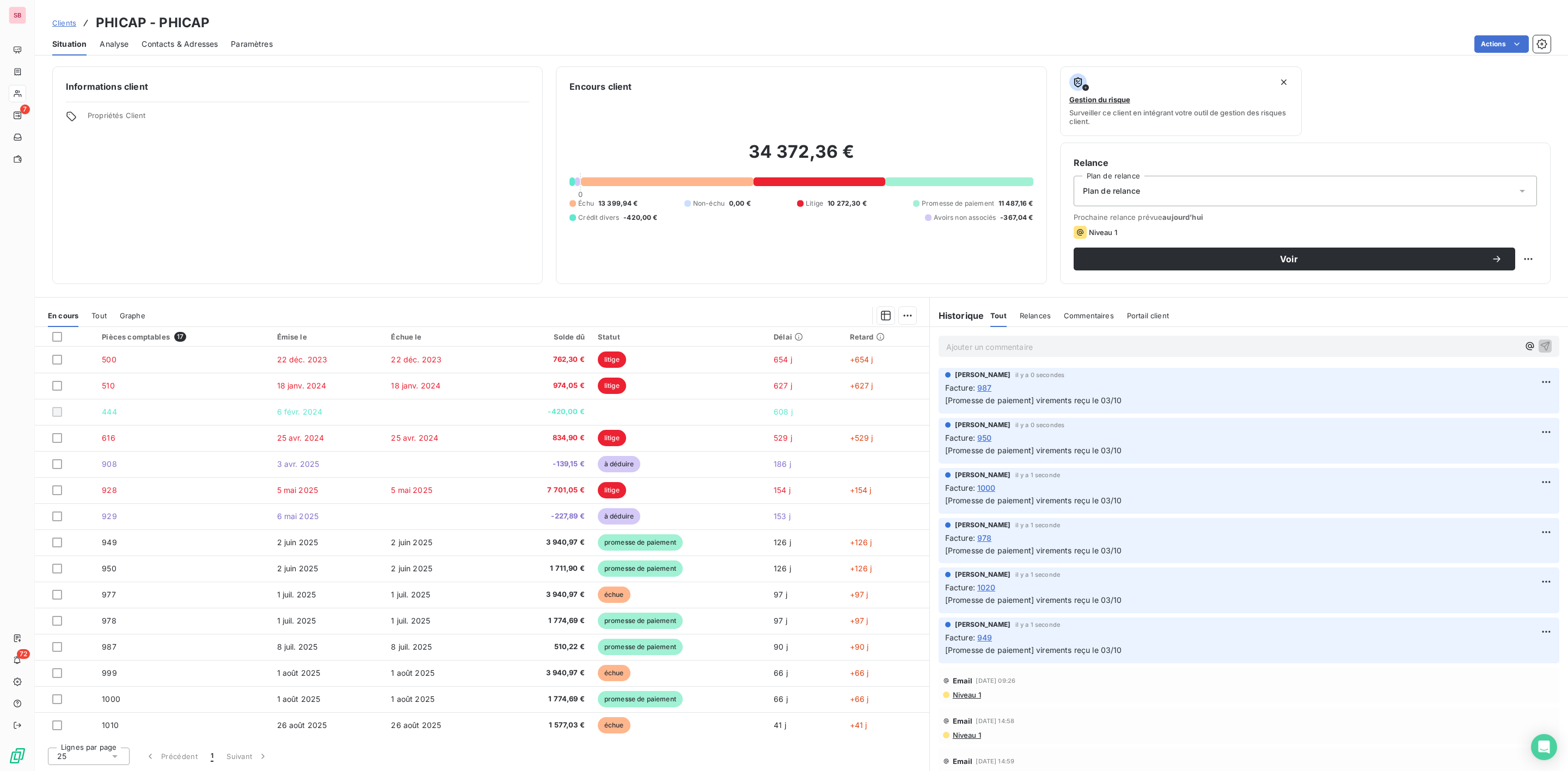
drag, startPoint x: 620, startPoint y: 335, endPoint x: 626, endPoint y: 335, distance: 6.0
click at [620, 335] on div "Statut" at bounding box center [679, 337] width 163 height 9
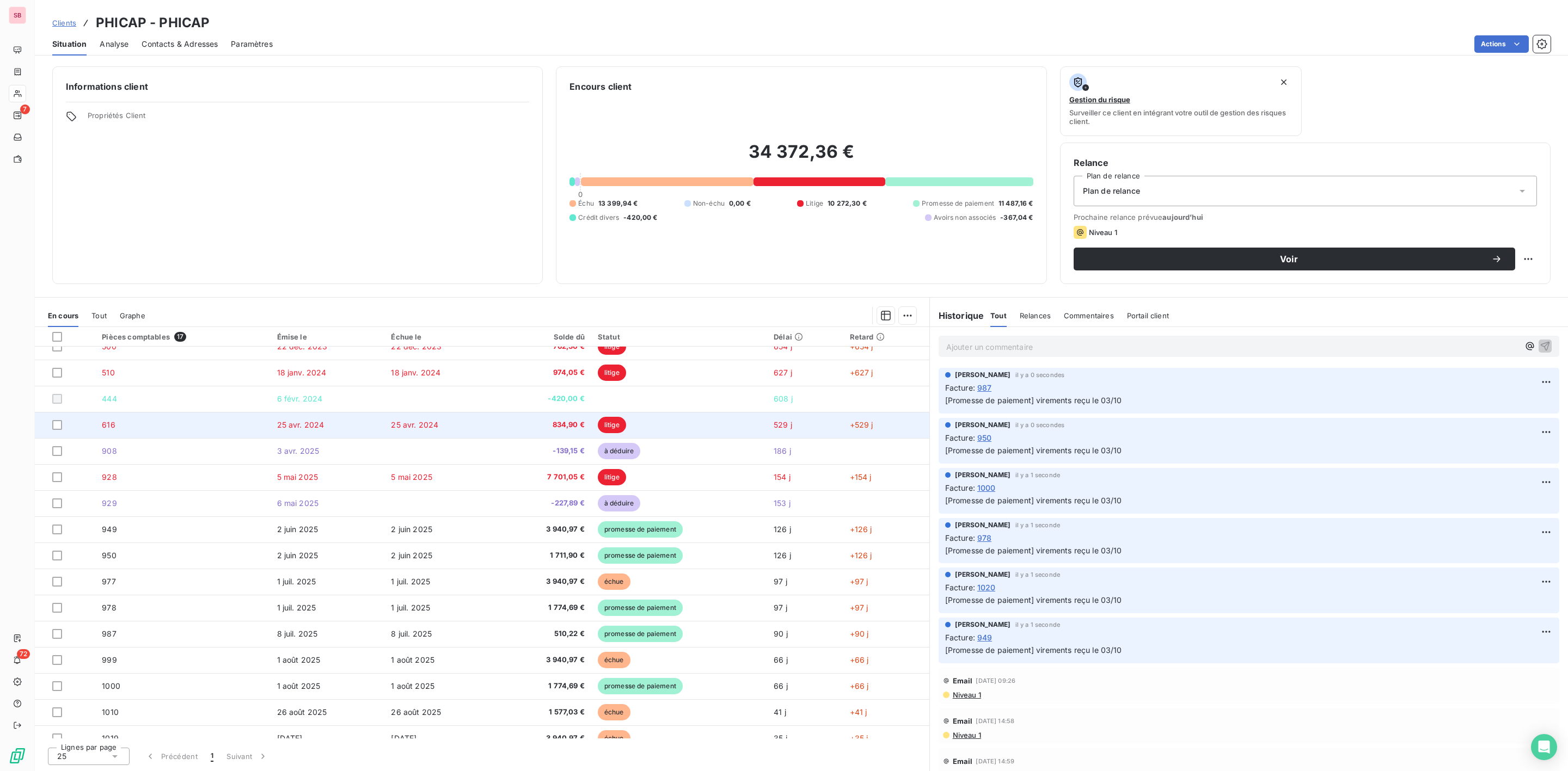
scroll to position [53, 0]
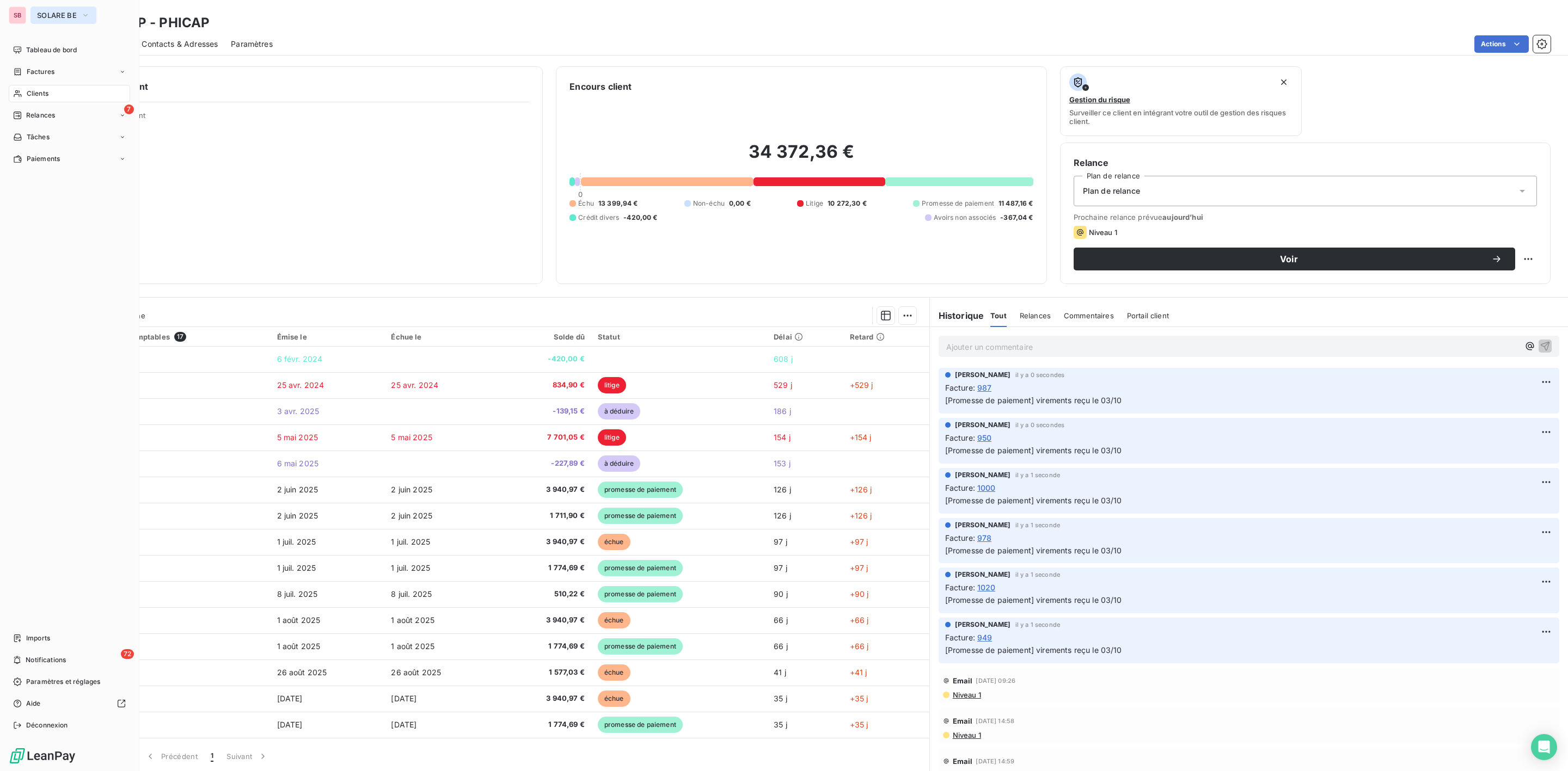
click at [53, 13] on span "SOLARE BE" at bounding box center [57, 15] width 40 height 9
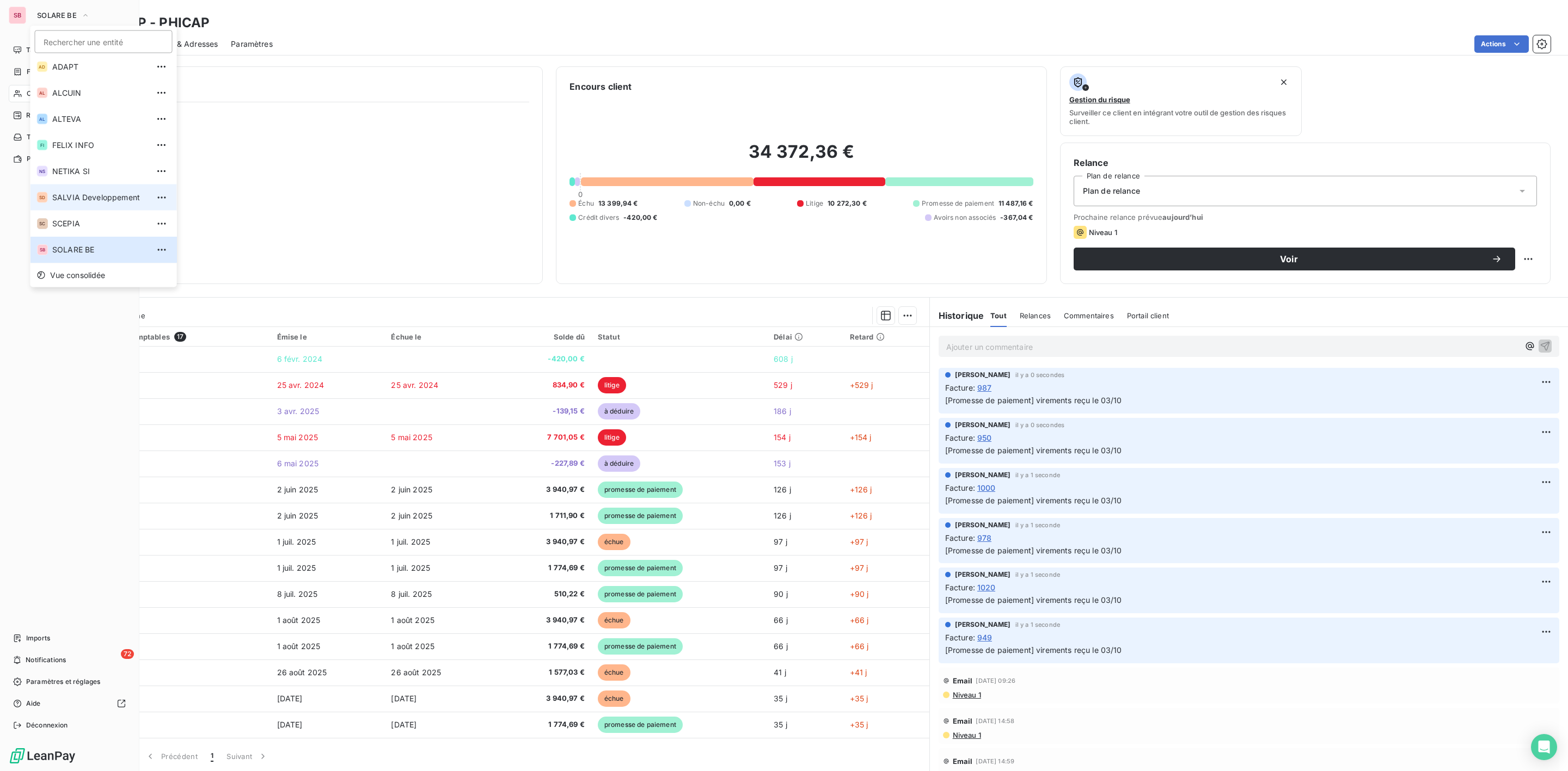
click at [80, 188] on li "SD SALVIA Developpement" at bounding box center [103, 197] width 147 height 26
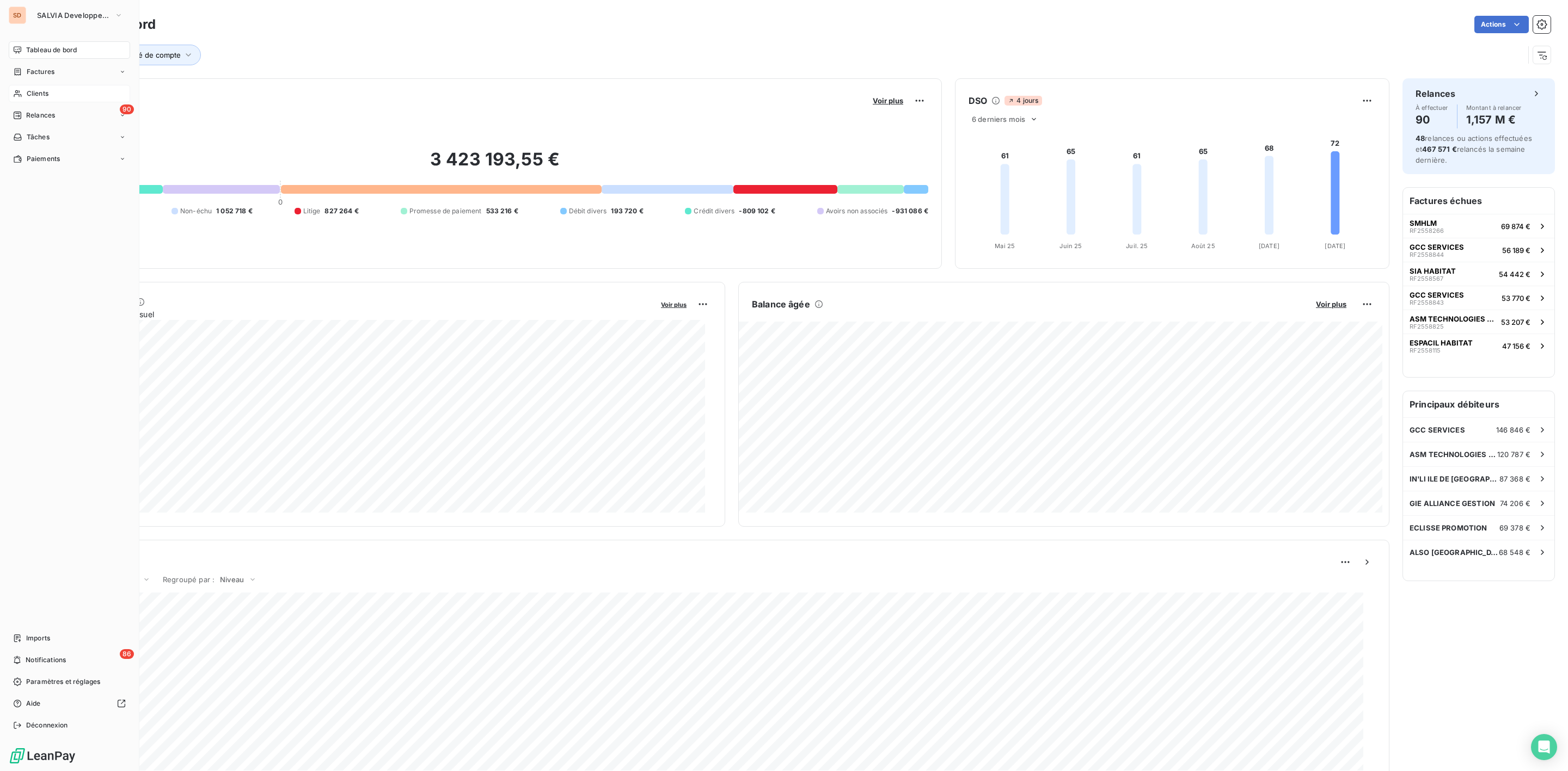
click at [27, 91] on span "Clients" at bounding box center [38, 94] width 22 height 10
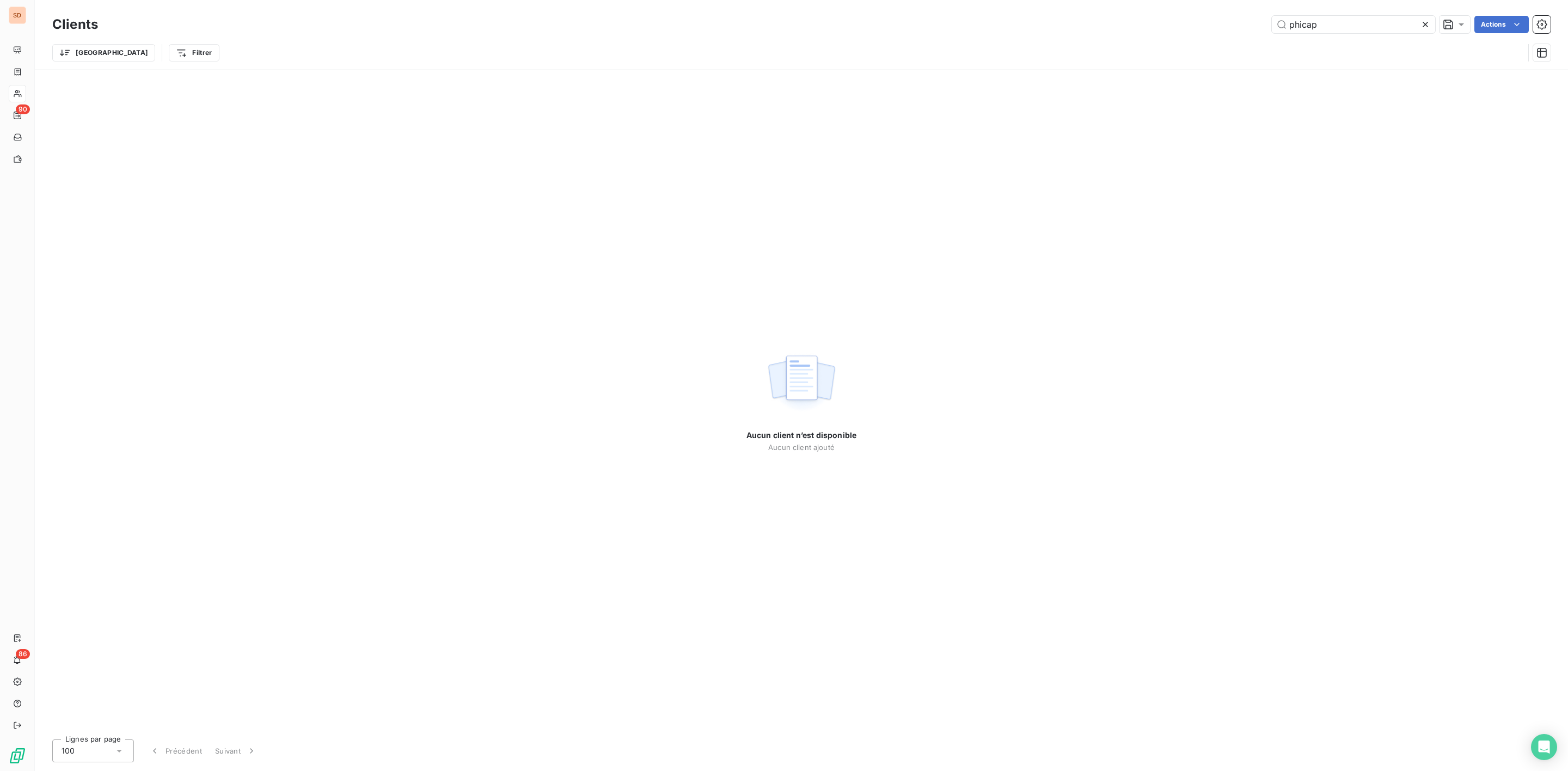
drag, startPoint x: 1336, startPoint y: 26, endPoint x: 1031, endPoint y: 27, distance: 305.0
click at [1085, 27] on div "phicap Actions" at bounding box center [830, 24] width 1440 height 18
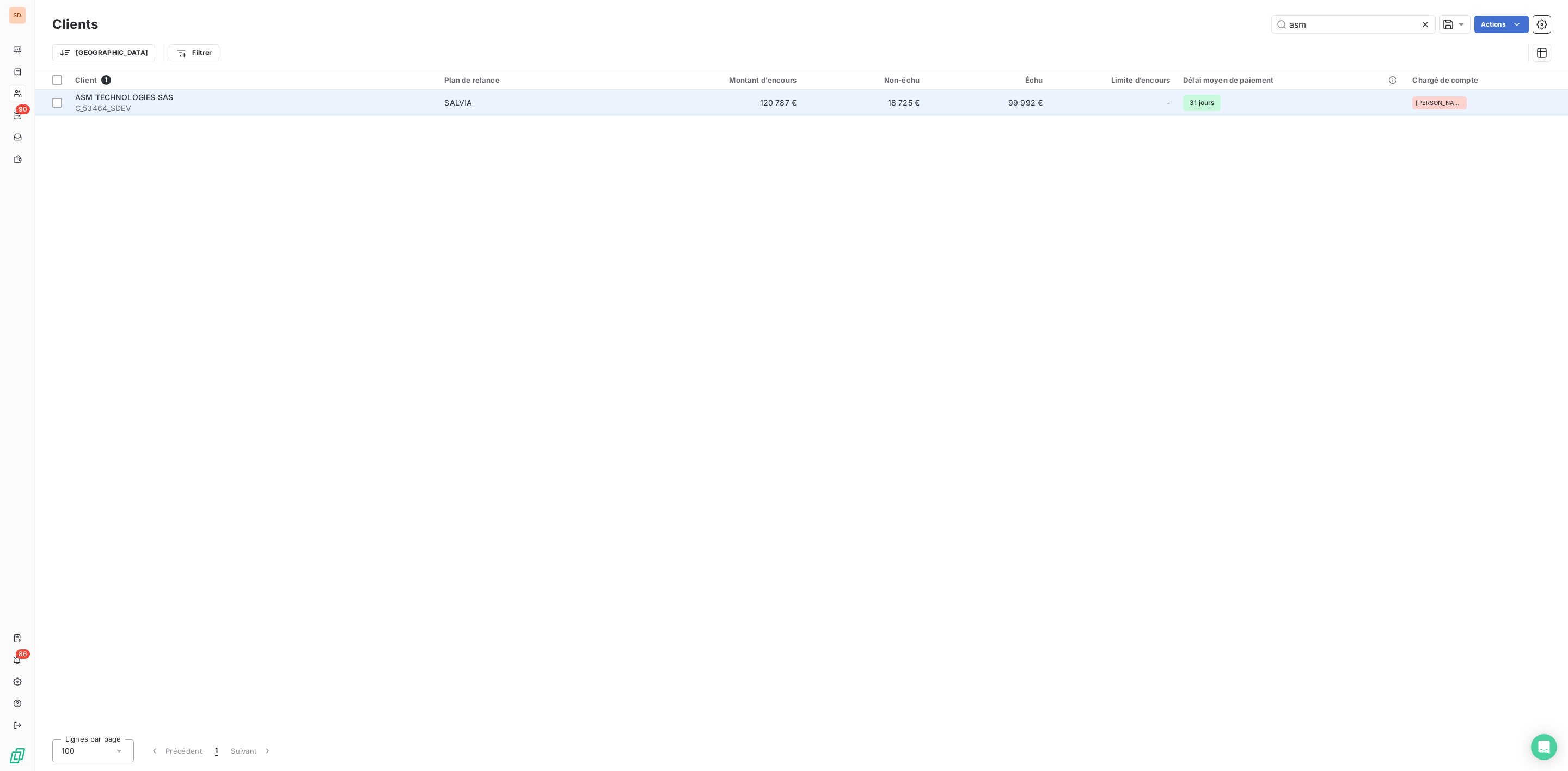
type input "asm"
click at [125, 106] on span "C_53464_SDEV" at bounding box center [253, 108] width 356 height 11
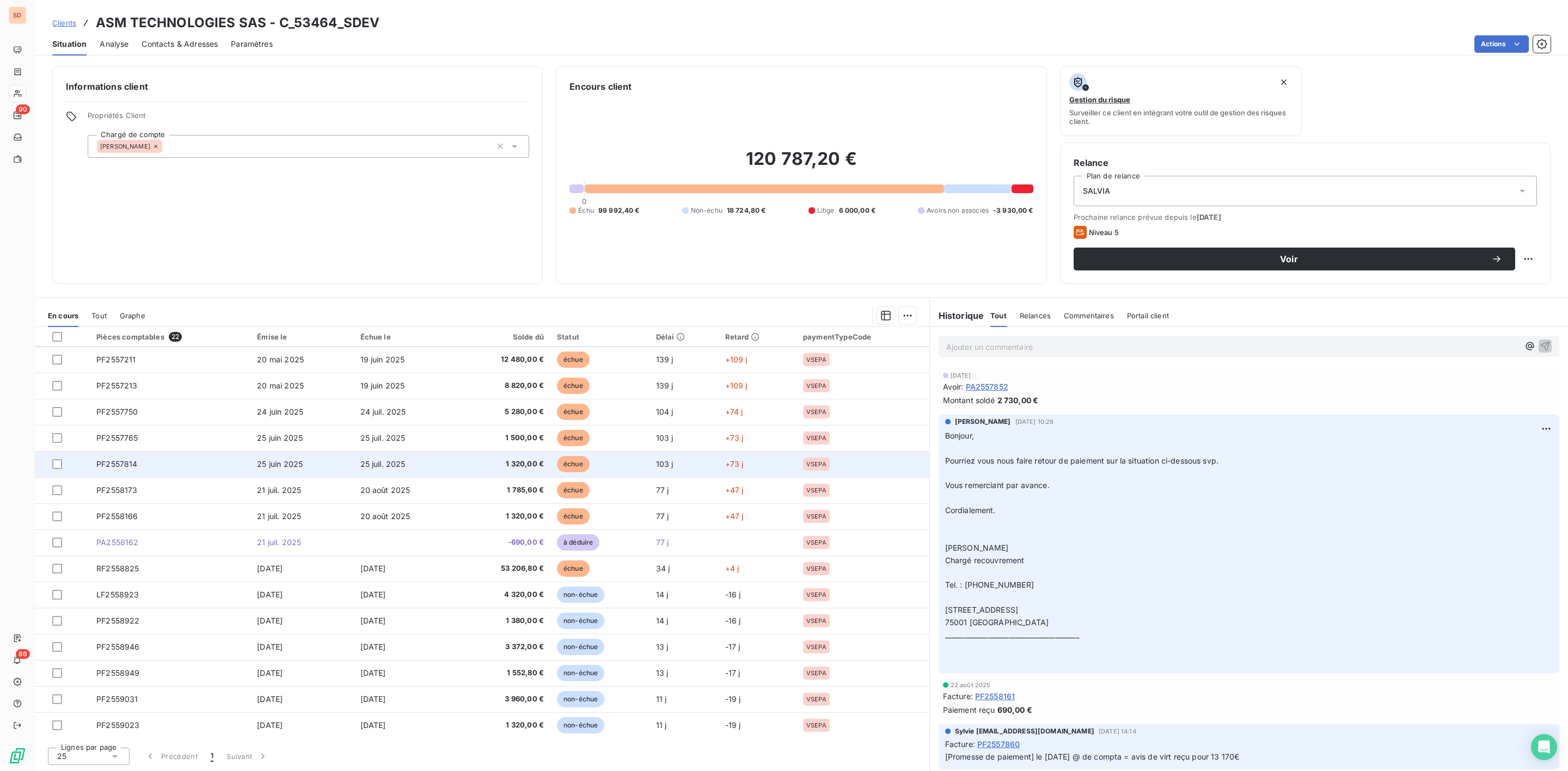
scroll to position [163, 0]
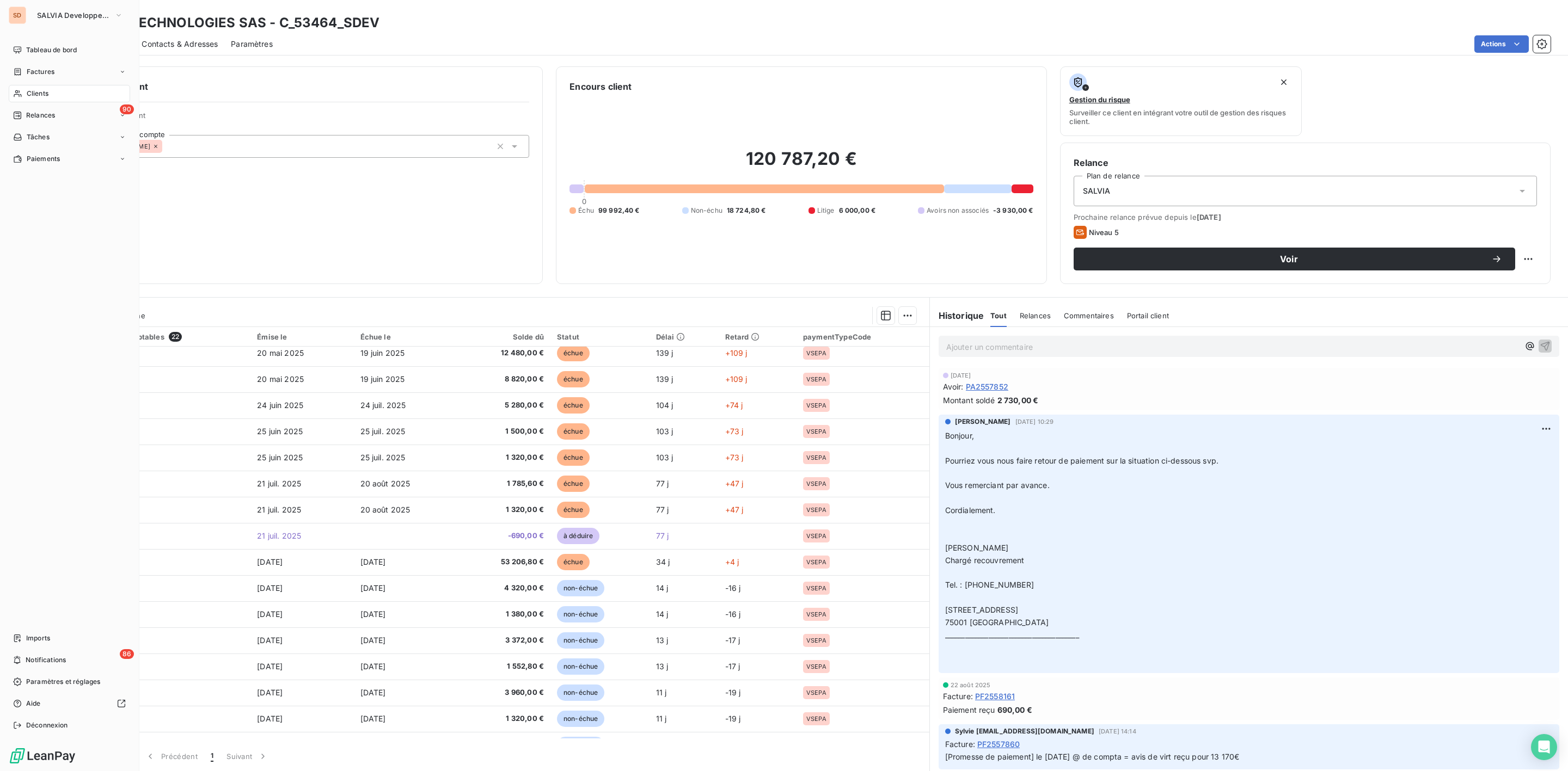
drag, startPoint x: 36, startPoint y: 90, endPoint x: 44, endPoint y: 90, distance: 8.0
click at [36, 90] on span "Clients" at bounding box center [38, 94] width 22 height 10
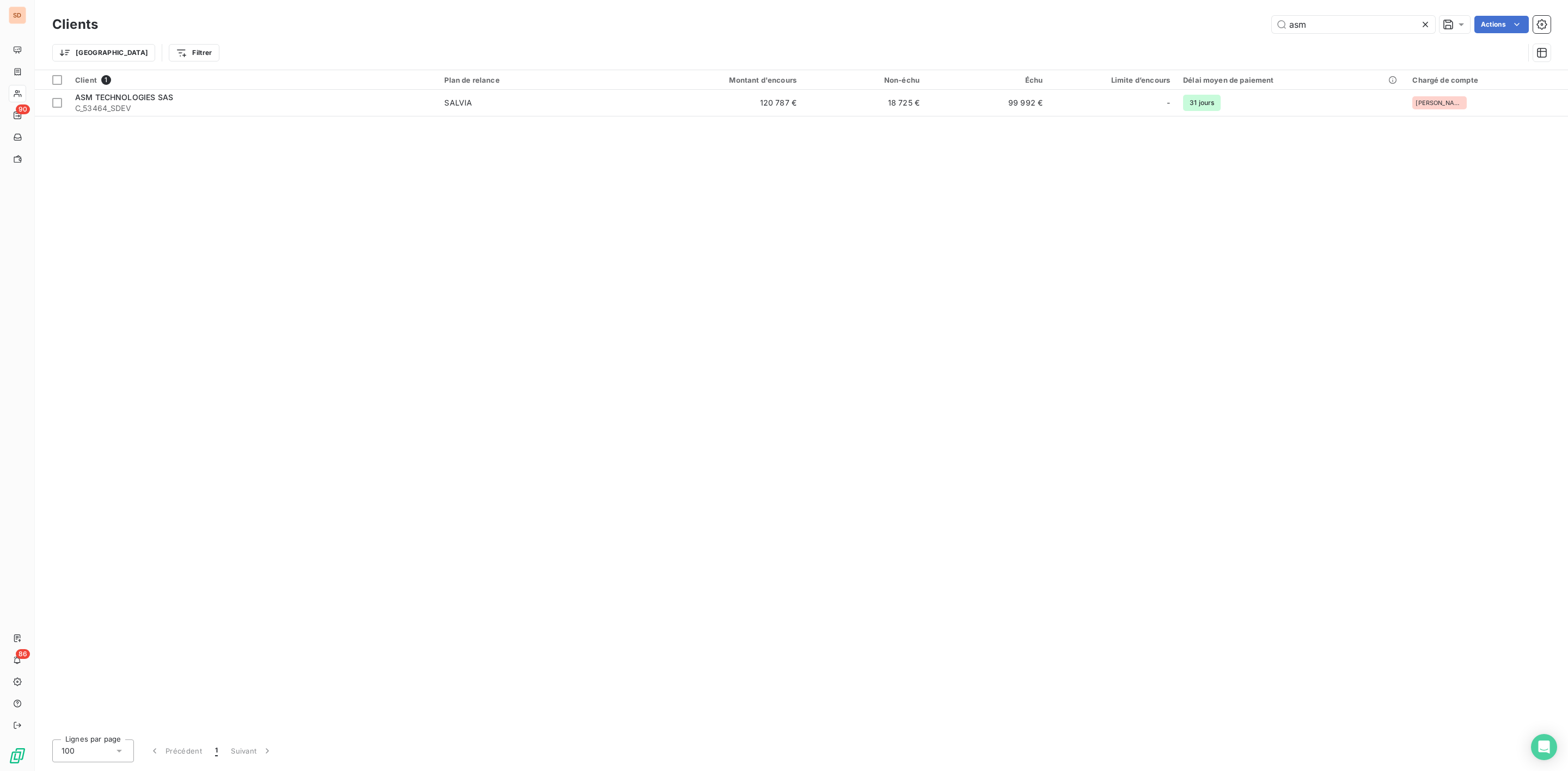
drag, startPoint x: 1326, startPoint y: 23, endPoint x: 1033, endPoint y: 36, distance: 293.3
click at [1116, 31] on div "asm Actions" at bounding box center [830, 24] width 1440 height 18
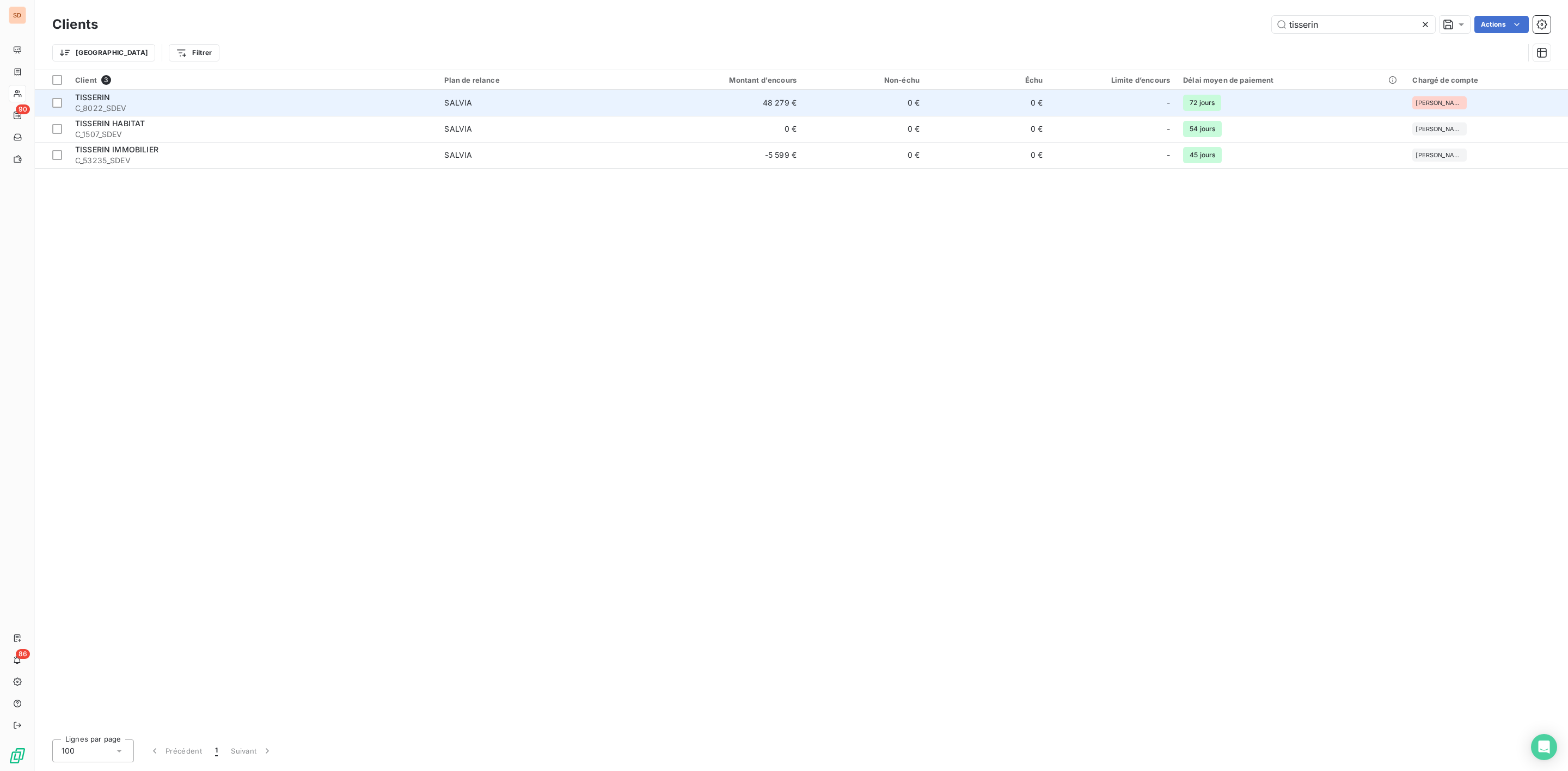
type input "tisserin"
click at [107, 108] on span "C_8022_SDEV" at bounding box center [253, 108] width 356 height 11
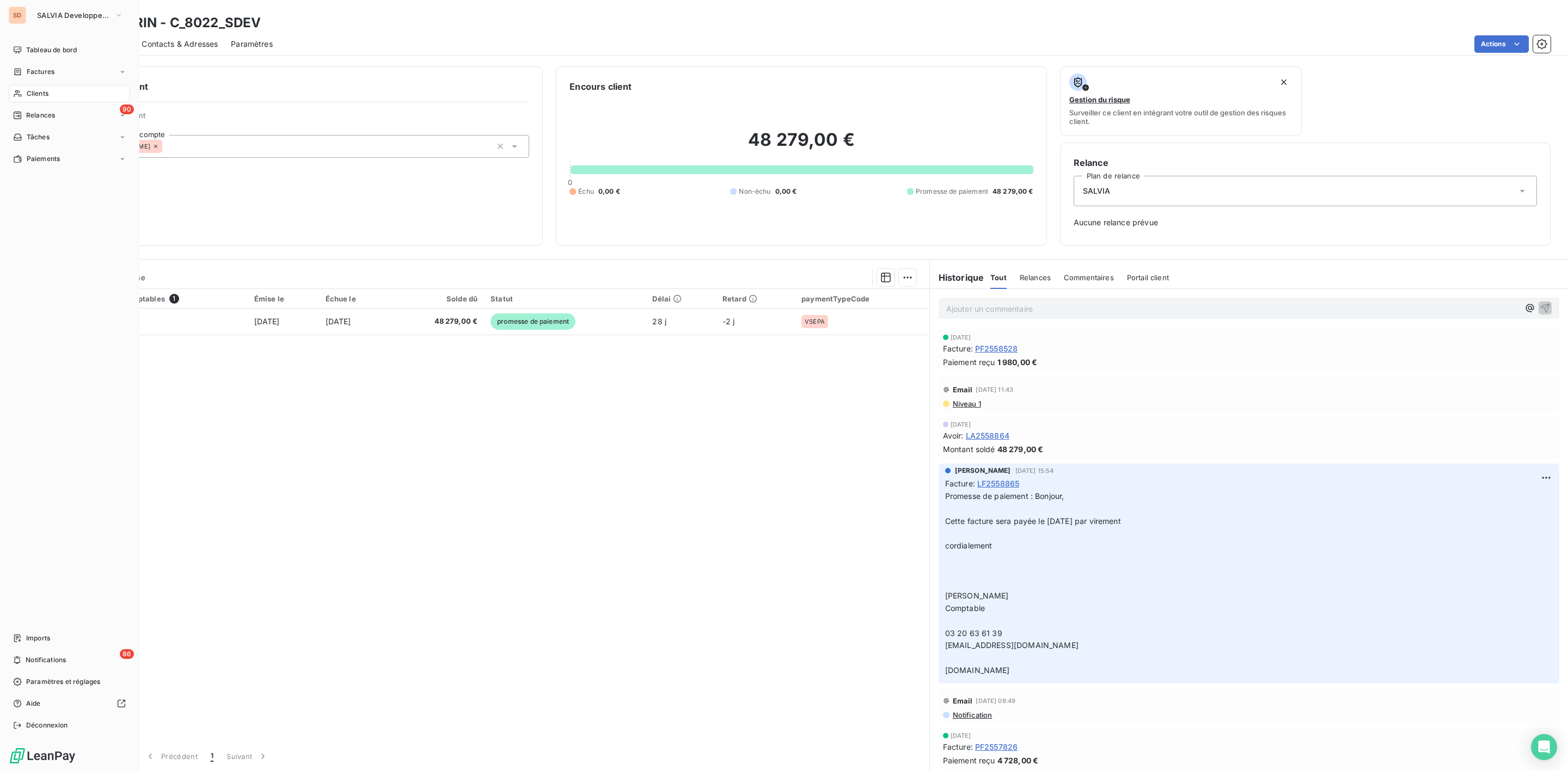
drag, startPoint x: 25, startPoint y: 91, endPoint x: 61, endPoint y: 91, distance: 36.0
click at [25, 91] on div "Clients" at bounding box center [69, 94] width 121 height 18
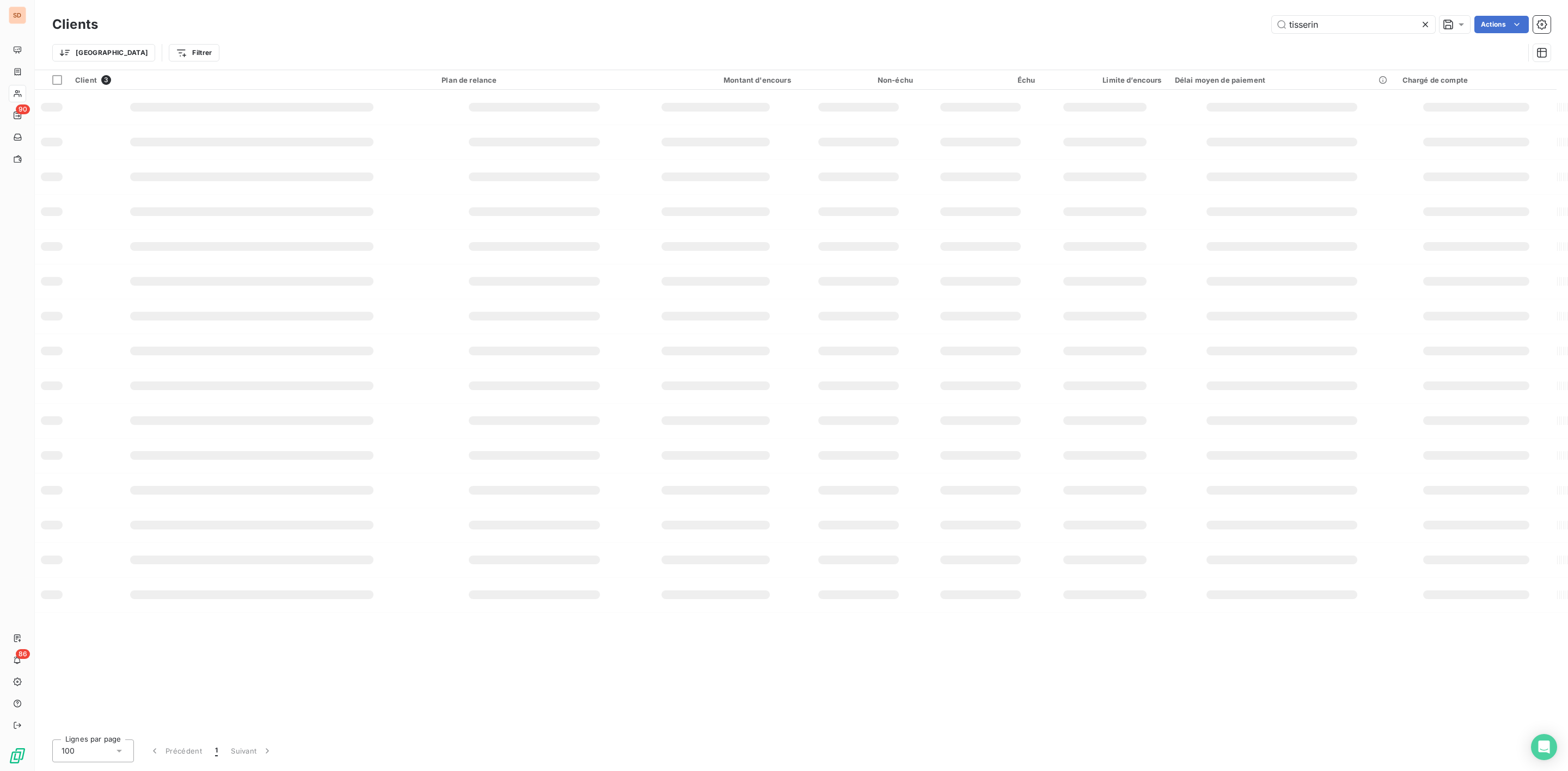
drag, startPoint x: 1344, startPoint y: 21, endPoint x: 1179, endPoint y: 25, distance: 165.0
click at [1201, 24] on div "tisserin Actions" at bounding box center [830, 24] width 1440 height 18
type input "asne"
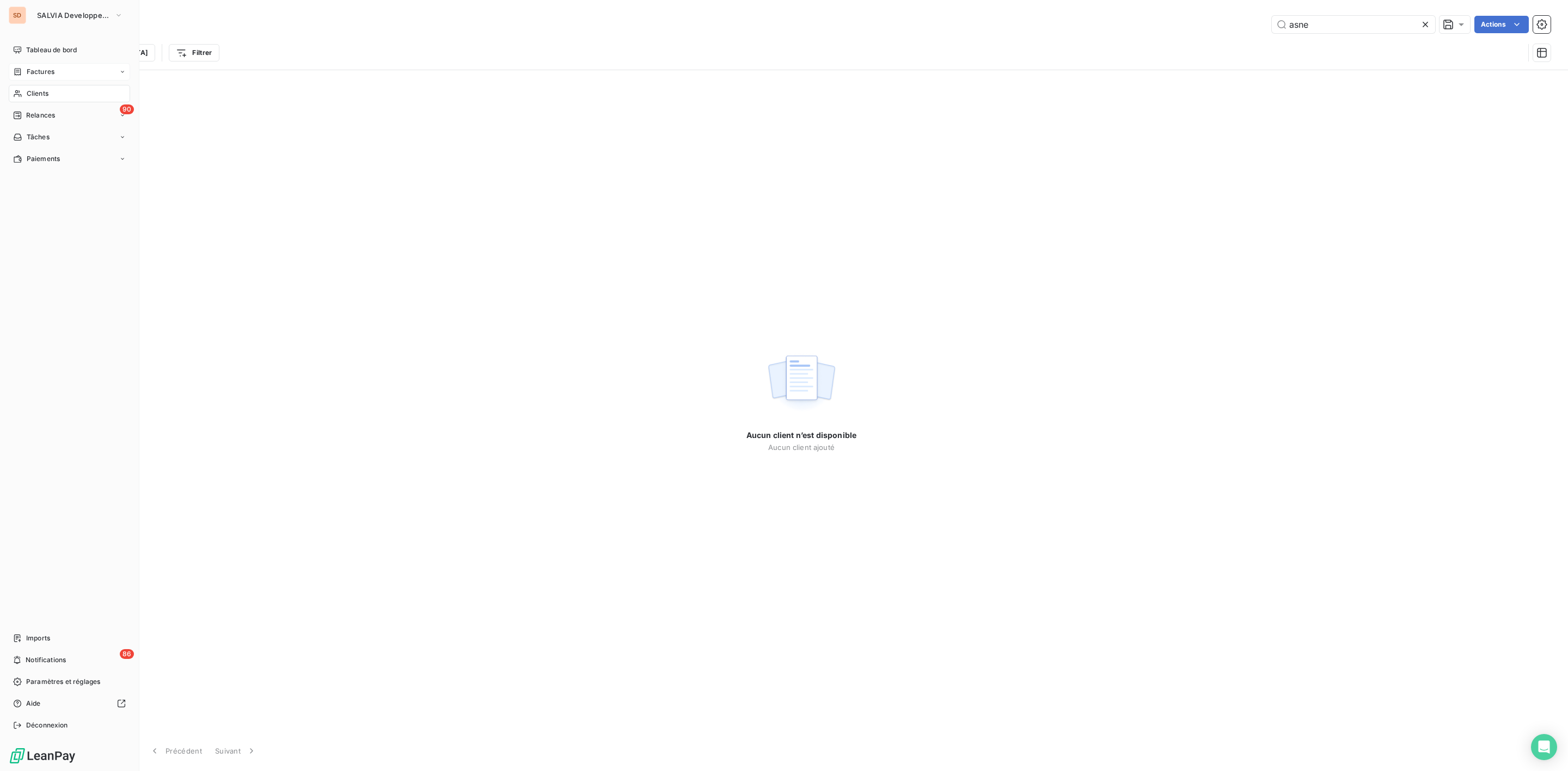
drag, startPoint x: 29, startPoint y: 64, endPoint x: 49, endPoint y: 65, distance: 20.0
click at [29, 64] on div "Factures" at bounding box center [69, 72] width 121 height 18
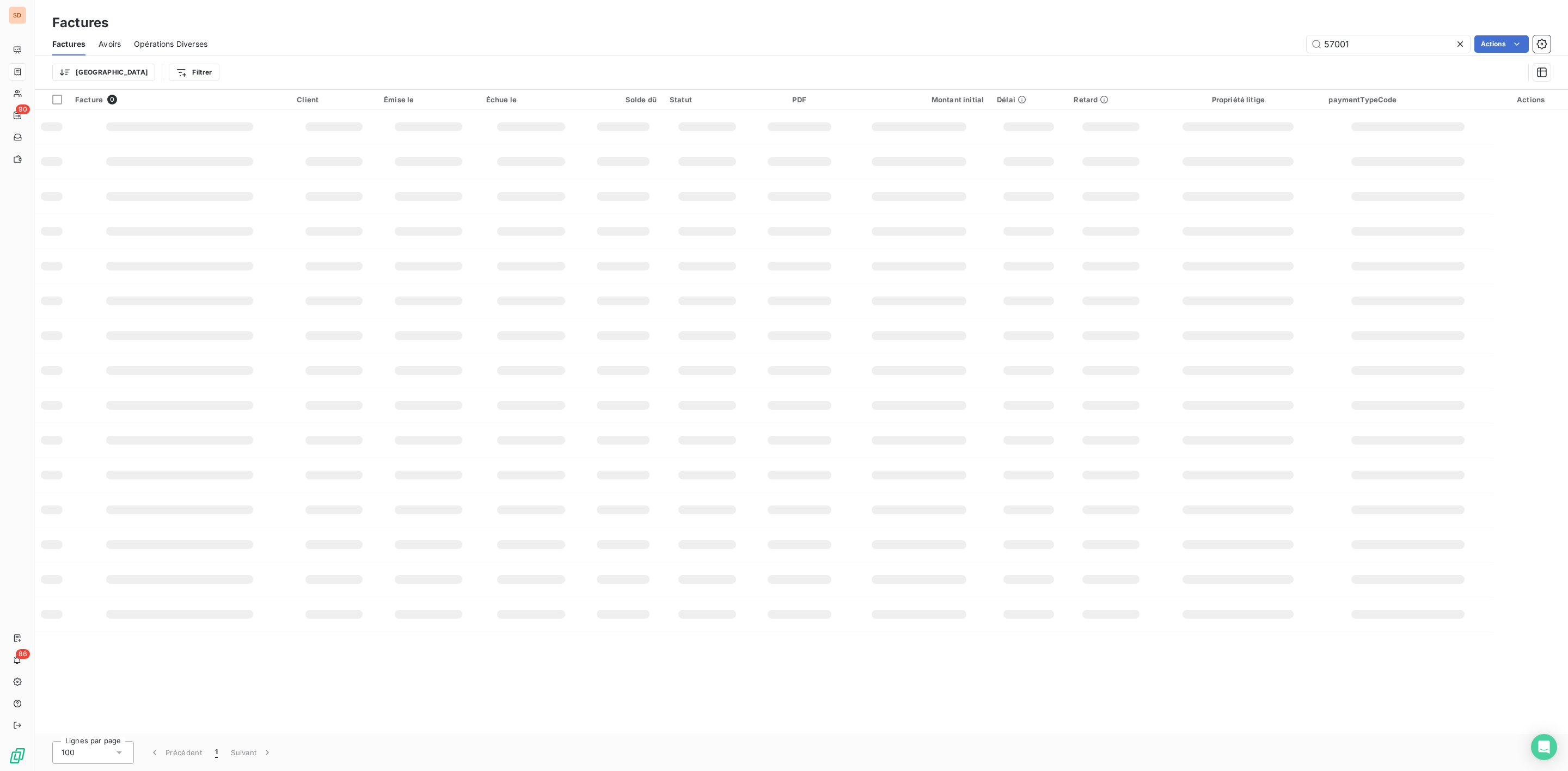
drag, startPoint x: 1365, startPoint y: 41, endPoint x: 1034, endPoint y: 47, distance: 331.1
click at [1070, 44] on div "57001 Actions" at bounding box center [885, 44] width 1330 height 18
type input "57347"
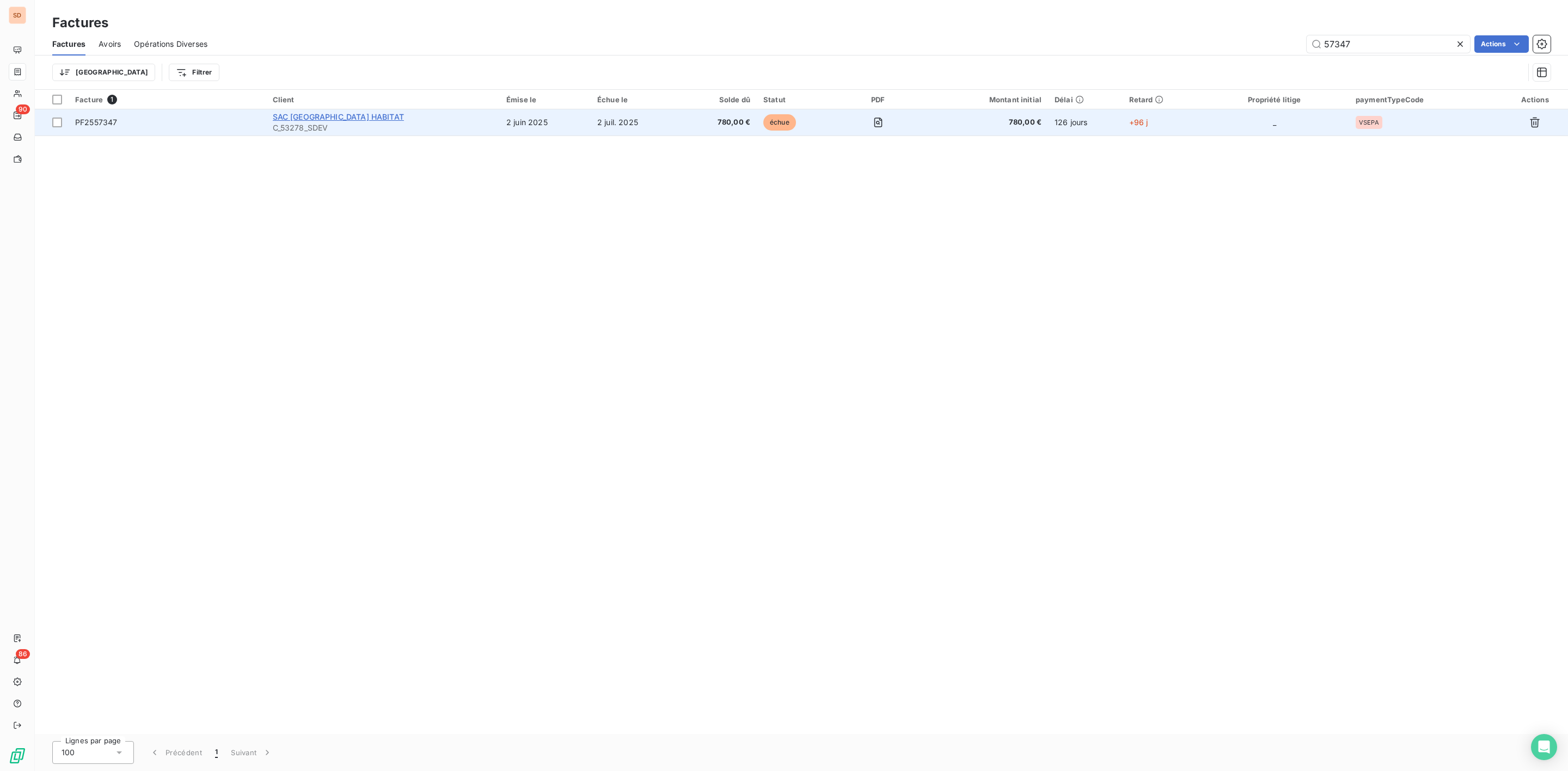
click at [309, 115] on span "SAC [GEOGRAPHIC_DATA] HABITAT" at bounding box center [338, 116] width 131 height 9
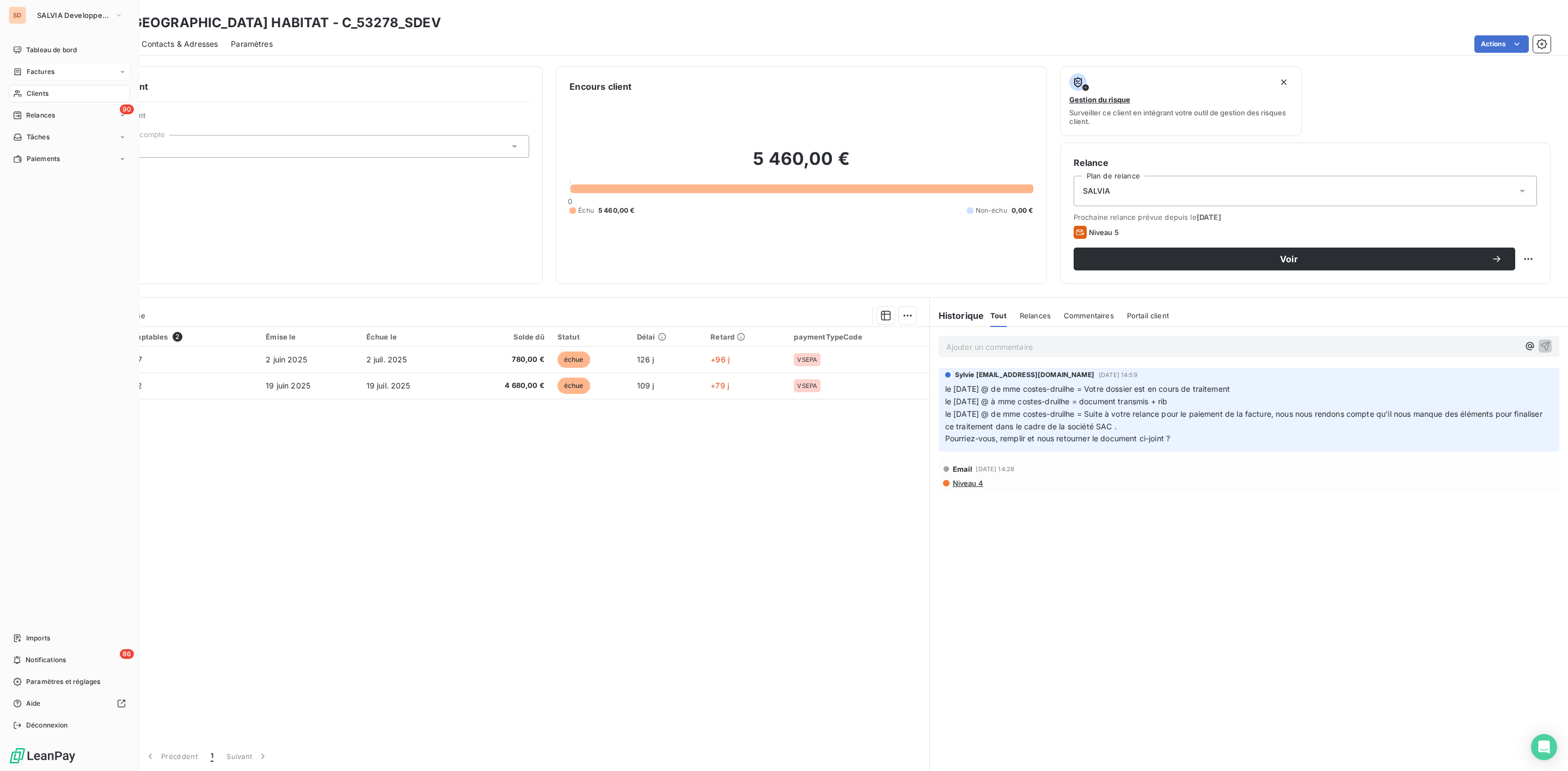
drag, startPoint x: 51, startPoint y: 69, endPoint x: 59, endPoint y: 67, distance: 8.2
click at [51, 69] on span "Factures" at bounding box center [41, 72] width 28 height 10
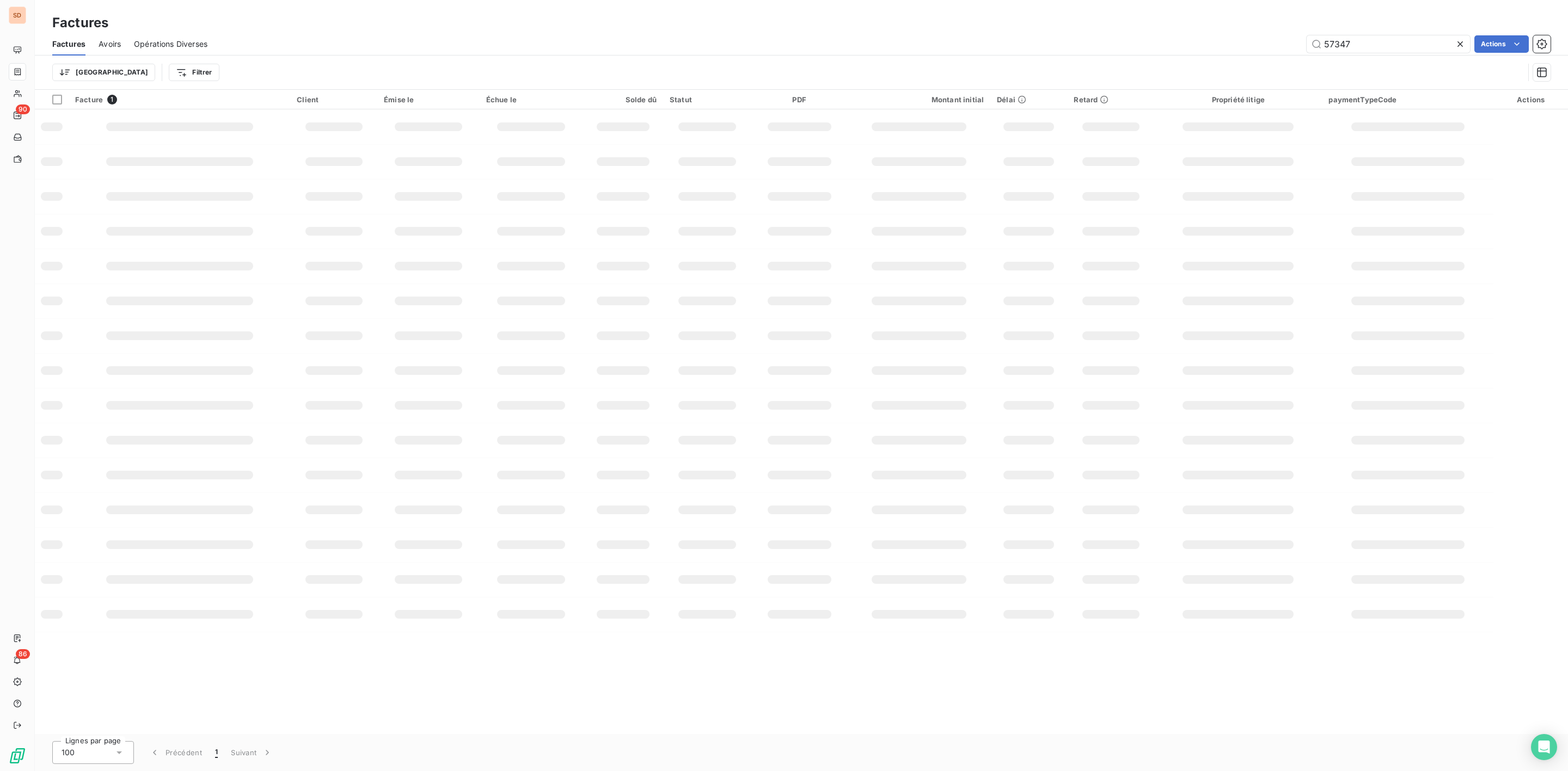
drag, startPoint x: 1342, startPoint y: 43, endPoint x: 1112, endPoint y: 43, distance: 230.0
click at [1177, 43] on div "57347 Actions" at bounding box center [885, 44] width 1330 height 18
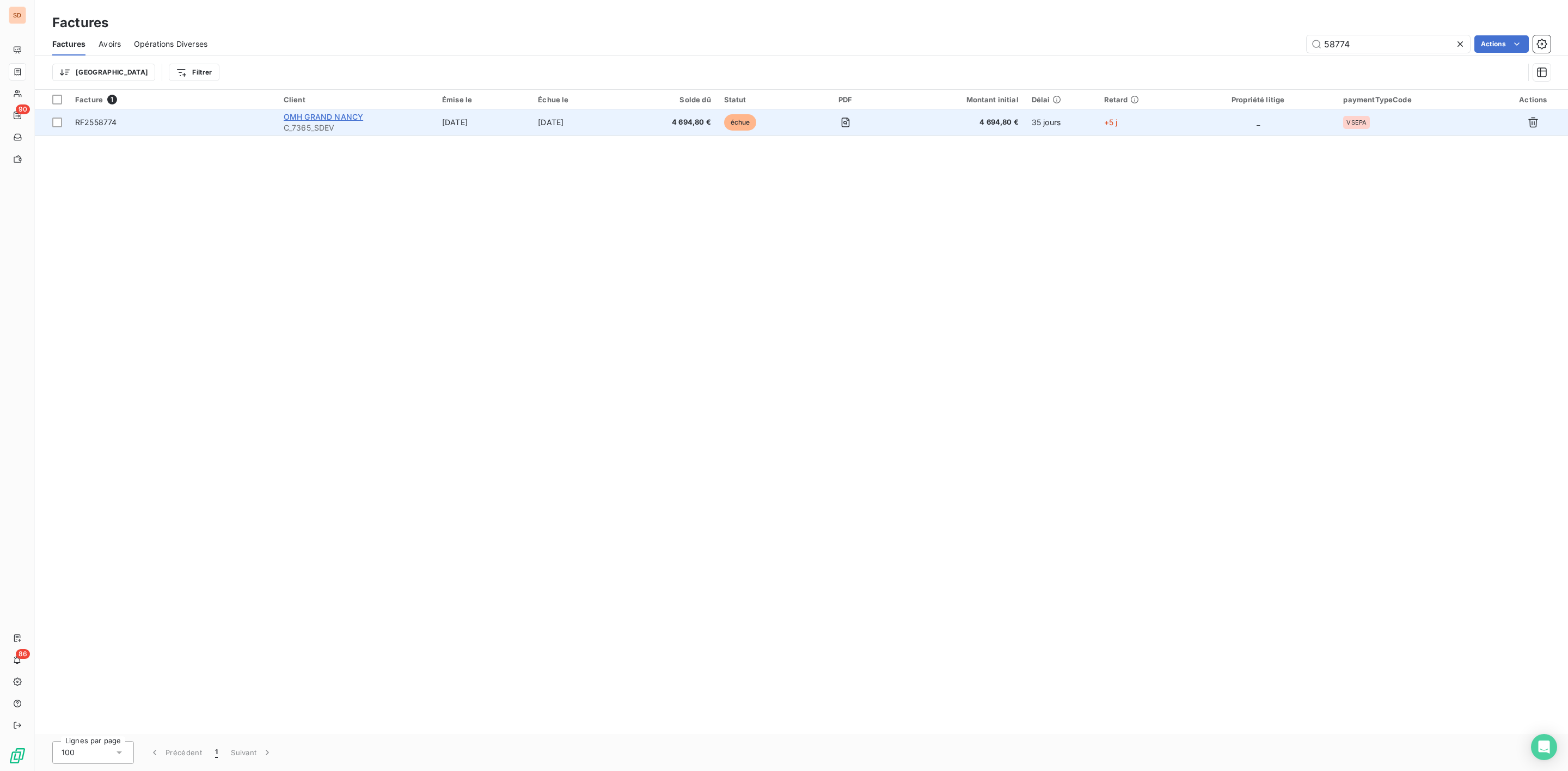
type input "58774"
click at [321, 117] on span "OMH GRAND NANCY" at bounding box center [323, 116] width 80 height 9
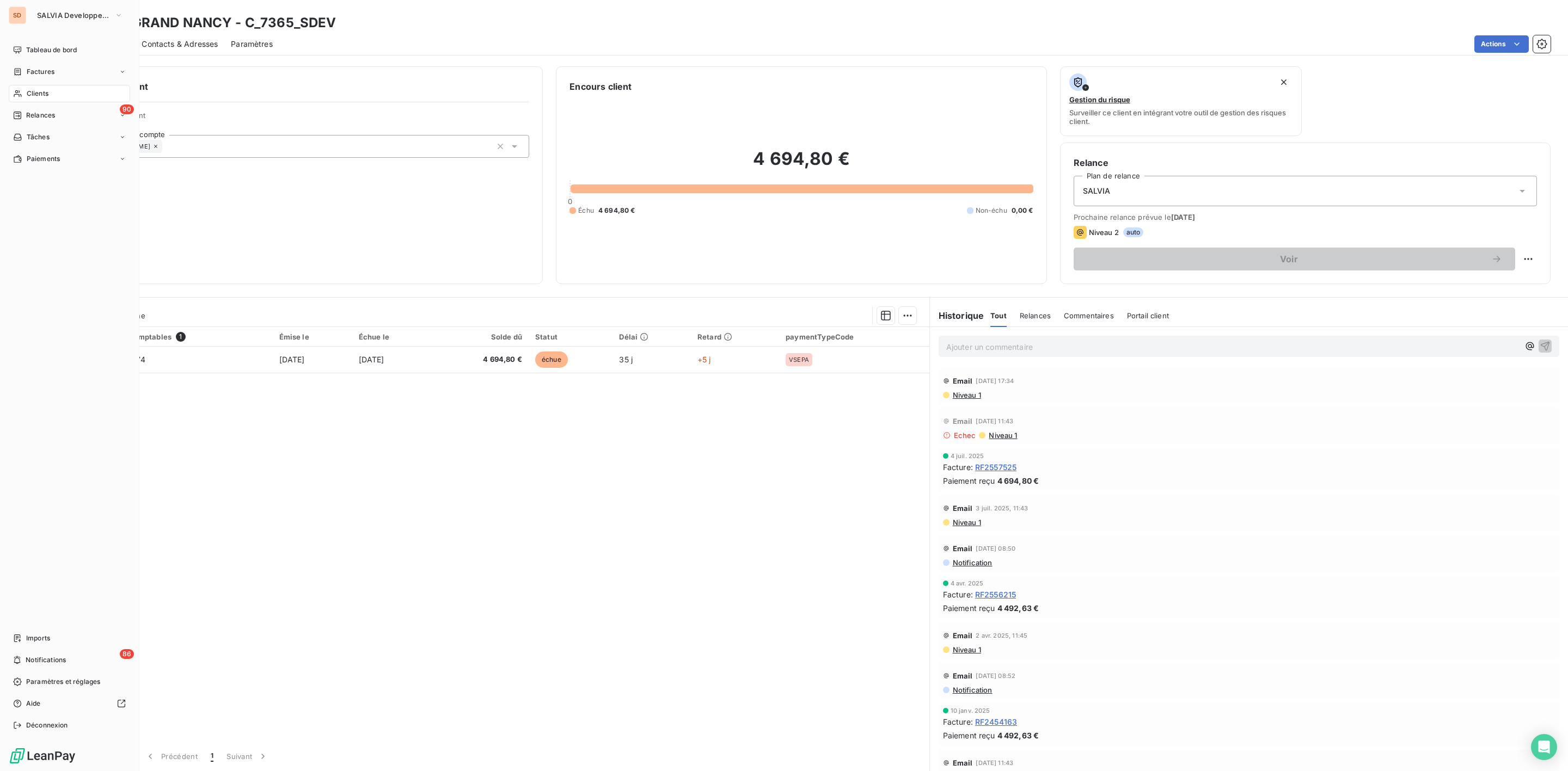
drag, startPoint x: 33, startPoint y: 90, endPoint x: 53, endPoint y: 90, distance: 20.0
click at [33, 90] on span "Clients" at bounding box center [38, 94] width 22 height 10
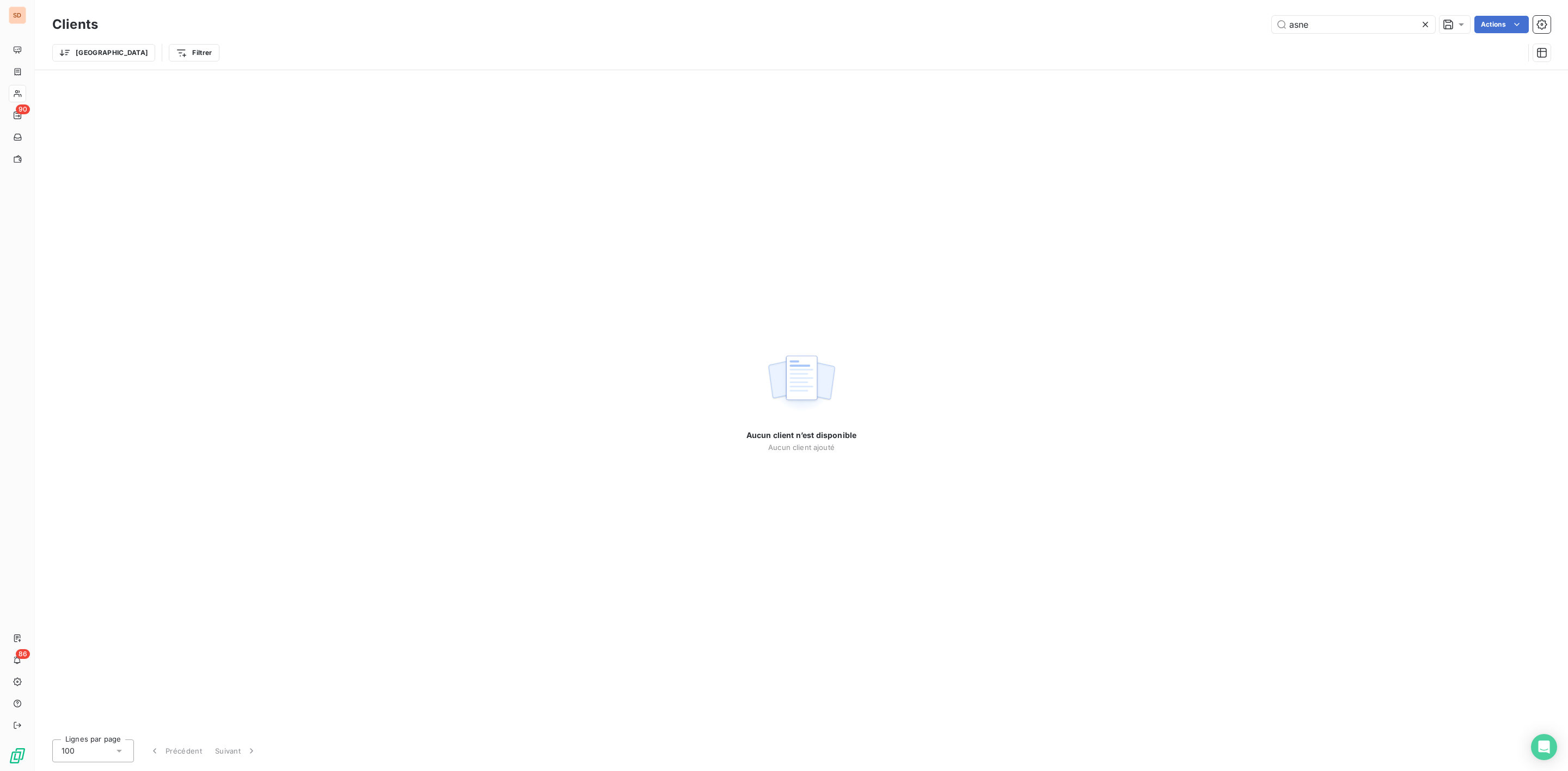
click at [1051, 21] on div "asne Actions" at bounding box center [830, 24] width 1440 height 18
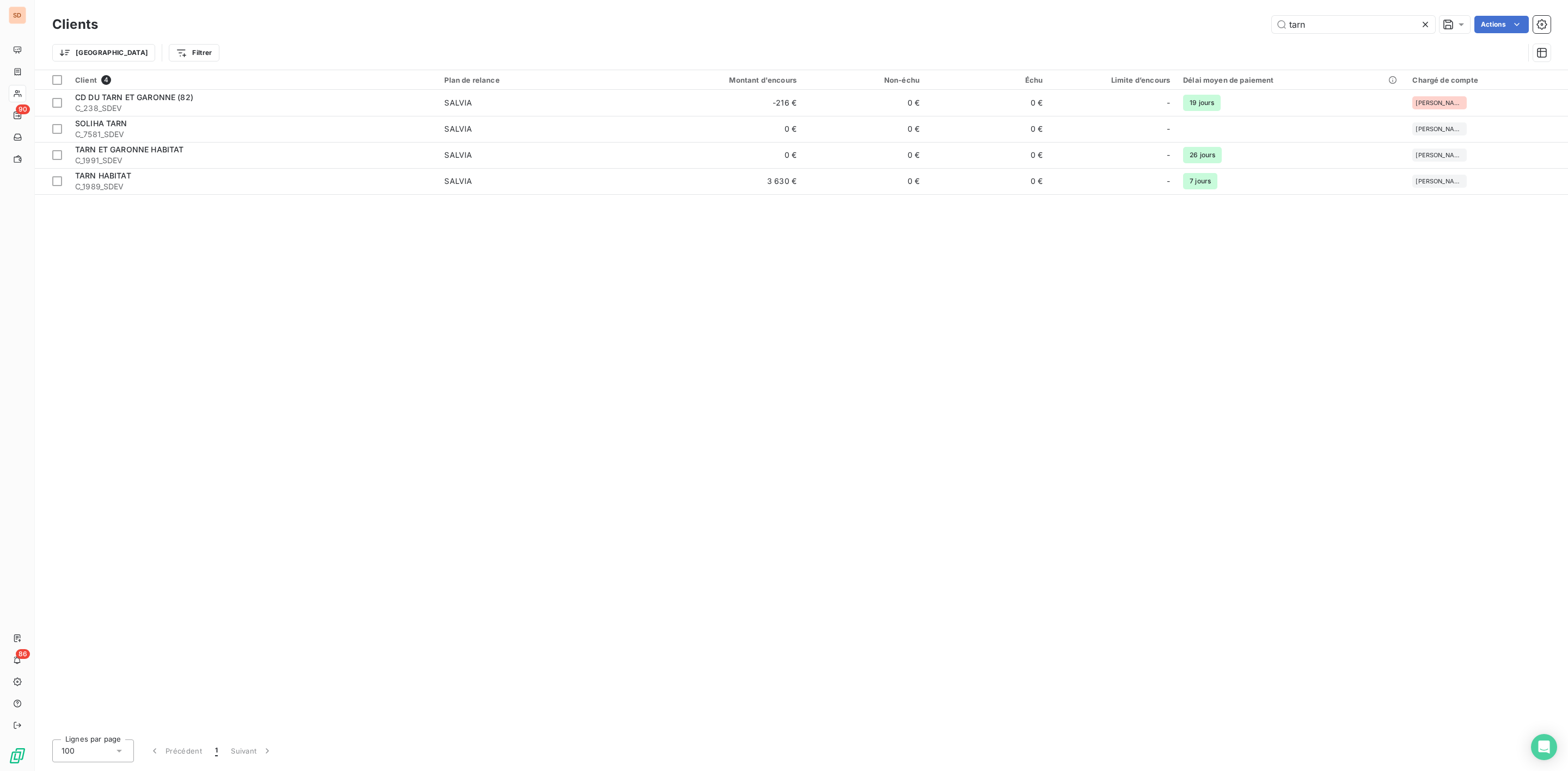
type input "tarn"
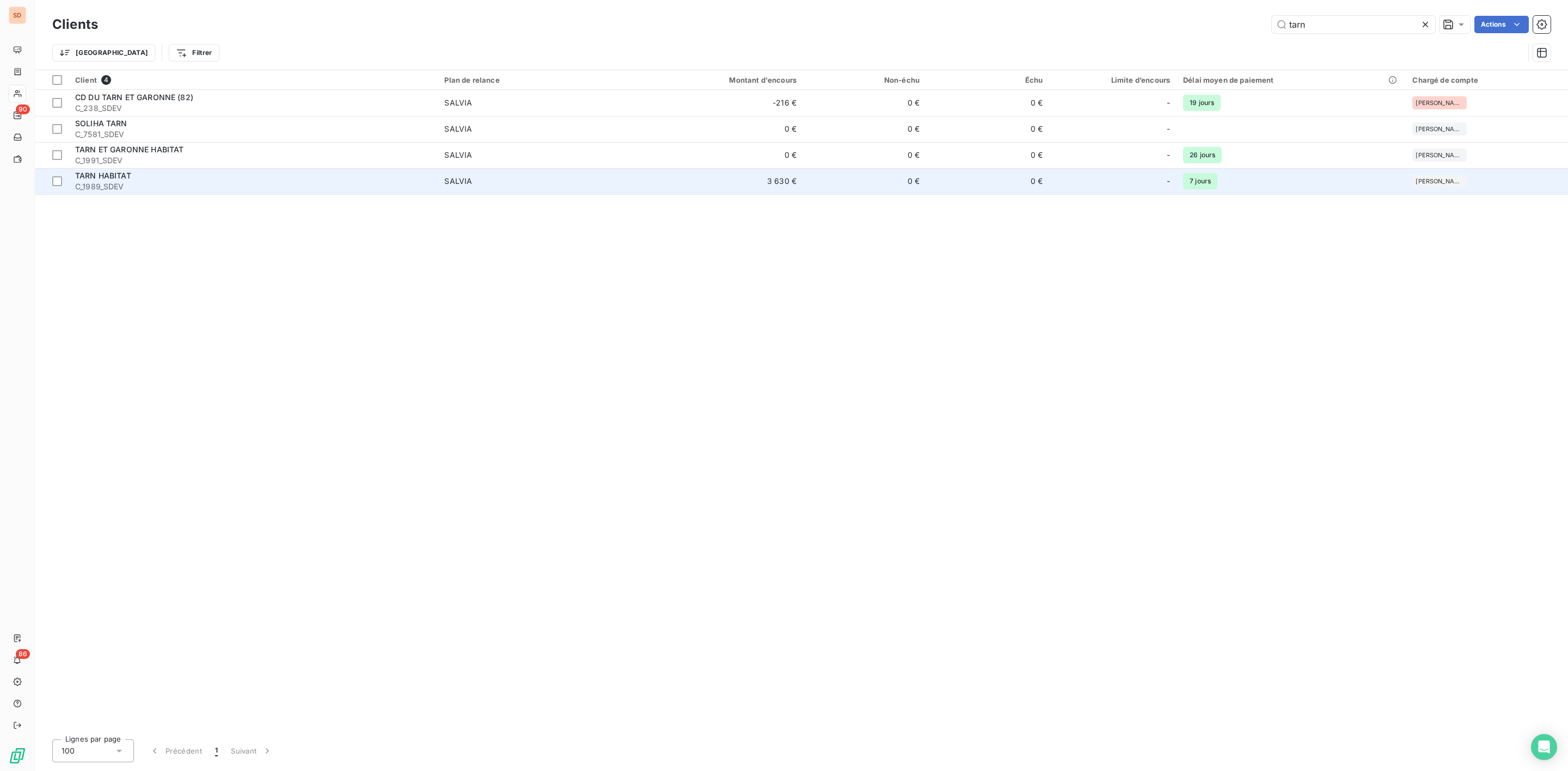
click at [128, 189] on span "C_1989_SDEV" at bounding box center [253, 187] width 356 height 11
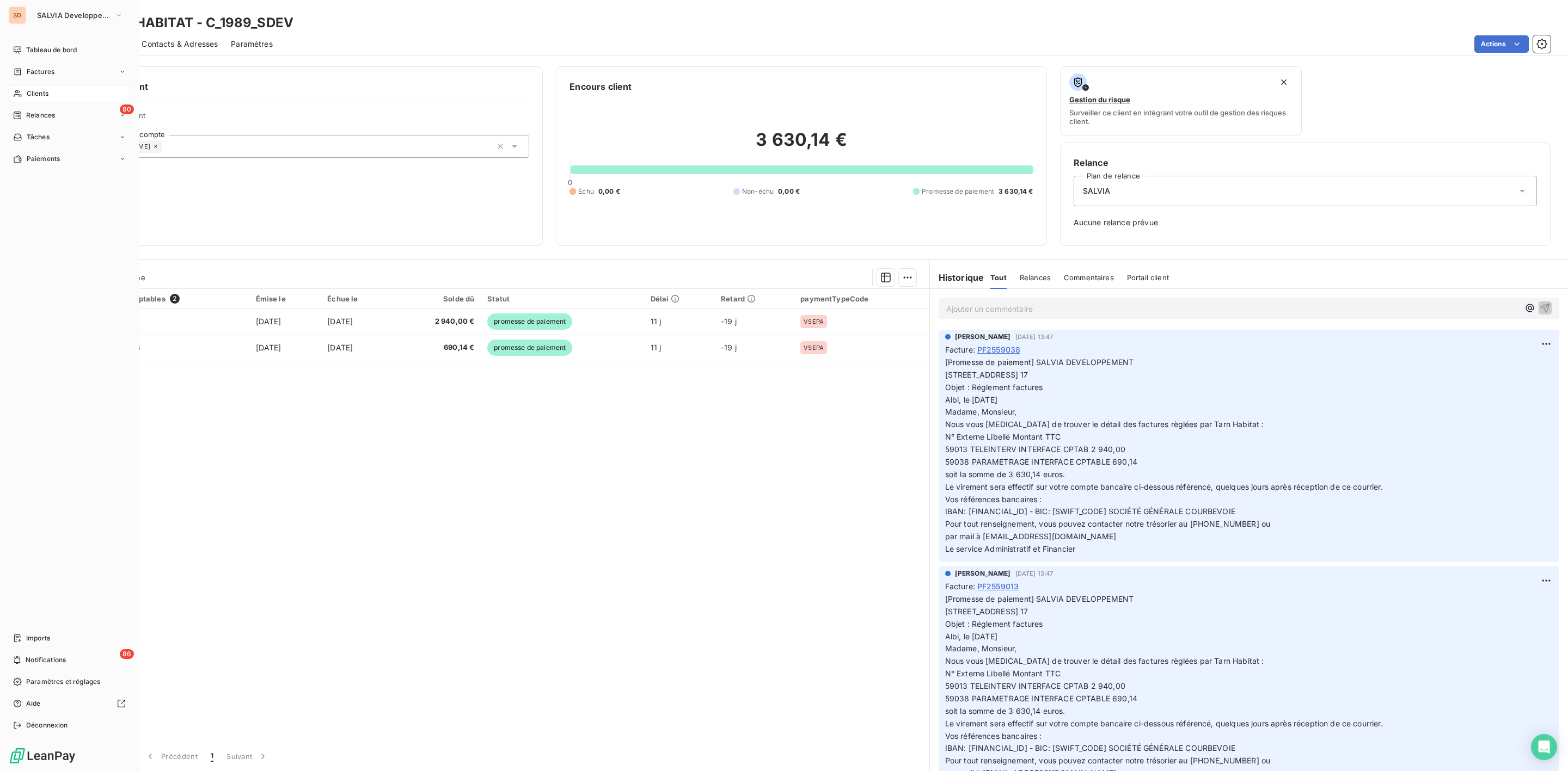
drag, startPoint x: 36, startPoint y: 89, endPoint x: 105, endPoint y: 85, distance: 69.1
click at [36, 89] on span "Clients" at bounding box center [38, 94] width 22 height 10
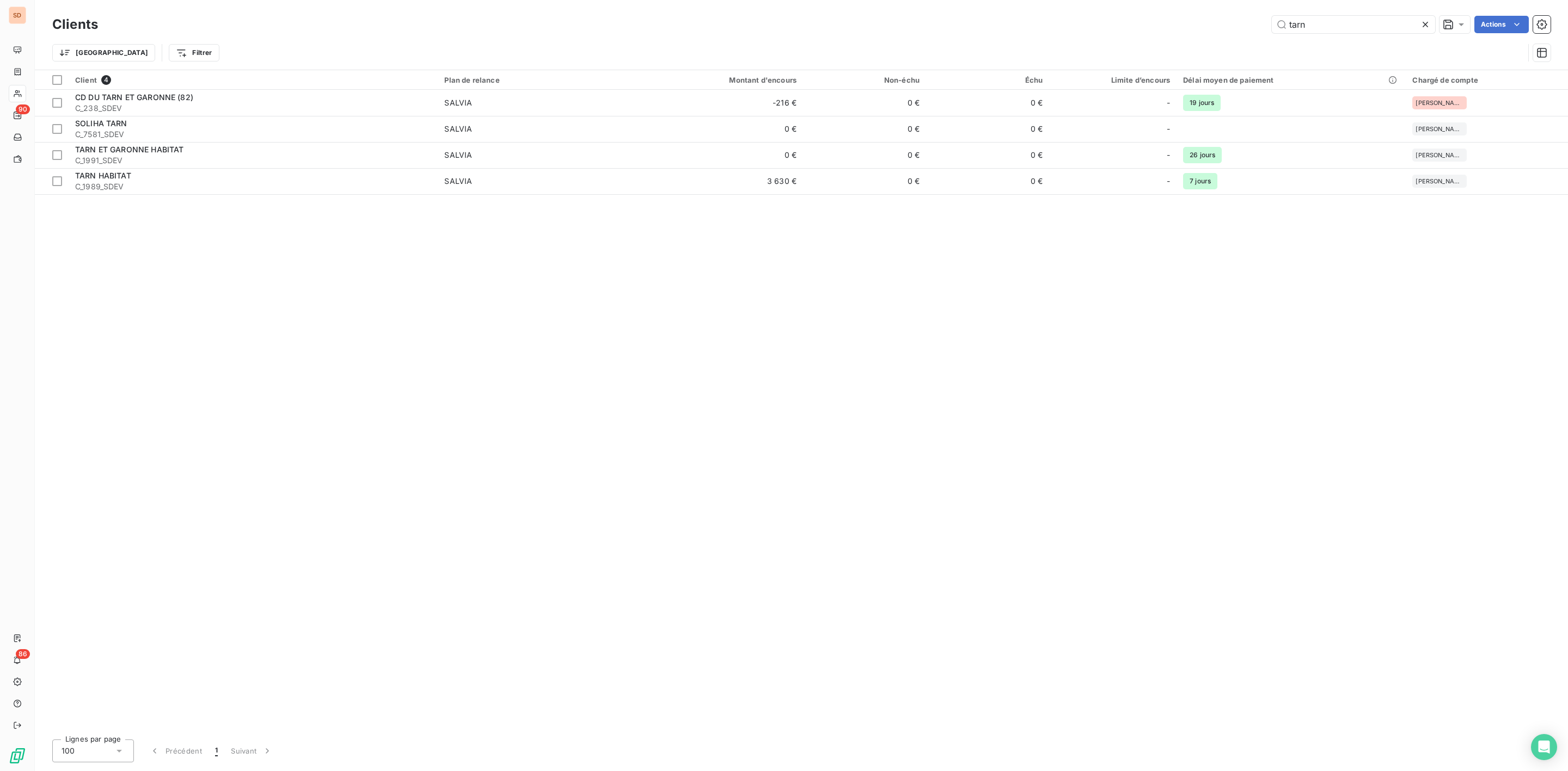
click at [1117, 26] on div "tarn Actions" at bounding box center [830, 24] width 1440 height 18
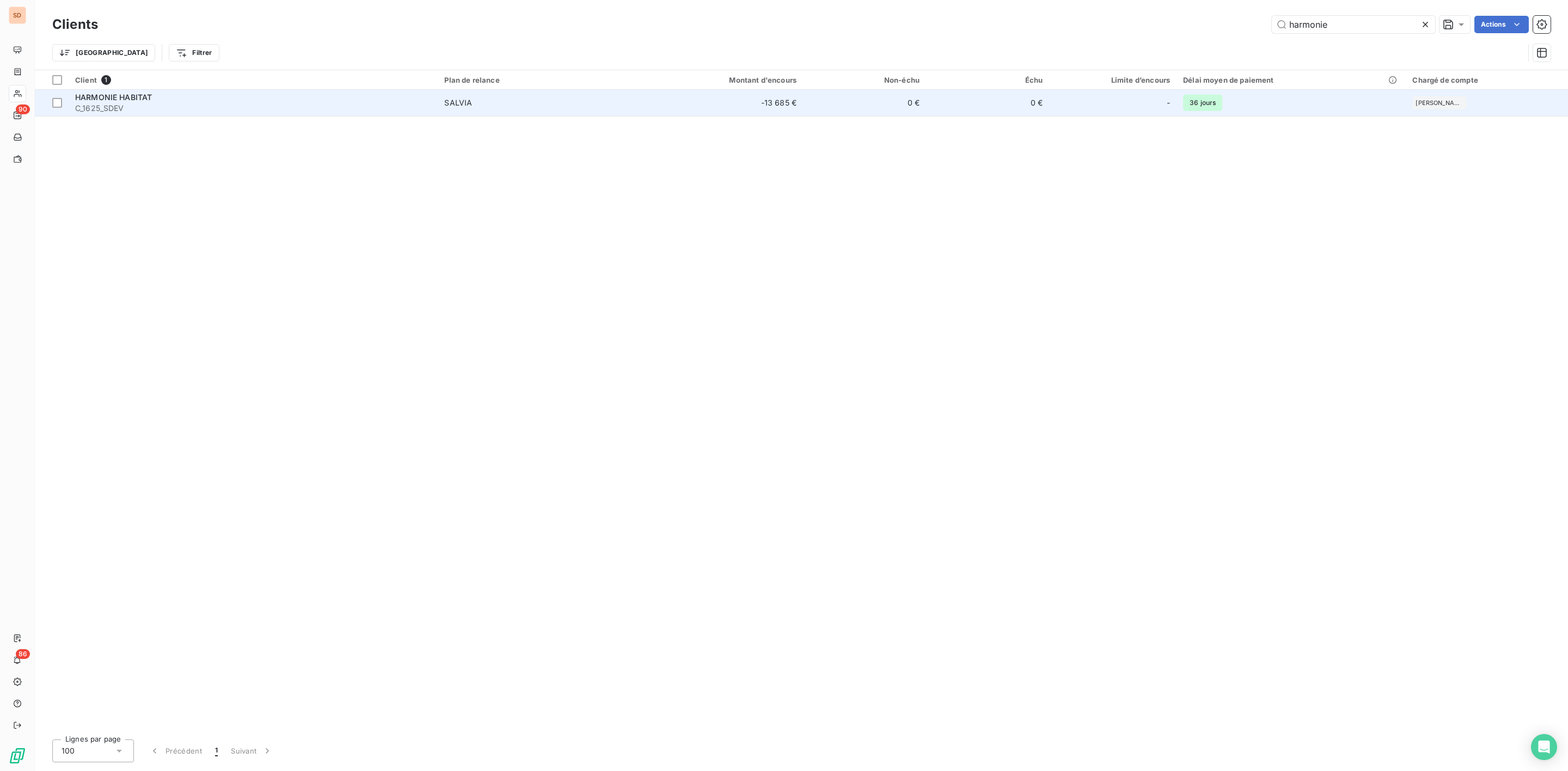
type input "harmonie"
click at [105, 103] on span "C_1625_SDEV" at bounding box center [253, 108] width 356 height 11
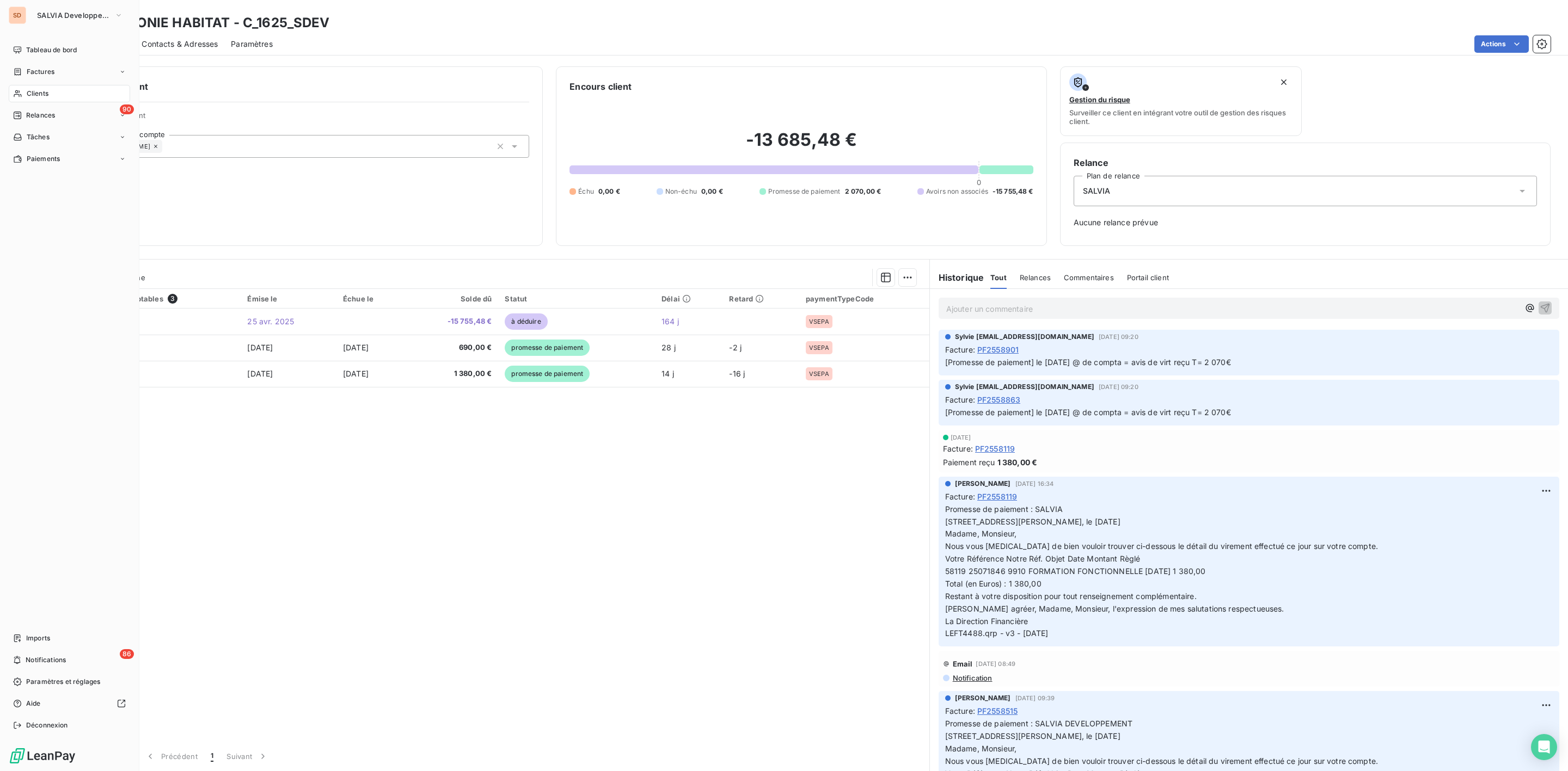
click at [24, 91] on div "Clients" at bounding box center [69, 94] width 121 height 18
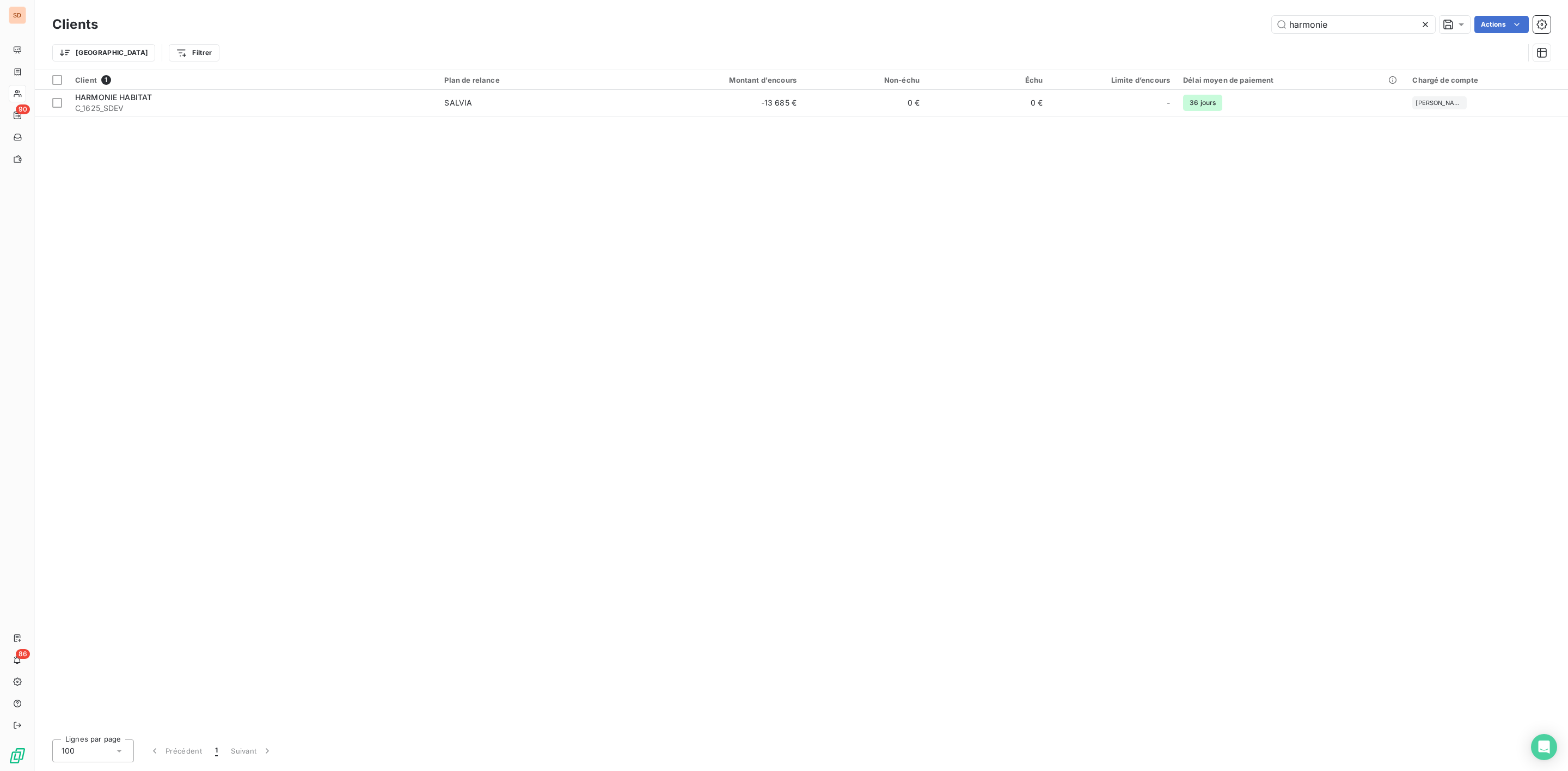
drag, startPoint x: 1241, startPoint y: 24, endPoint x: 1138, endPoint y: 23, distance: 103.0
click at [1139, 24] on div "harmonie Actions" at bounding box center [830, 24] width 1440 height 18
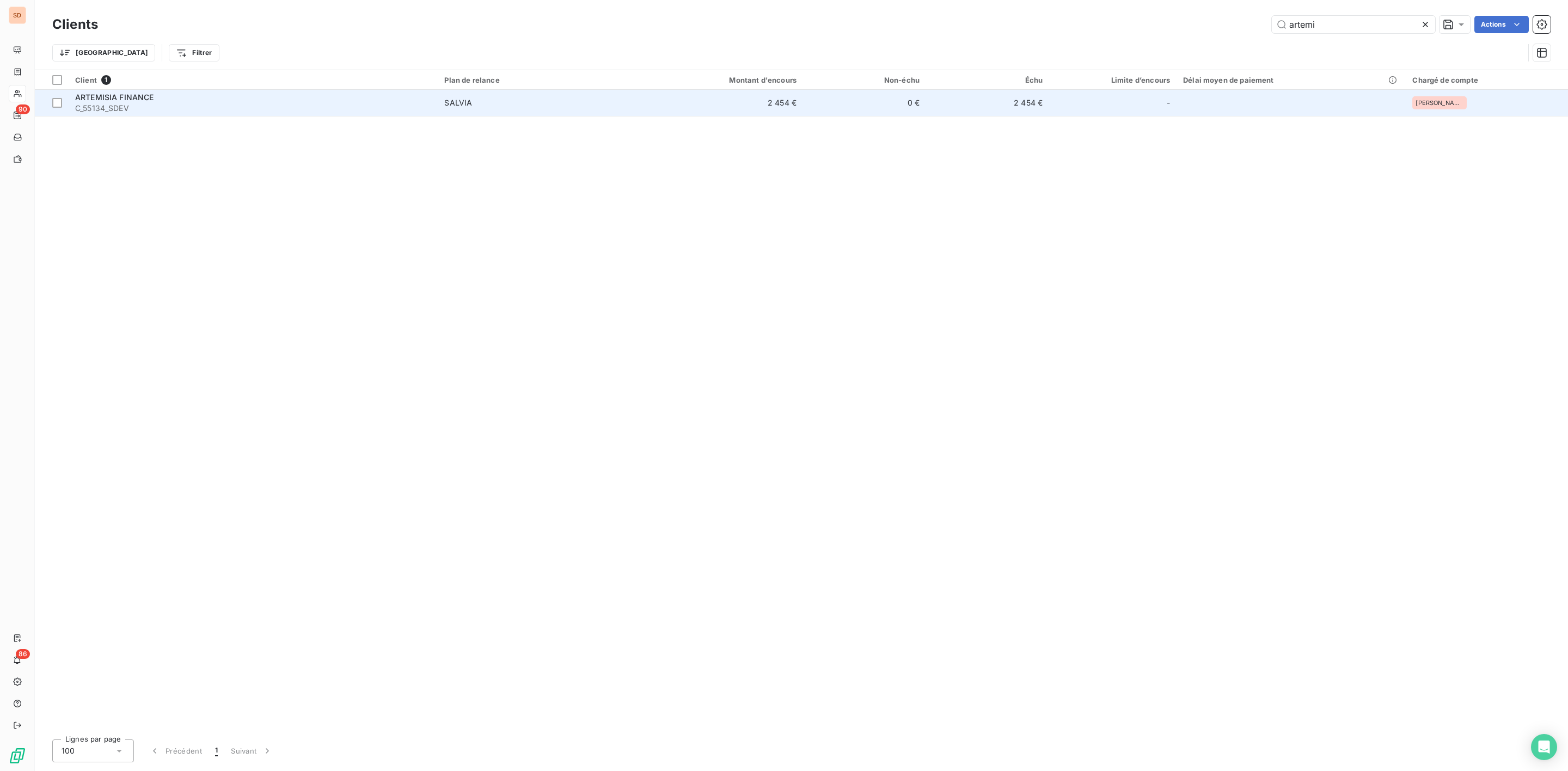
type input "artemi"
click at [178, 101] on div "ARTEMISIA FINANCE" at bounding box center [253, 97] width 356 height 11
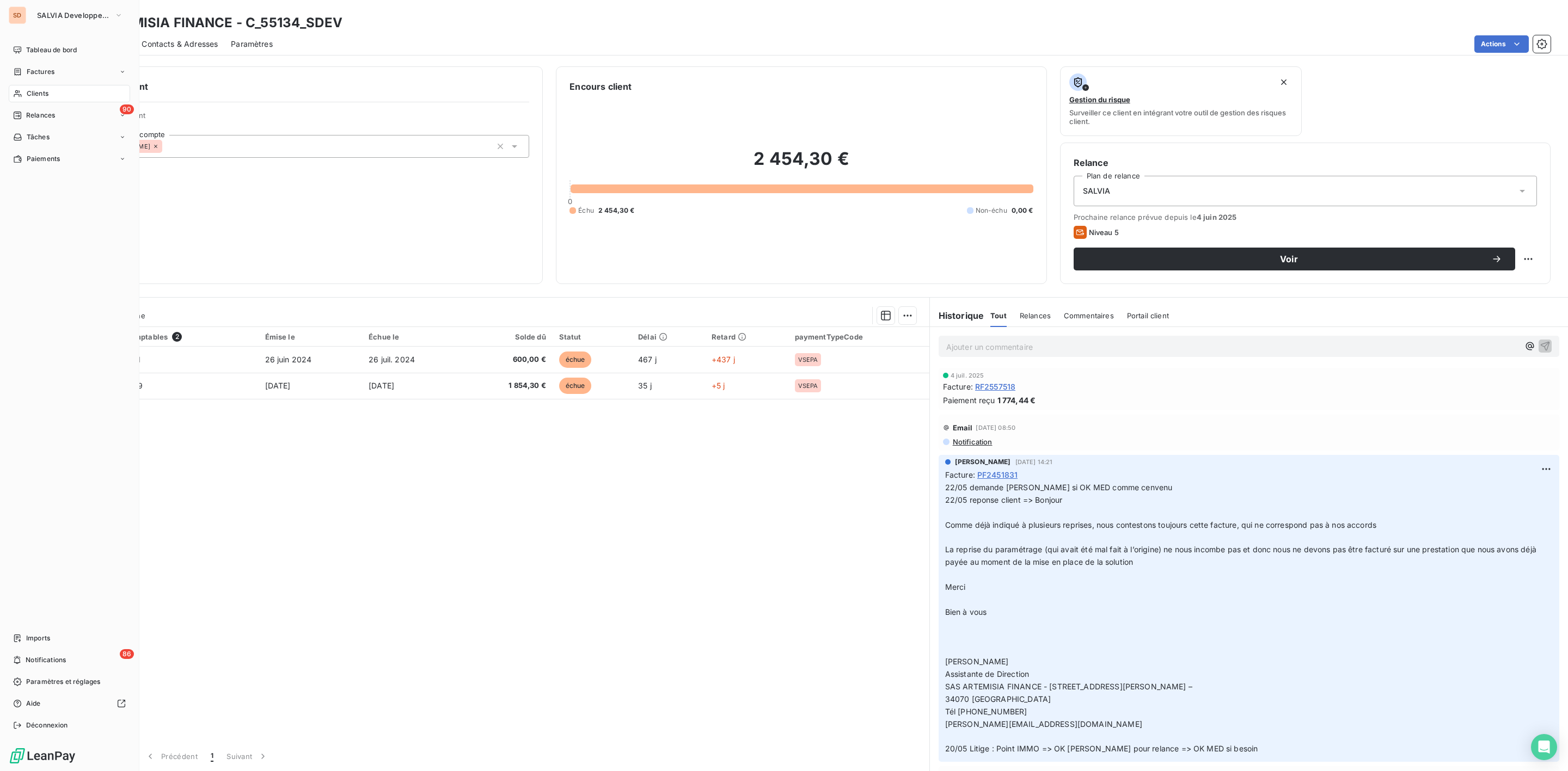
drag, startPoint x: 34, startPoint y: 90, endPoint x: 41, endPoint y: 94, distance: 8.1
click at [40, 94] on span "Clients" at bounding box center [38, 94] width 22 height 10
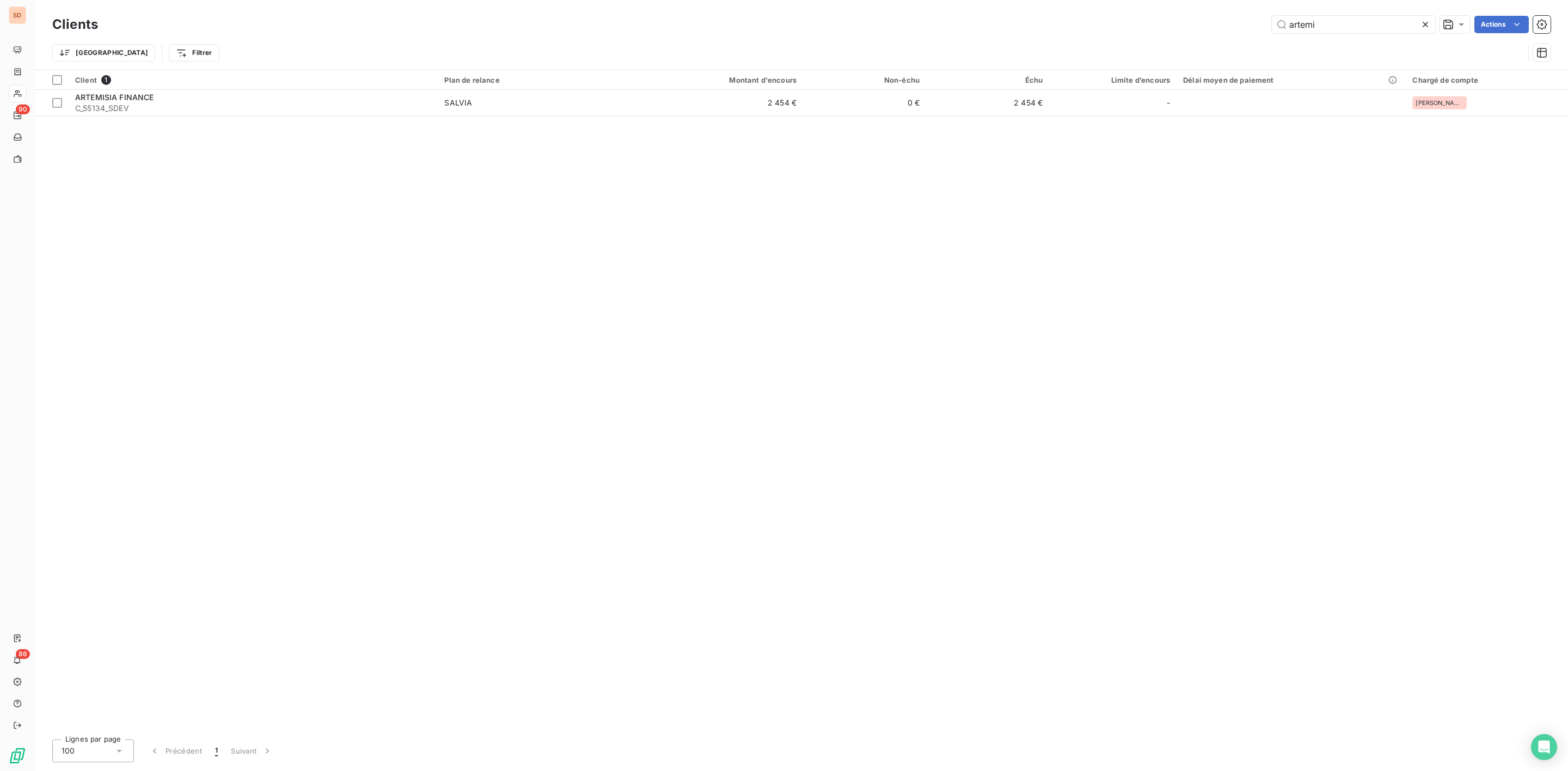
drag, startPoint x: 1336, startPoint y: 19, endPoint x: 1199, endPoint y: 23, distance: 137.1
click at [1208, 23] on div "artemi Actions" at bounding box center [830, 24] width 1440 height 18
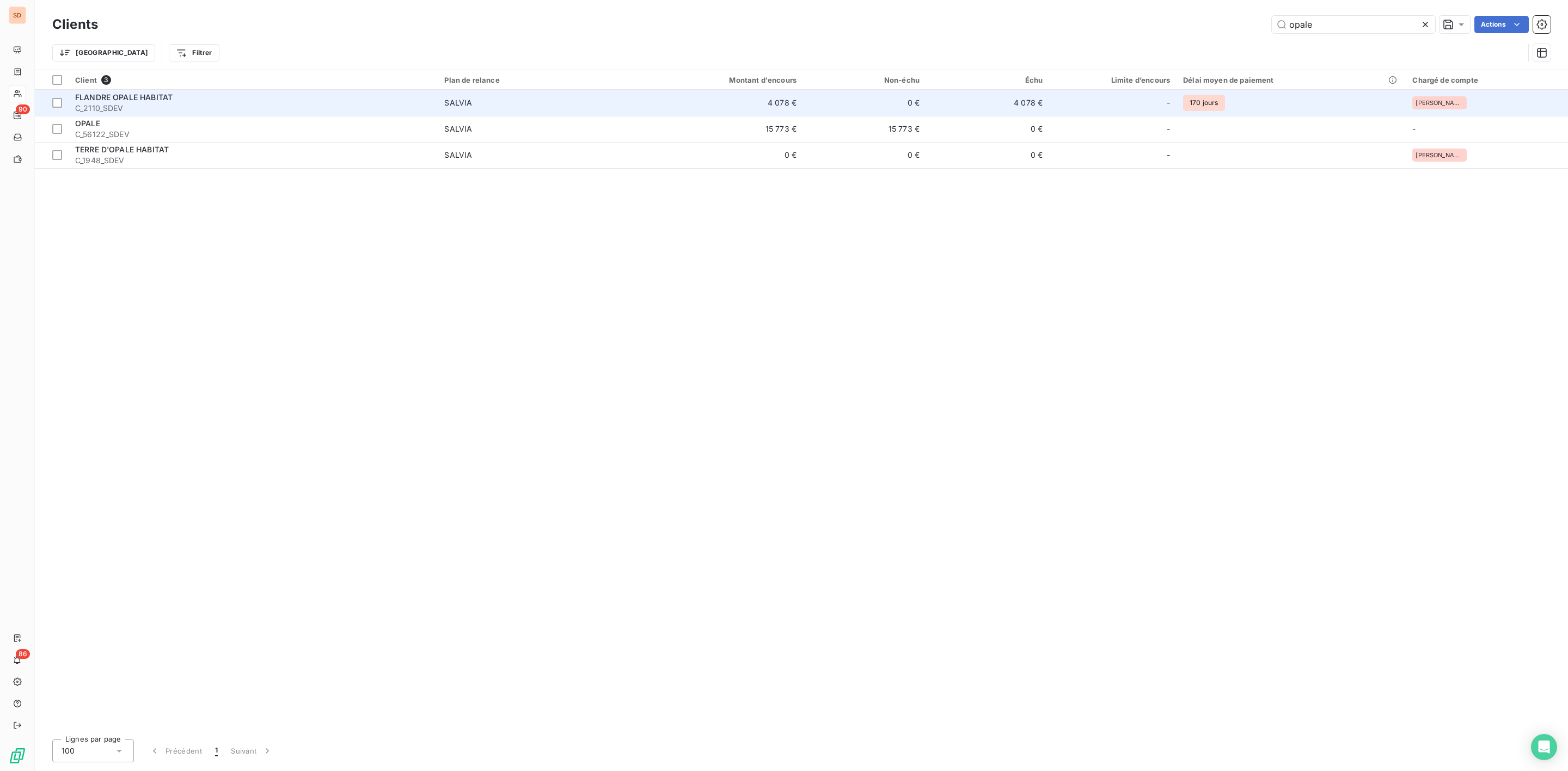
type input "opale"
click at [138, 106] on span "C_2110_SDEV" at bounding box center [253, 108] width 356 height 11
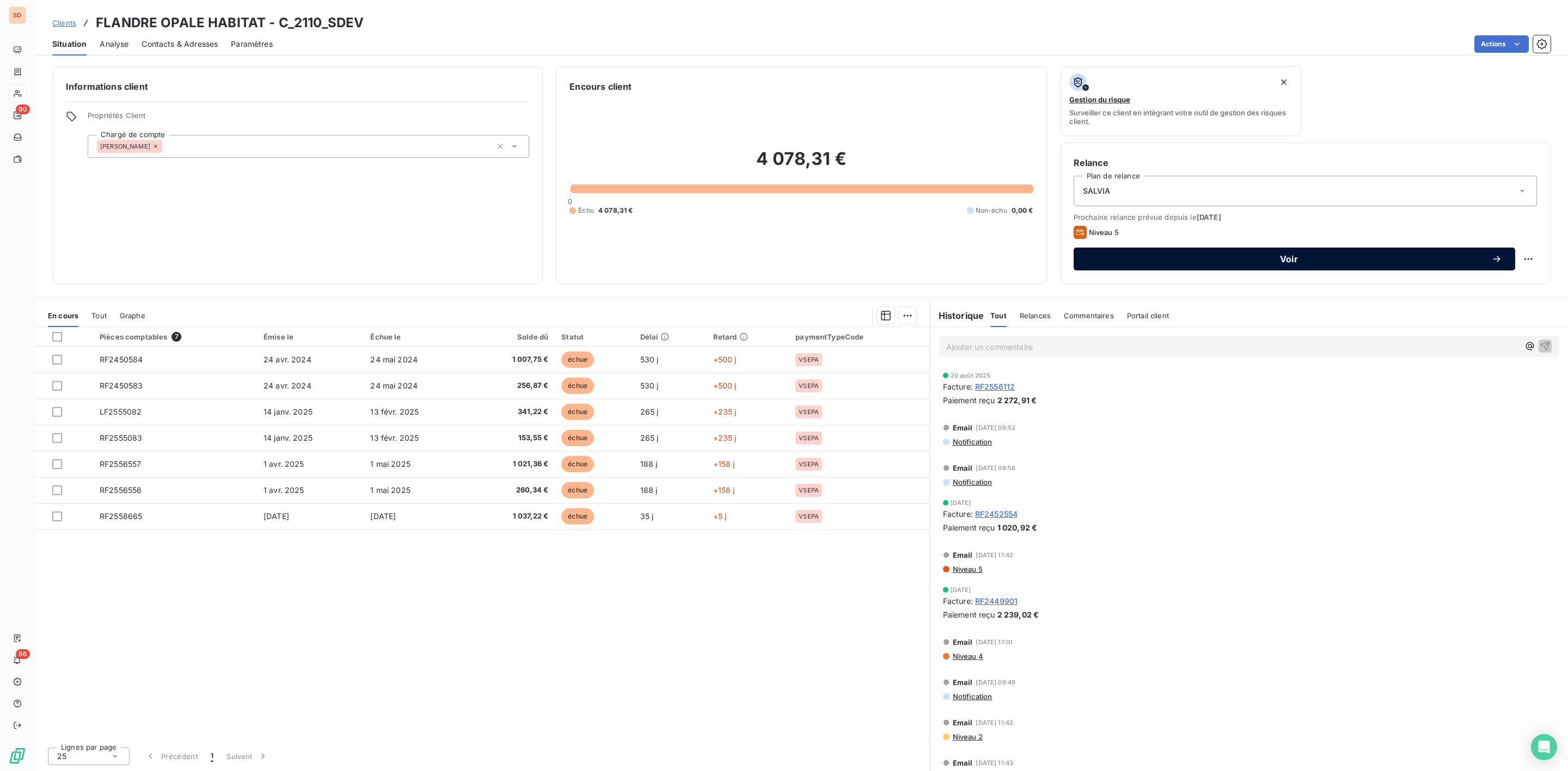
click at [1290, 255] on span "Voir" at bounding box center [1289, 259] width 405 height 9
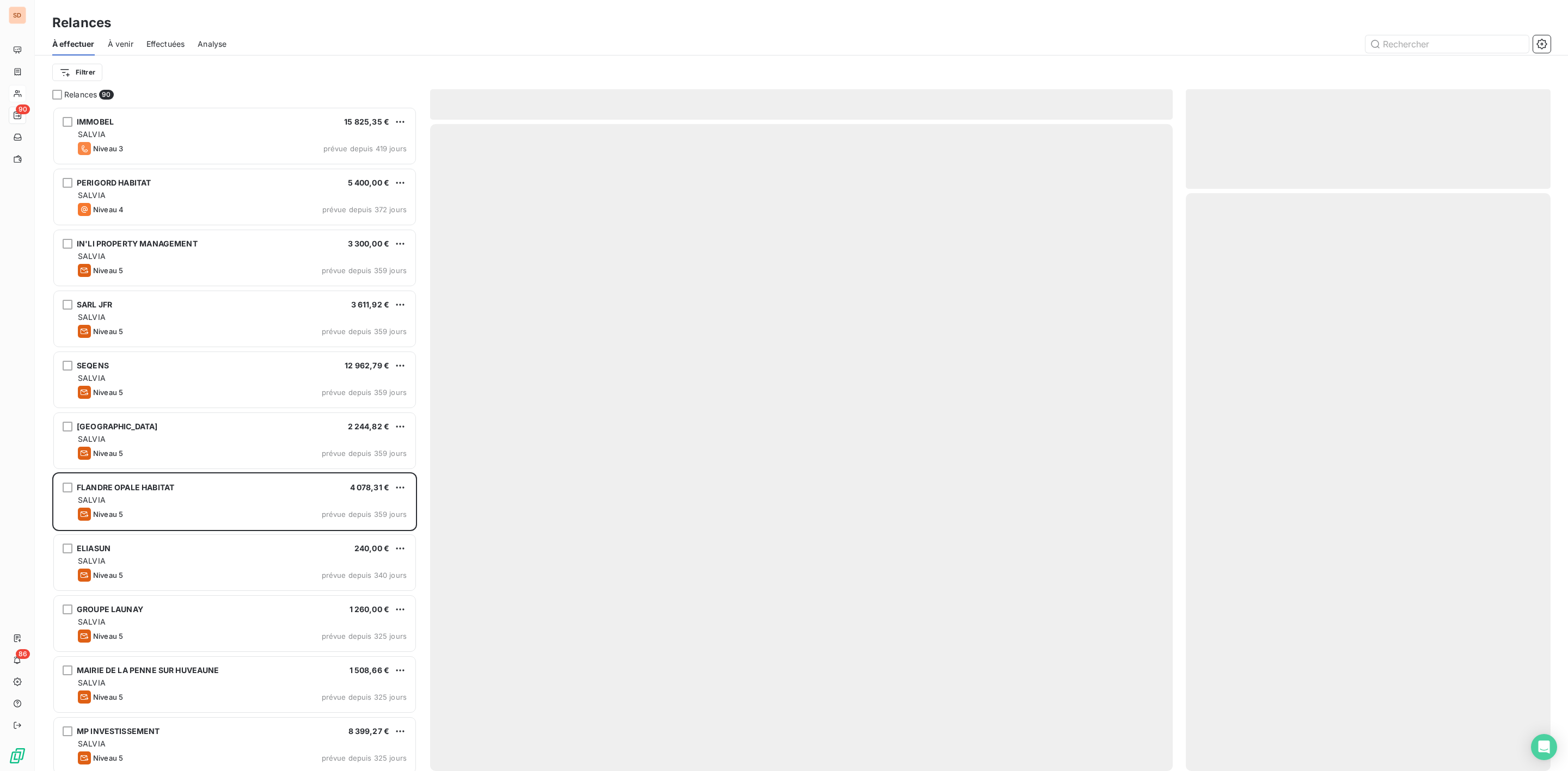
scroll to position [653, 352]
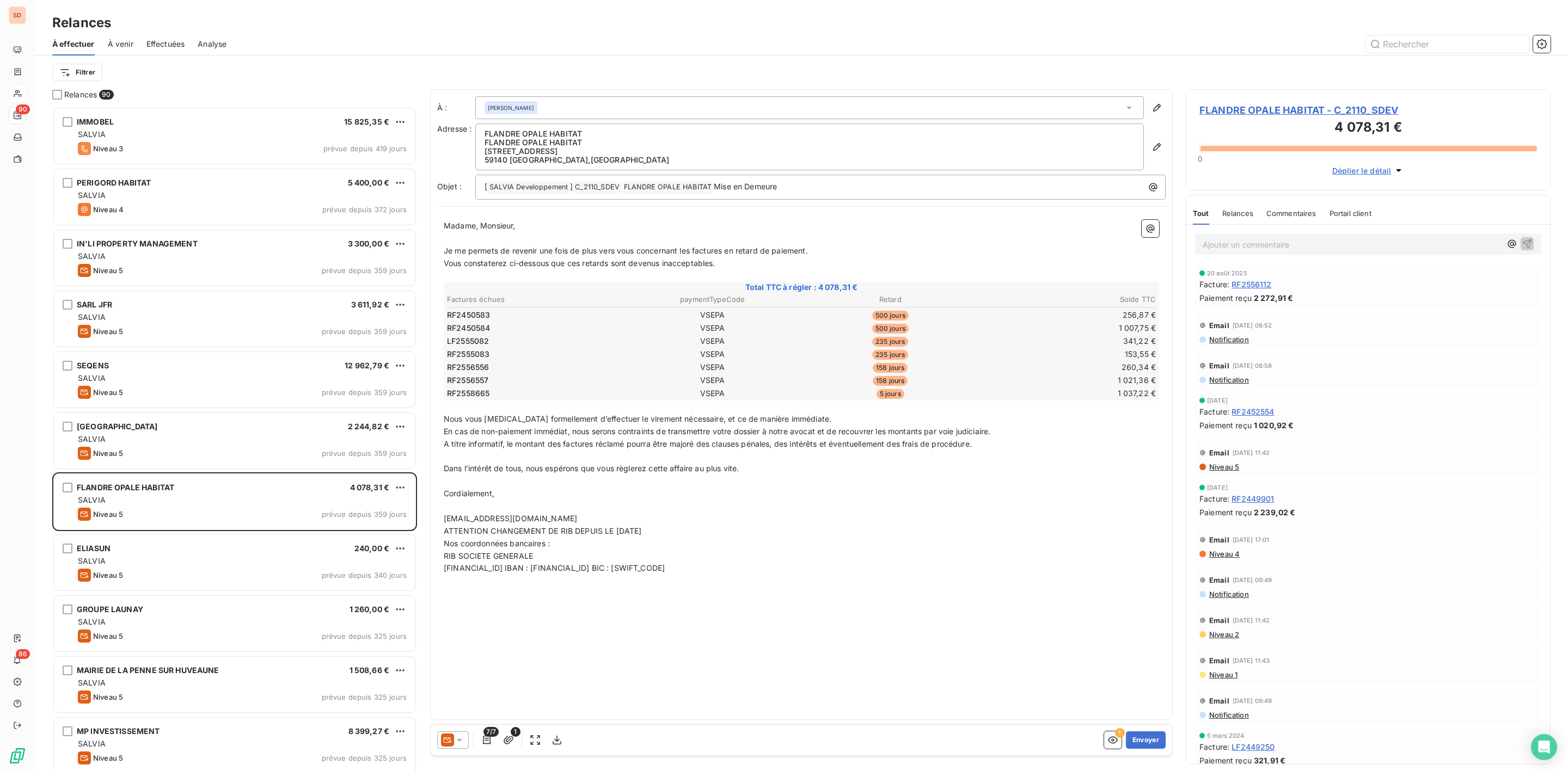
click at [463, 739] on icon at bounding box center [460, 741] width 11 height 11
click at [464, 697] on span "Niveau 4" at bounding box center [475, 697] width 33 height 11
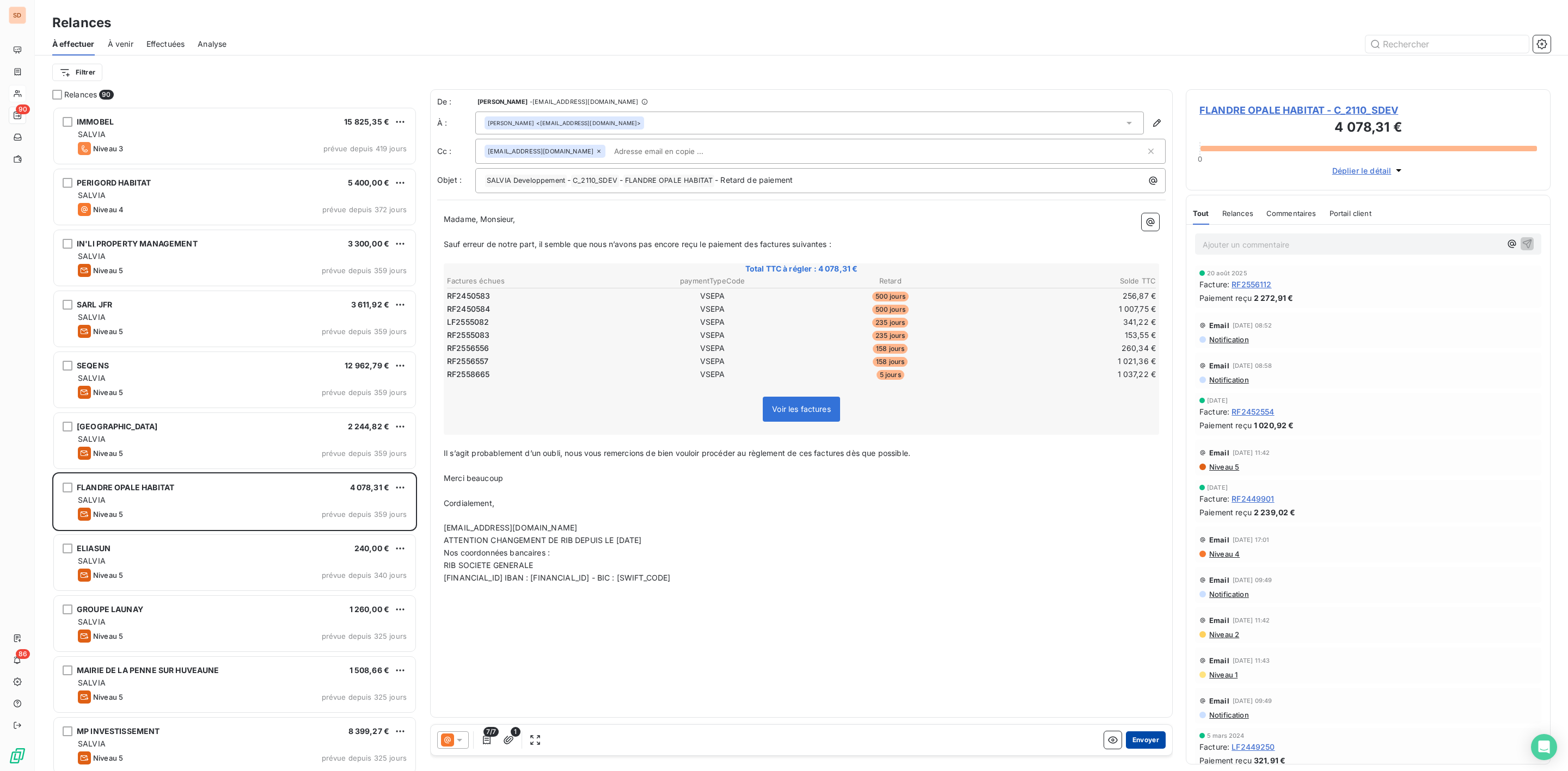
click at [1141, 740] on button "Envoyer" at bounding box center [1146, 740] width 40 height 18
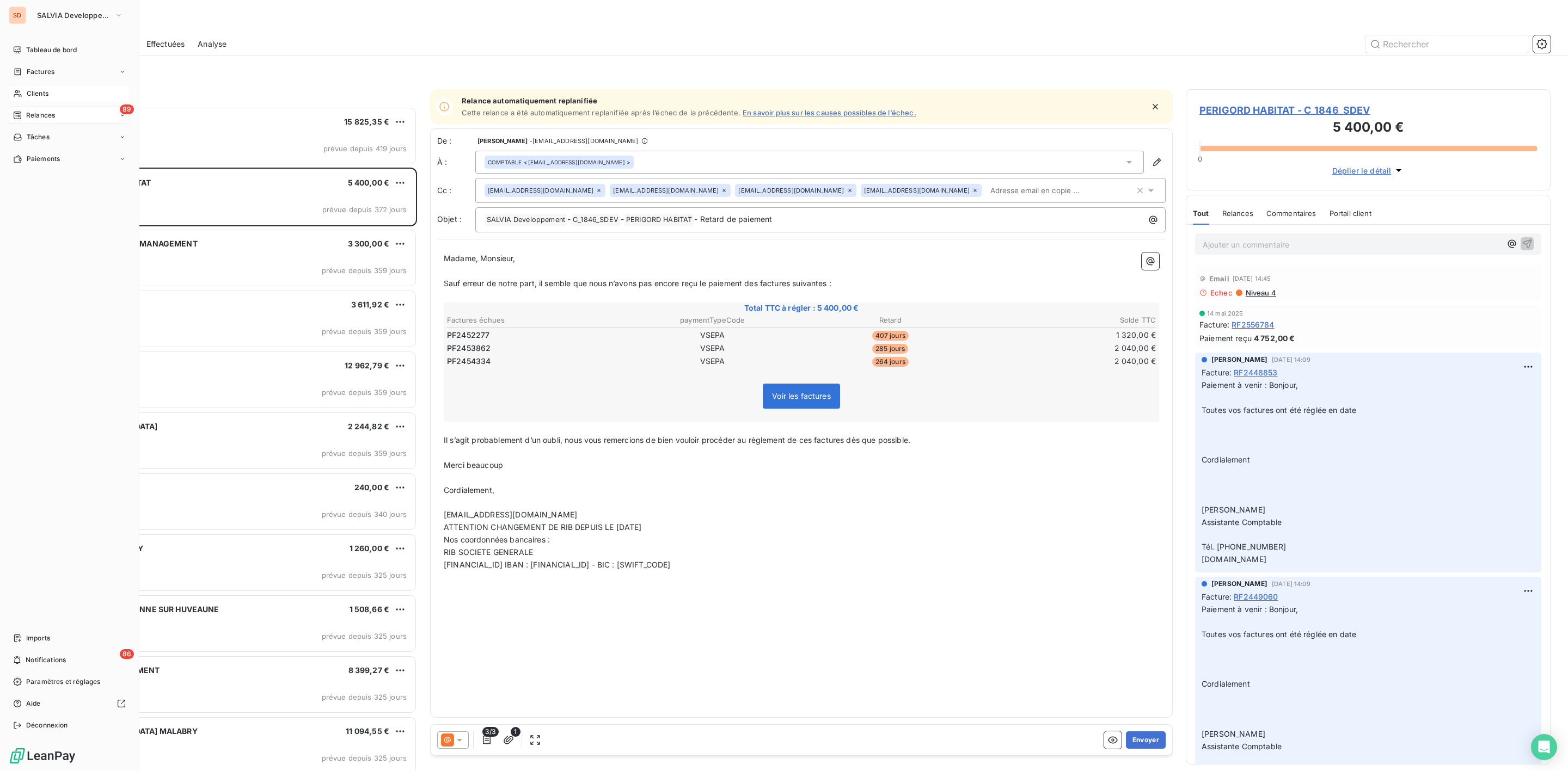
click at [40, 89] on span "Clients" at bounding box center [38, 94] width 22 height 10
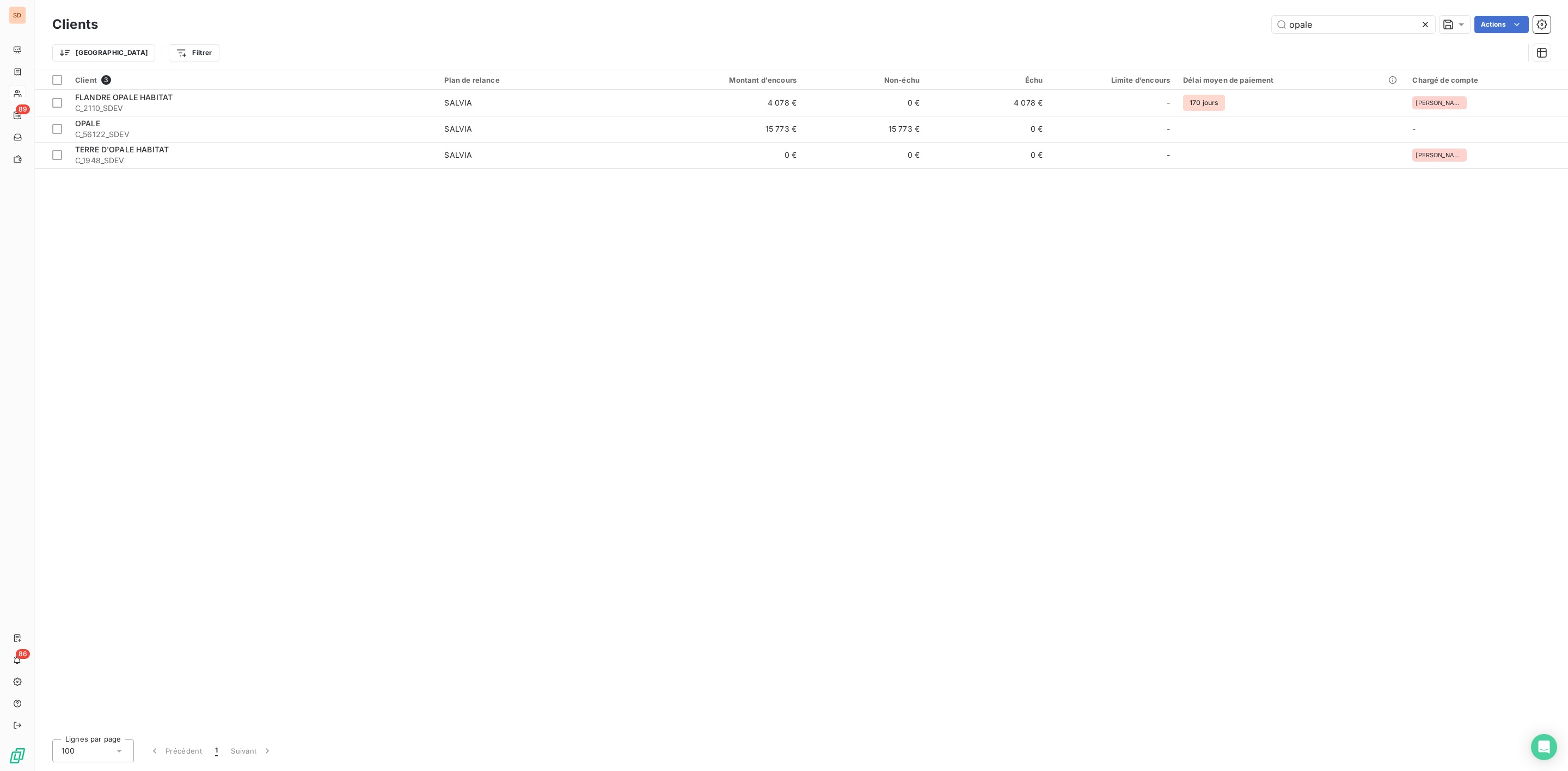
drag, startPoint x: 1307, startPoint y: 24, endPoint x: 1147, endPoint y: 15, distance: 160.3
click at [1176, 20] on div "opale Actions" at bounding box center [830, 24] width 1440 height 18
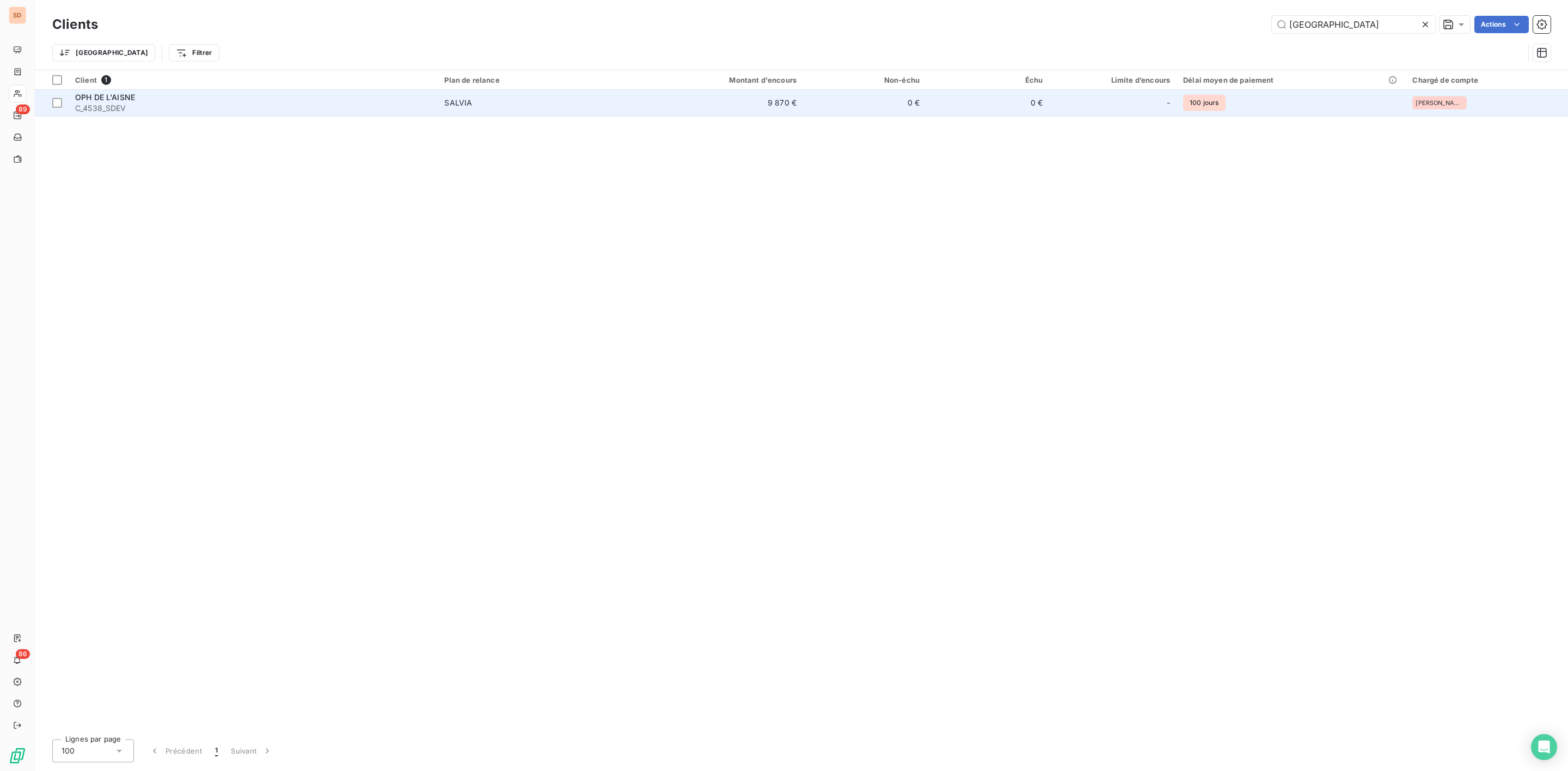
type input "[GEOGRAPHIC_DATA]"
click at [652, 99] on td "9 870 €" at bounding box center [720, 103] width 165 height 26
